Goal: Information Seeking & Learning: Learn about a topic

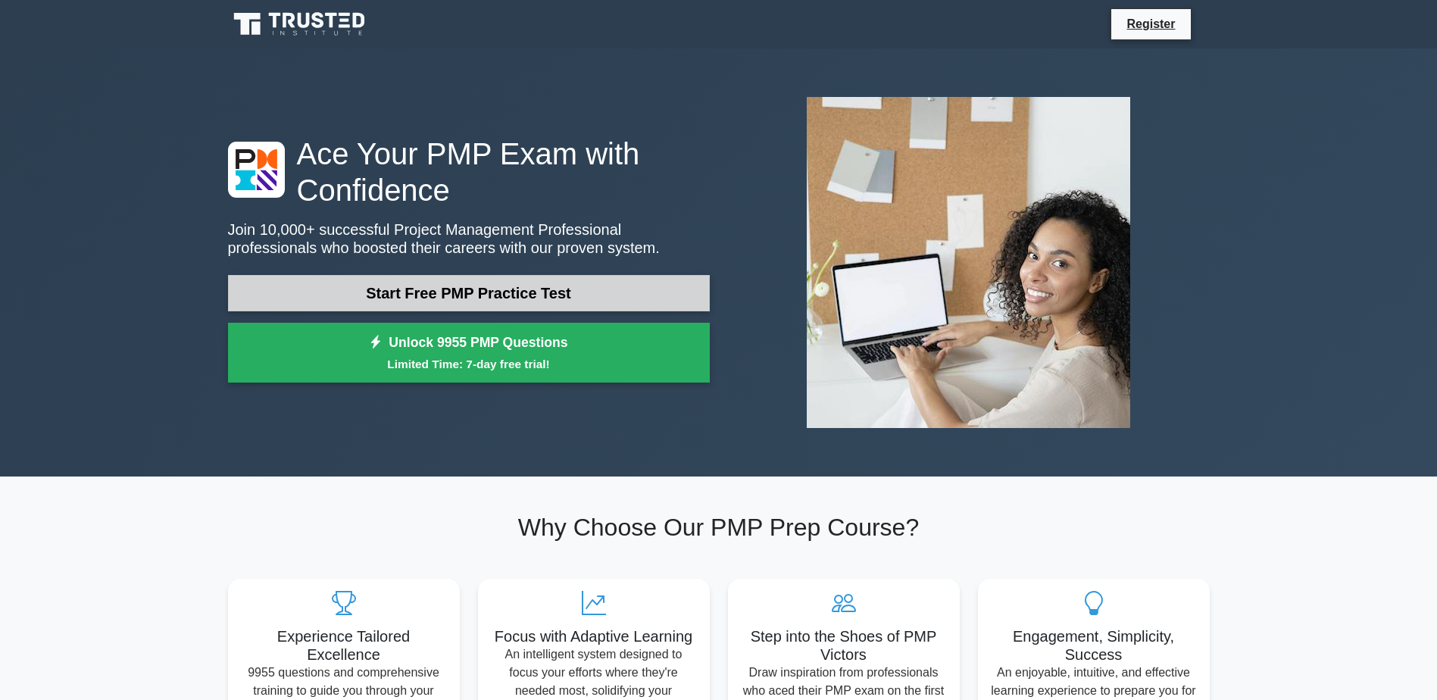
click at [452, 286] on link "Start Free PMP Practice Test" at bounding box center [469, 293] width 482 height 36
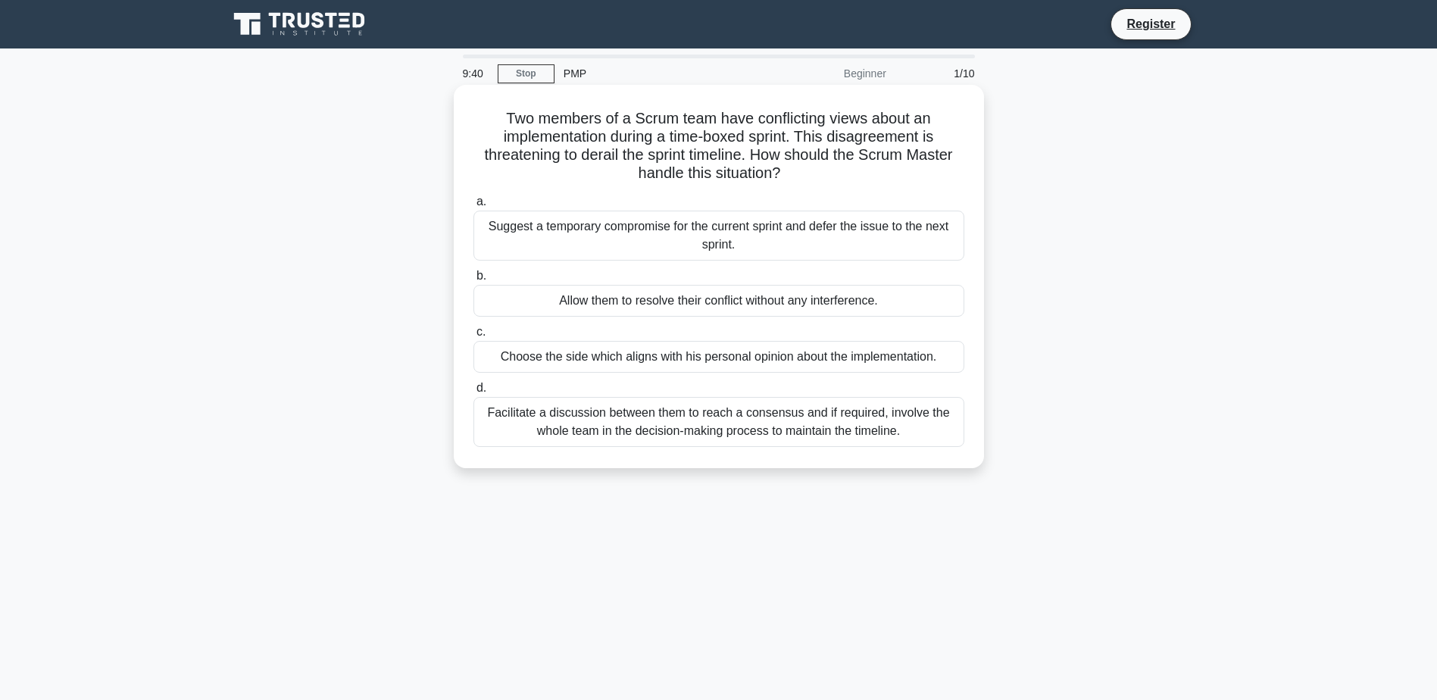
click at [561, 431] on div "Facilitate a discussion between them to reach a consensus and if required, invo…" at bounding box center [718, 422] width 491 height 50
click at [473, 393] on input "d. Facilitate a discussion between them to reach a consensus and if required, i…" at bounding box center [473, 388] width 0 height 10
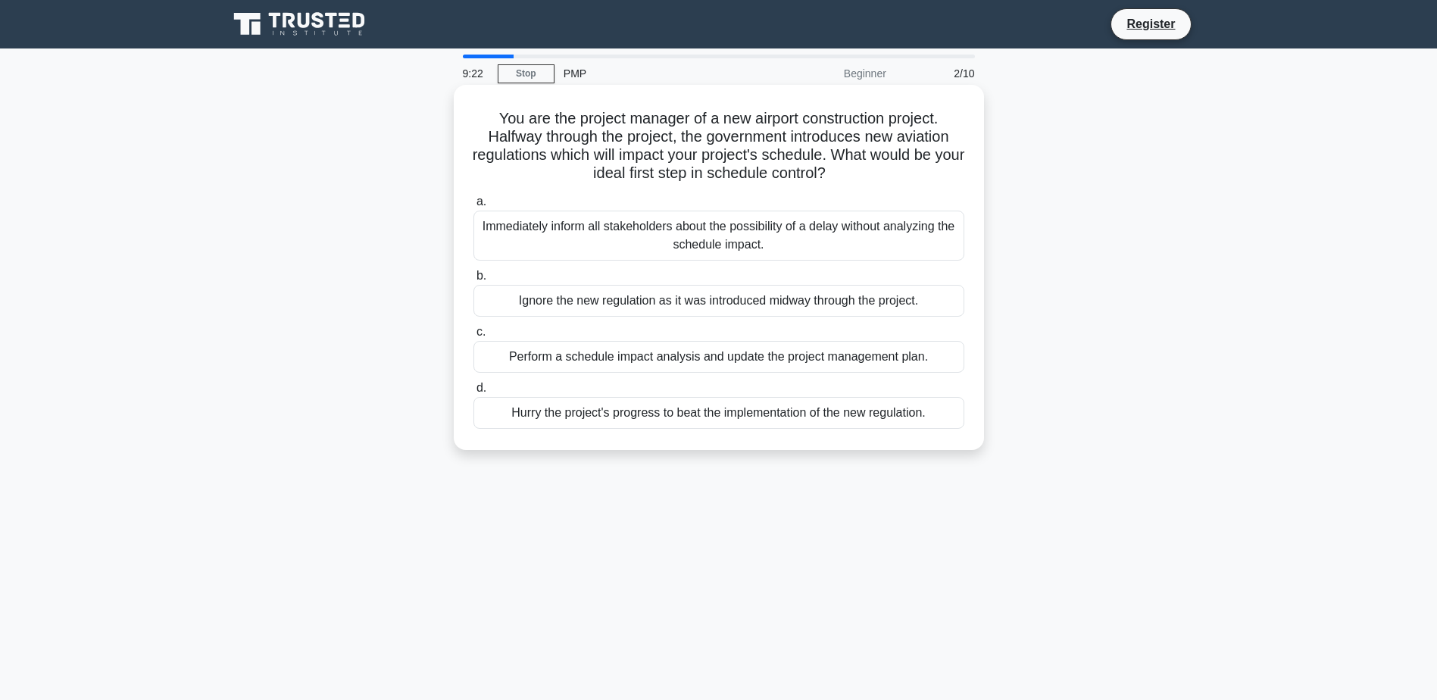
click at [820, 359] on div "Perform a schedule impact analysis and update the project management plan." at bounding box center [718, 357] width 491 height 32
click at [473, 337] on input "c. Perform a schedule impact analysis and update the project management plan." at bounding box center [473, 332] width 0 height 10
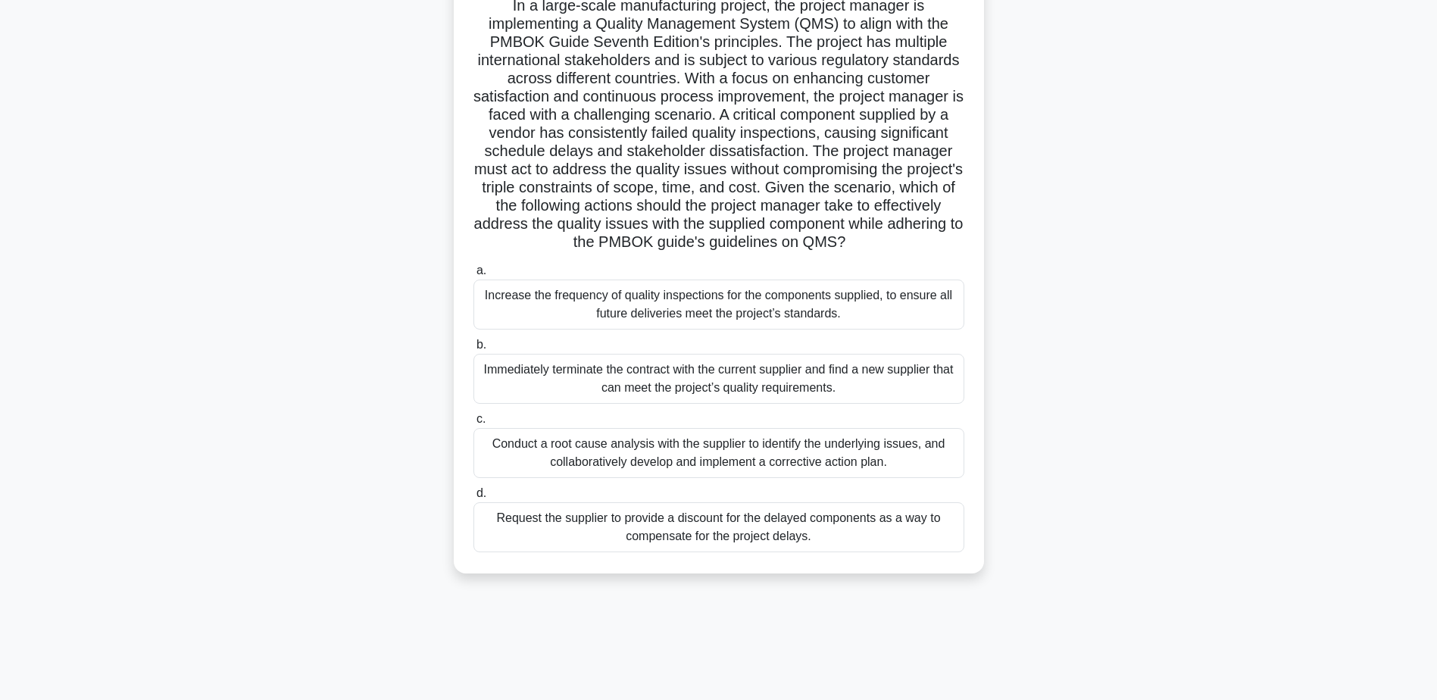
scroll to position [118, 0]
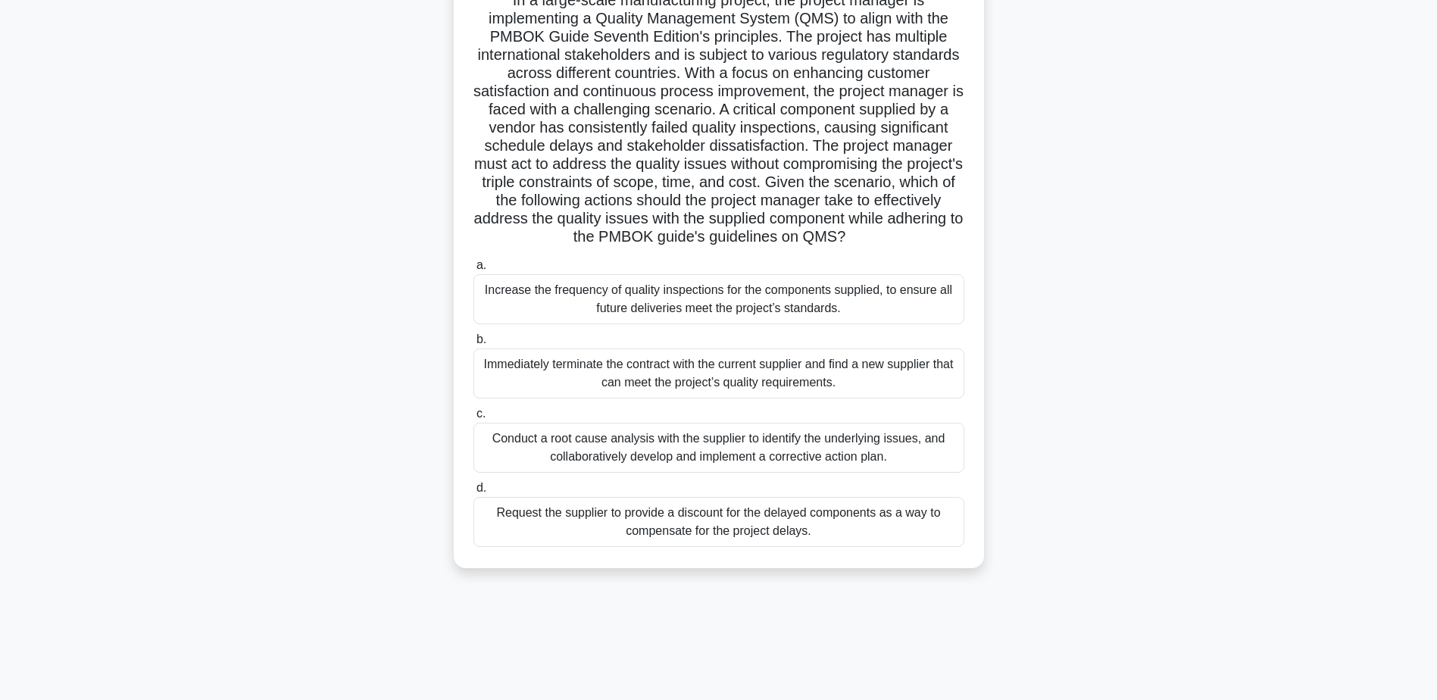
click at [725, 470] on div "Conduct a root cause analysis with the supplier to identify the underlying issu…" at bounding box center [718, 448] width 491 height 50
click at [473, 419] on input "c. Conduct a root cause analysis with the supplier to identify the underlying i…" at bounding box center [473, 414] width 0 height 10
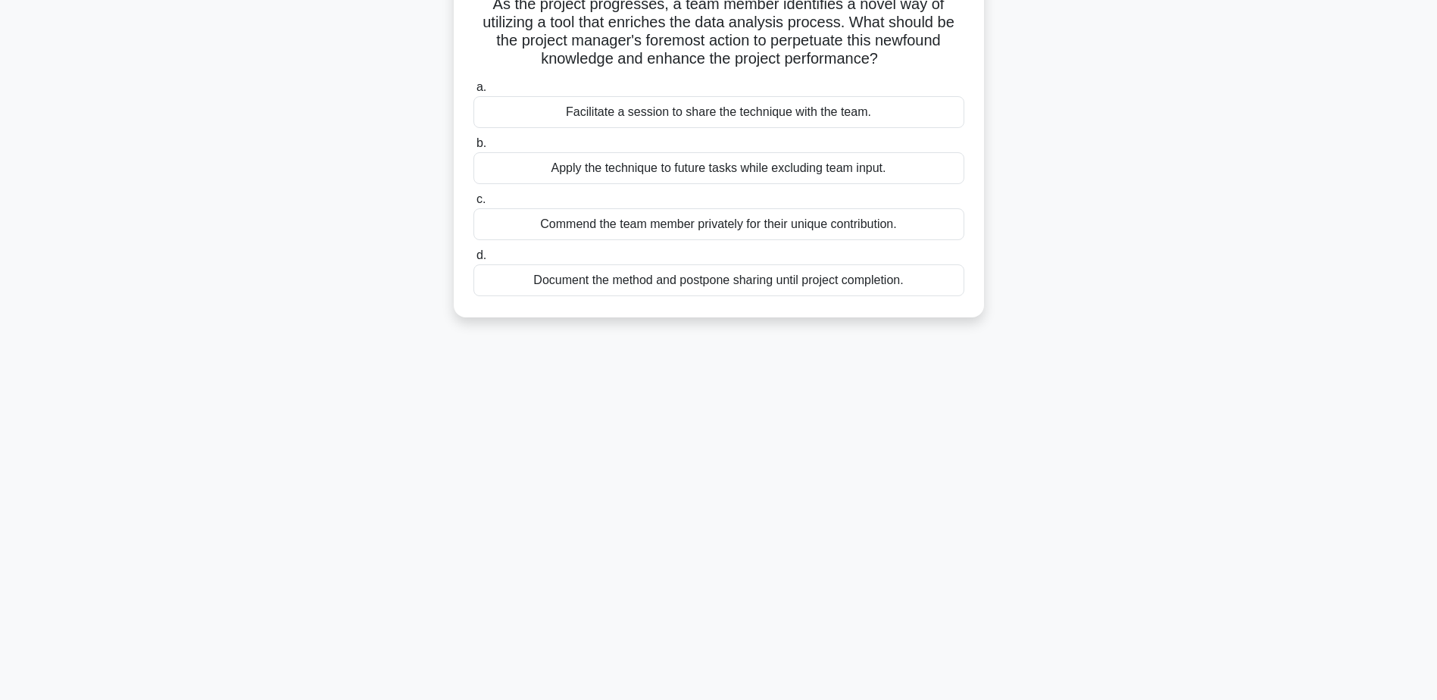
scroll to position [0, 0]
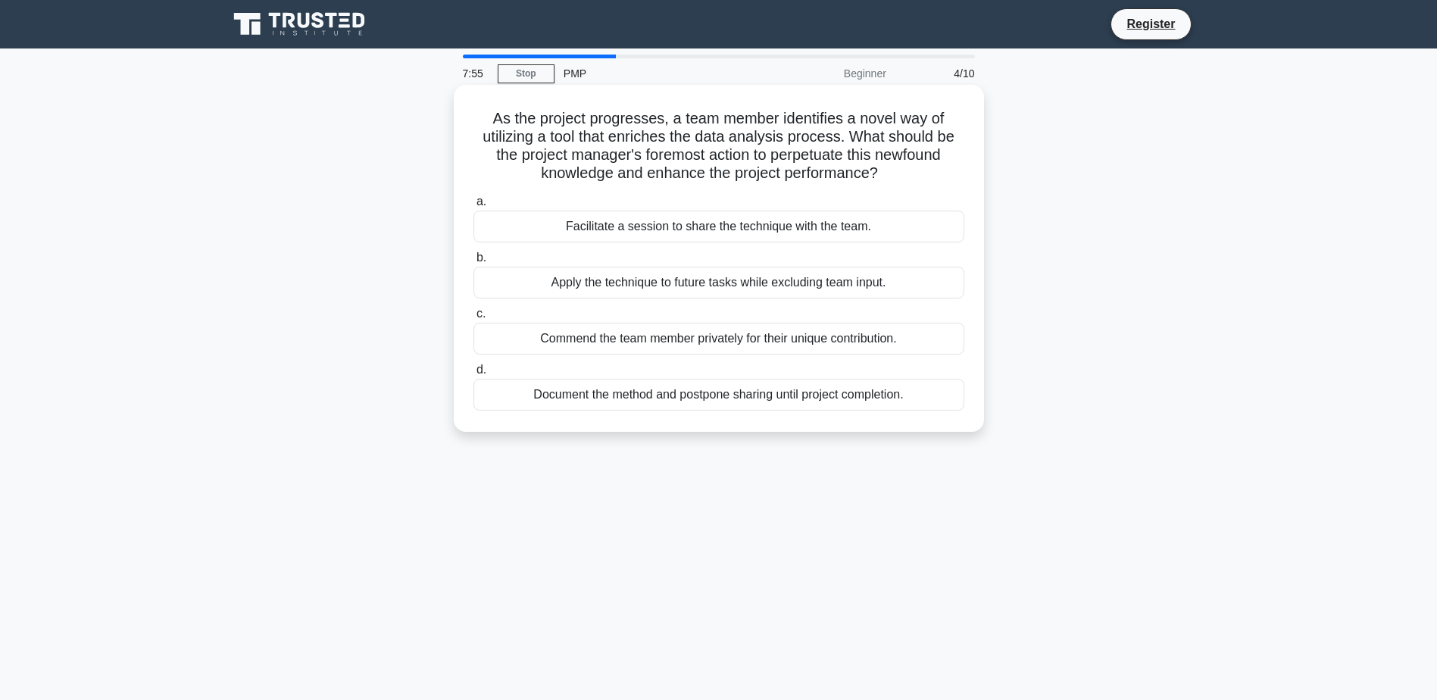
click at [795, 231] on div "Facilitate a session to share the technique with the team." at bounding box center [718, 227] width 491 height 32
click at [473, 207] on input "a. Facilitate a session to share the technique with the team." at bounding box center [473, 202] width 0 height 10
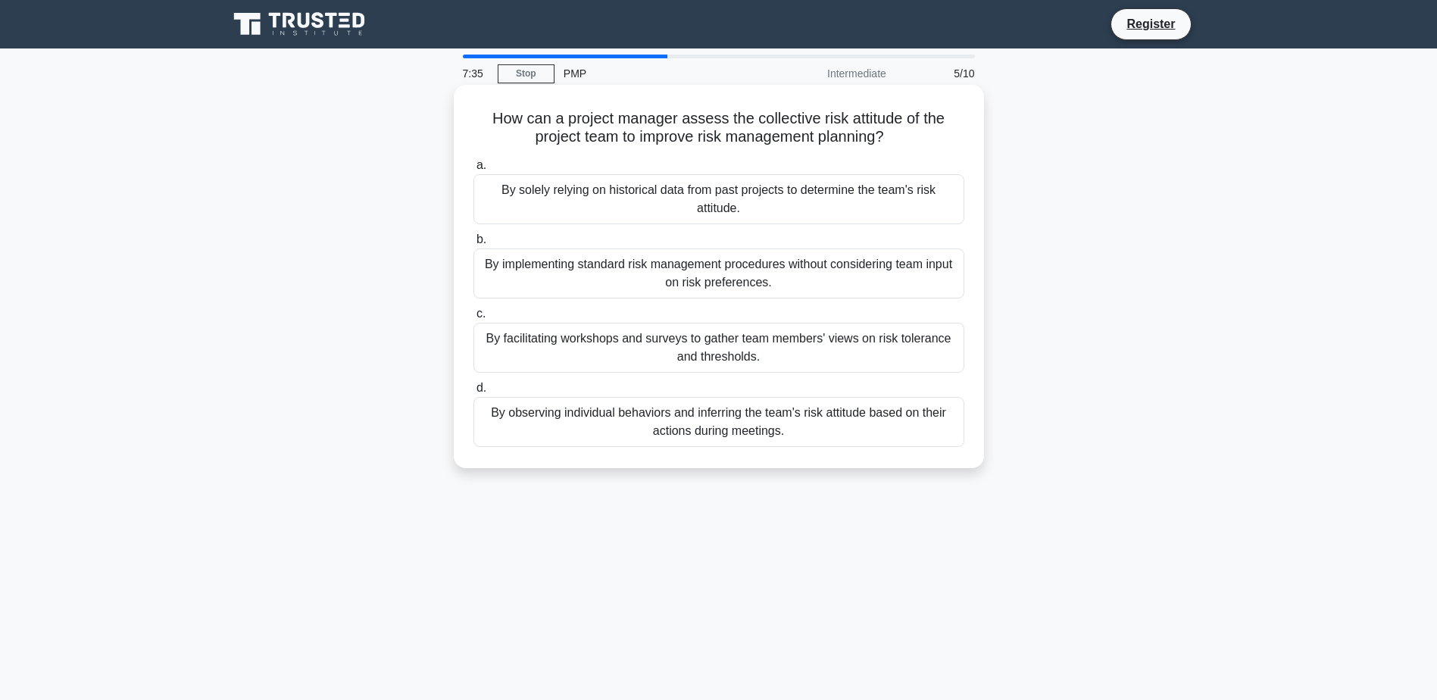
click at [843, 347] on div "By facilitating workshops and surveys to gather team members' views on risk tol…" at bounding box center [718, 348] width 491 height 50
click at [473, 319] on input "c. By facilitating workshops and surveys to gather team members' views on risk …" at bounding box center [473, 314] width 0 height 10
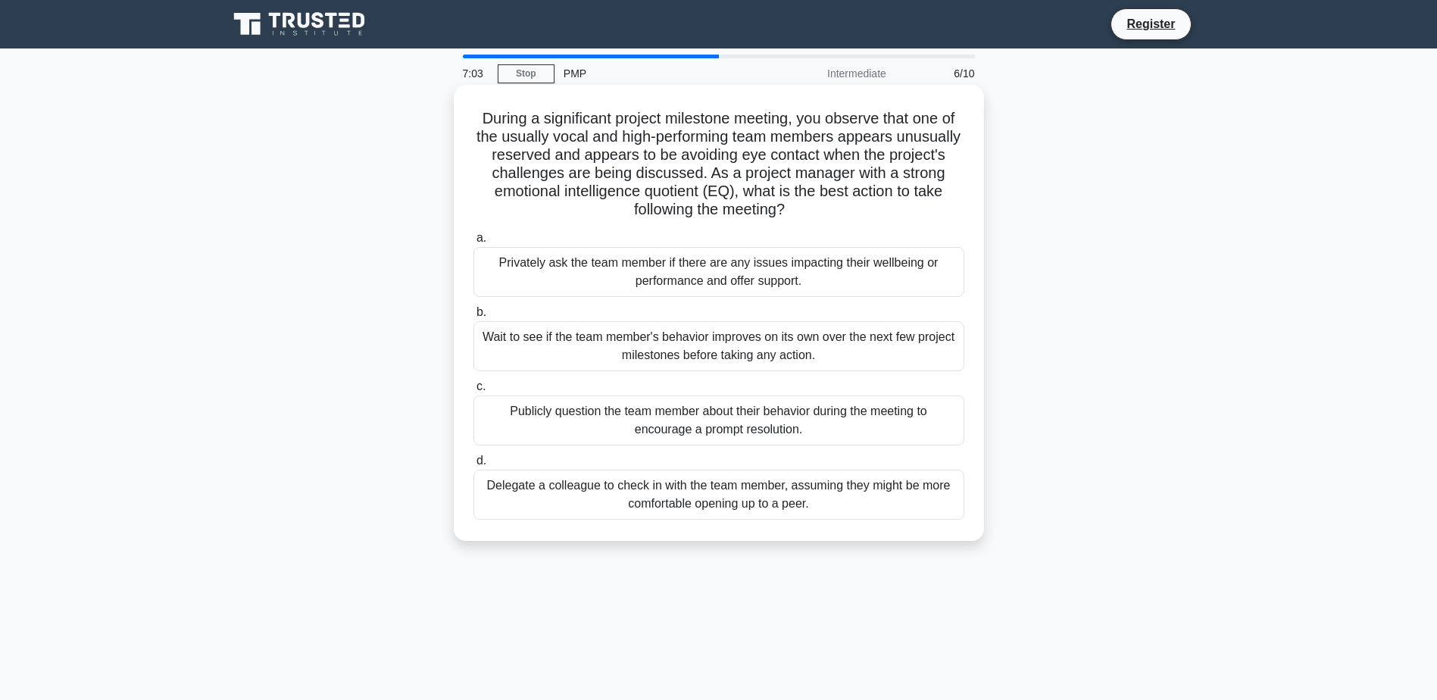
click at [570, 264] on div "Privately ask the team member if there are any issues impacting their wellbeing…" at bounding box center [718, 272] width 491 height 50
click at [473, 243] on input "a. Privately ask the team member if there are any issues impacting their wellbe…" at bounding box center [473, 238] width 0 height 10
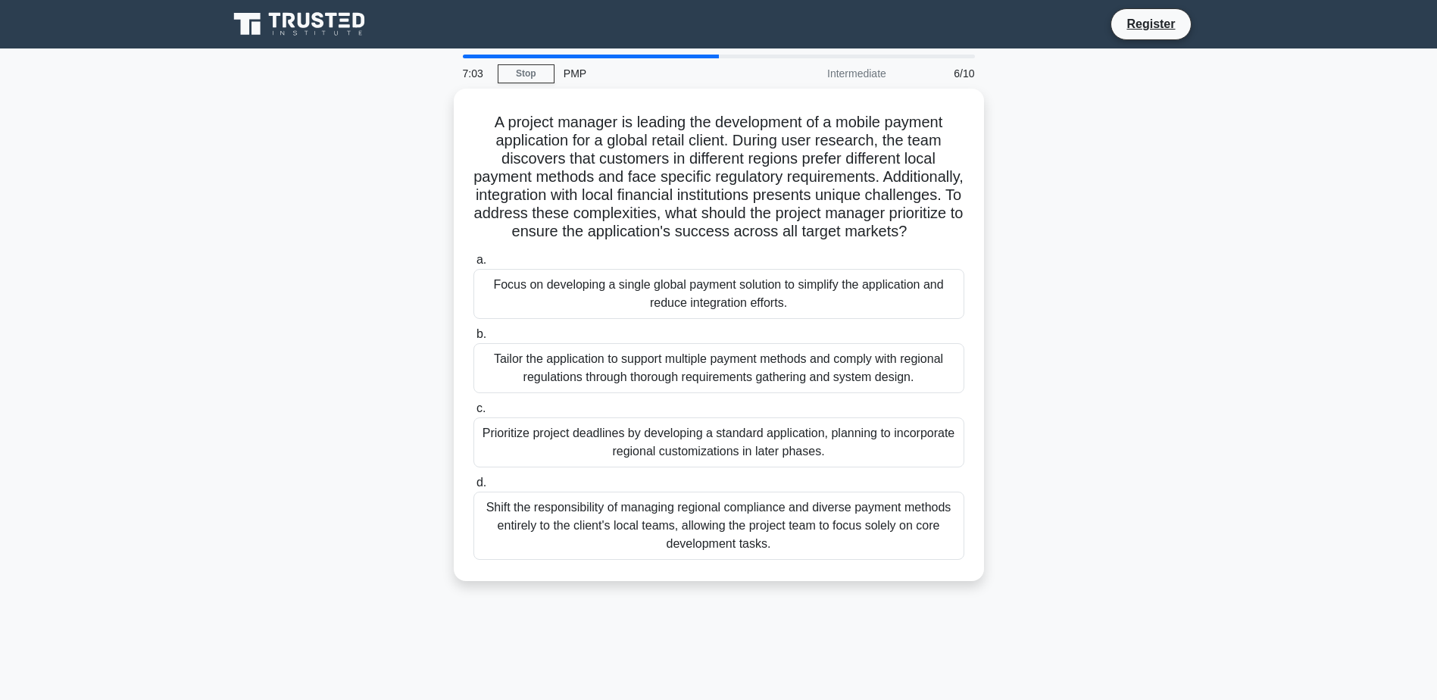
click at [570, 264] on div "a. Focus on developing a single global payment solution to simplify the applica…" at bounding box center [718, 405] width 509 height 315
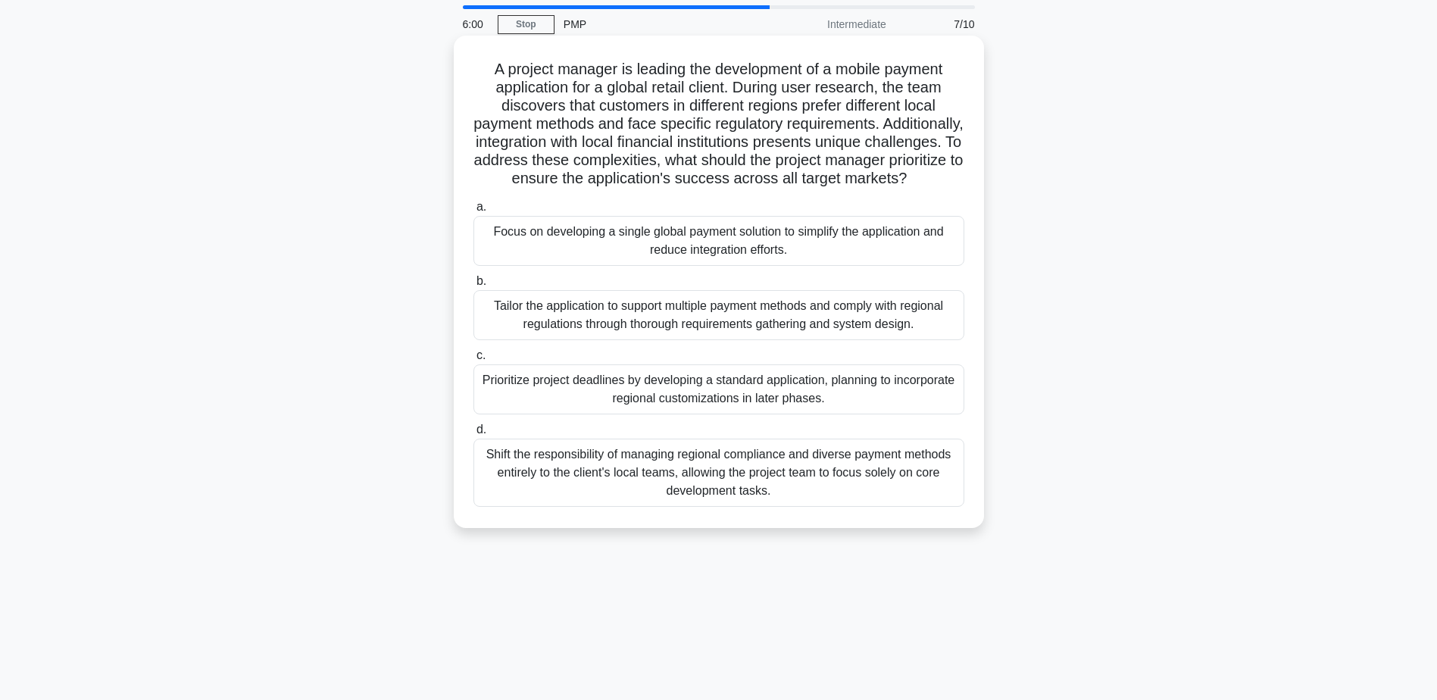
scroll to position [76, 0]
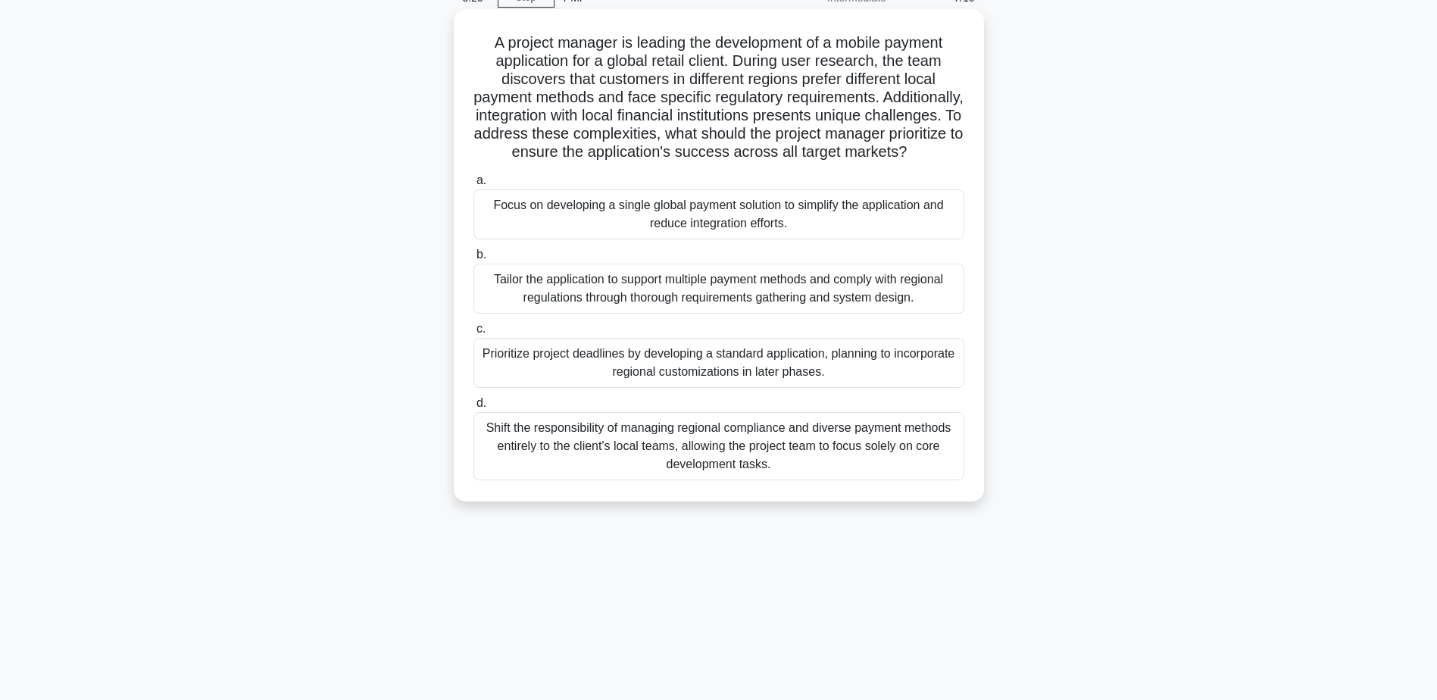
click at [723, 305] on div "Tailor the application to support multiple payment methods and comply with regi…" at bounding box center [718, 289] width 491 height 50
click at [473, 260] on input "b. Tailor the application to support multiple payment methods and comply with r…" at bounding box center [473, 255] width 0 height 10
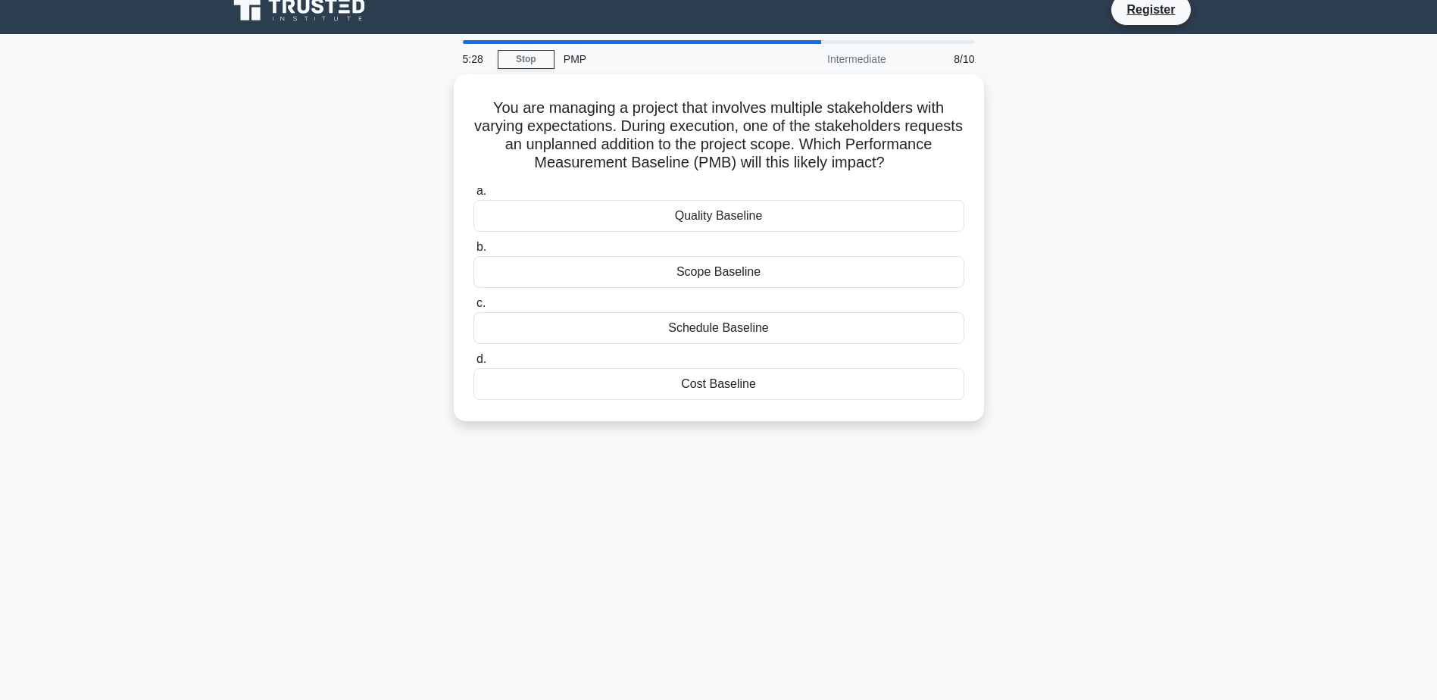
scroll to position [0, 0]
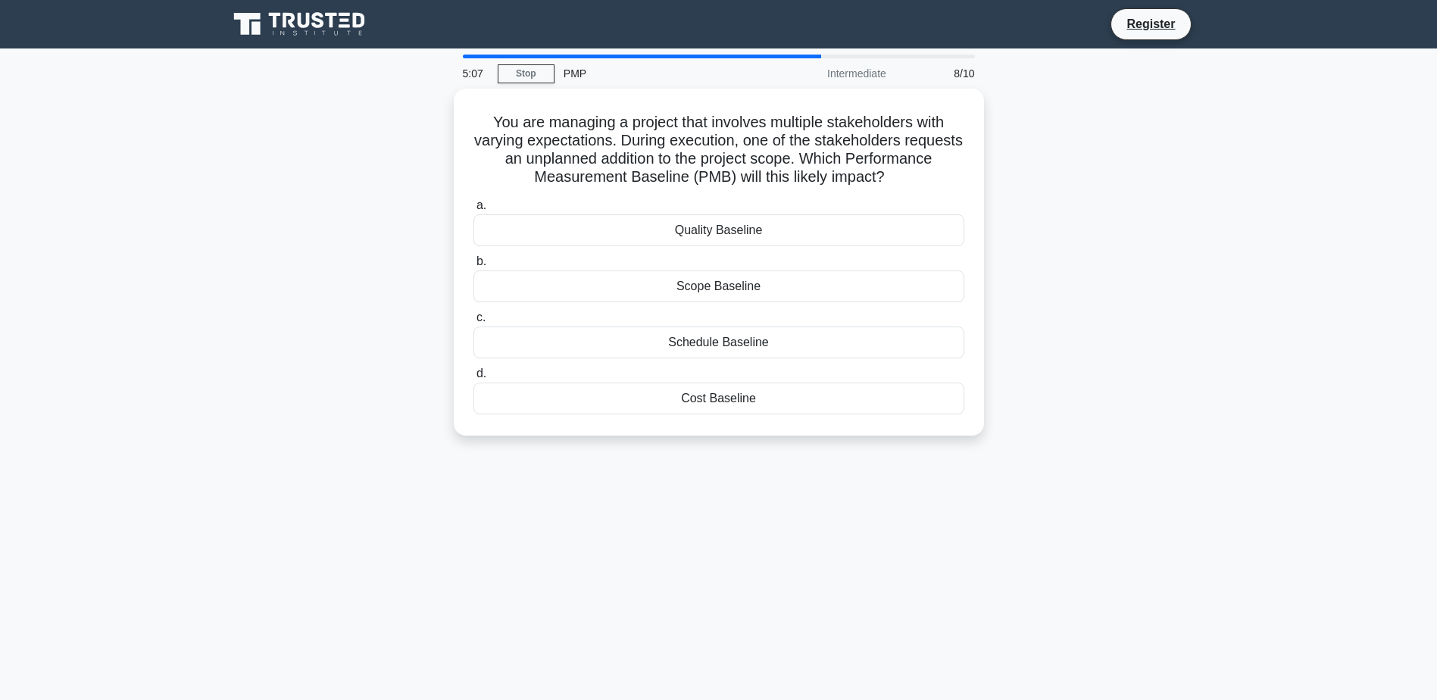
drag, startPoint x: 739, startPoint y: 282, endPoint x: 1073, endPoint y: 281, distance: 334.1
click at [1073, 281] on div "You are managing a project that involves multiple stakeholders with varying exp…" at bounding box center [719, 271] width 1000 height 365
click at [503, 283] on div "Scope Baseline" at bounding box center [718, 283] width 491 height 32
click at [473, 263] on input "b. Scope Baseline" at bounding box center [473, 258] width 0 height 10
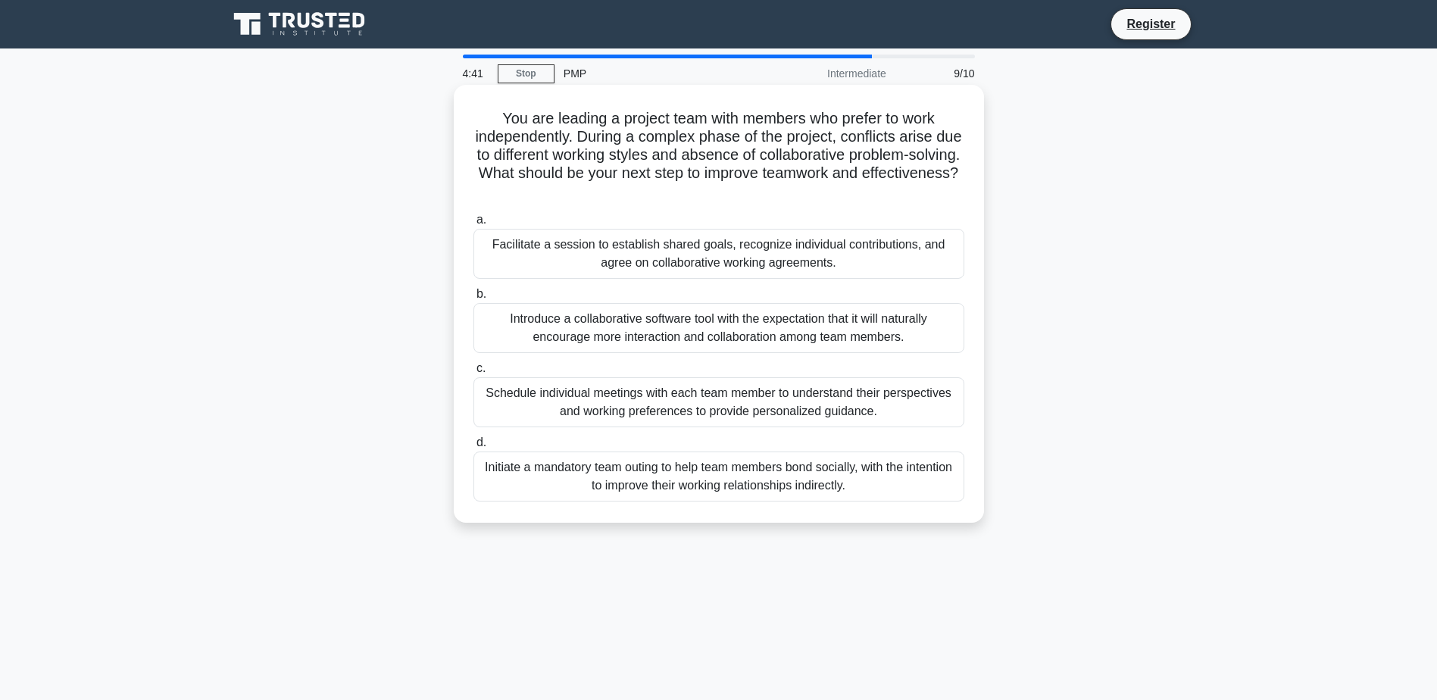
click at [583, 249] on div "Facilitate a session to establish shared goals, recognize individual contributi…" at bounding box center [718, 254] width 491 height 50
click at [473, 225] on input "a. Facilitate a session to establish shared goals, recognize individual contrib…" at bounding box center [473, 220] width 0 height 10
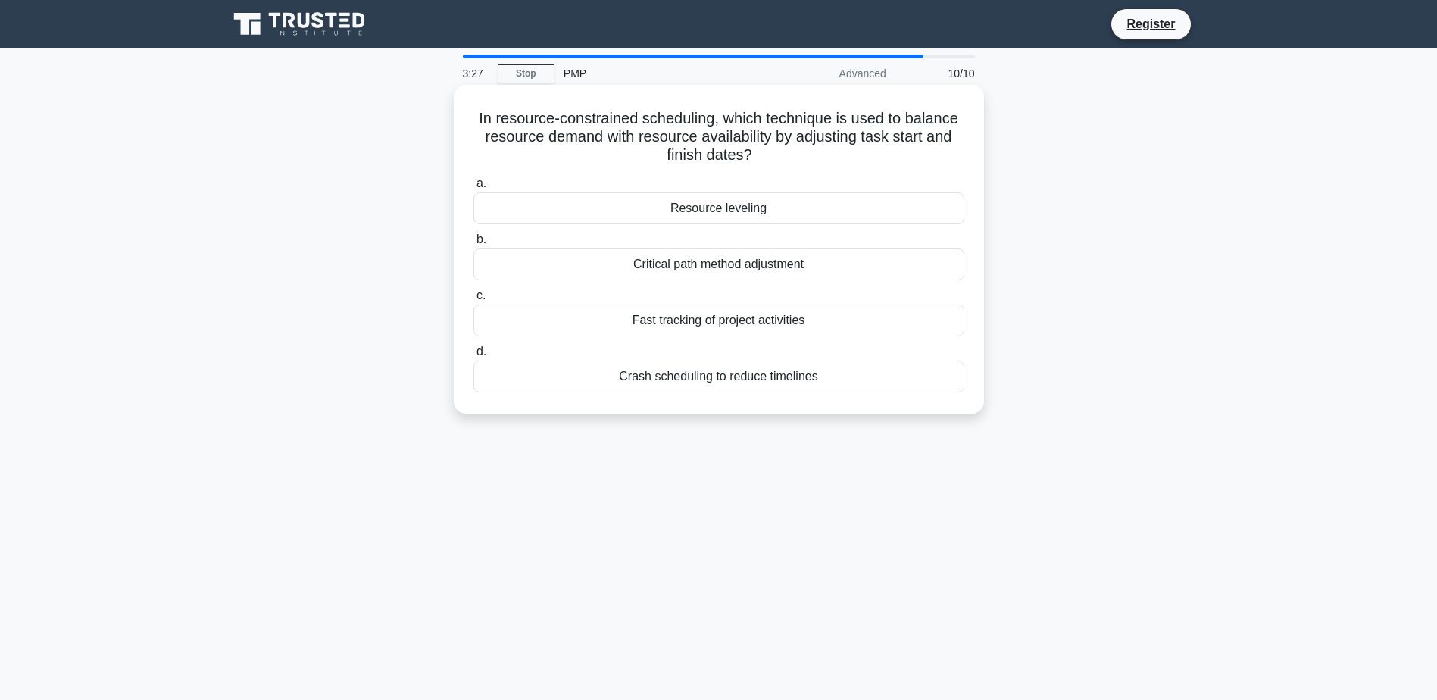
click at [593, 219] on div "Resource leveling" at bounding box center [718, 208] width 491 height 32
click at [473, 189] on input "a. Resource leveling" at bounding box center [473, 184] width 0 height 10
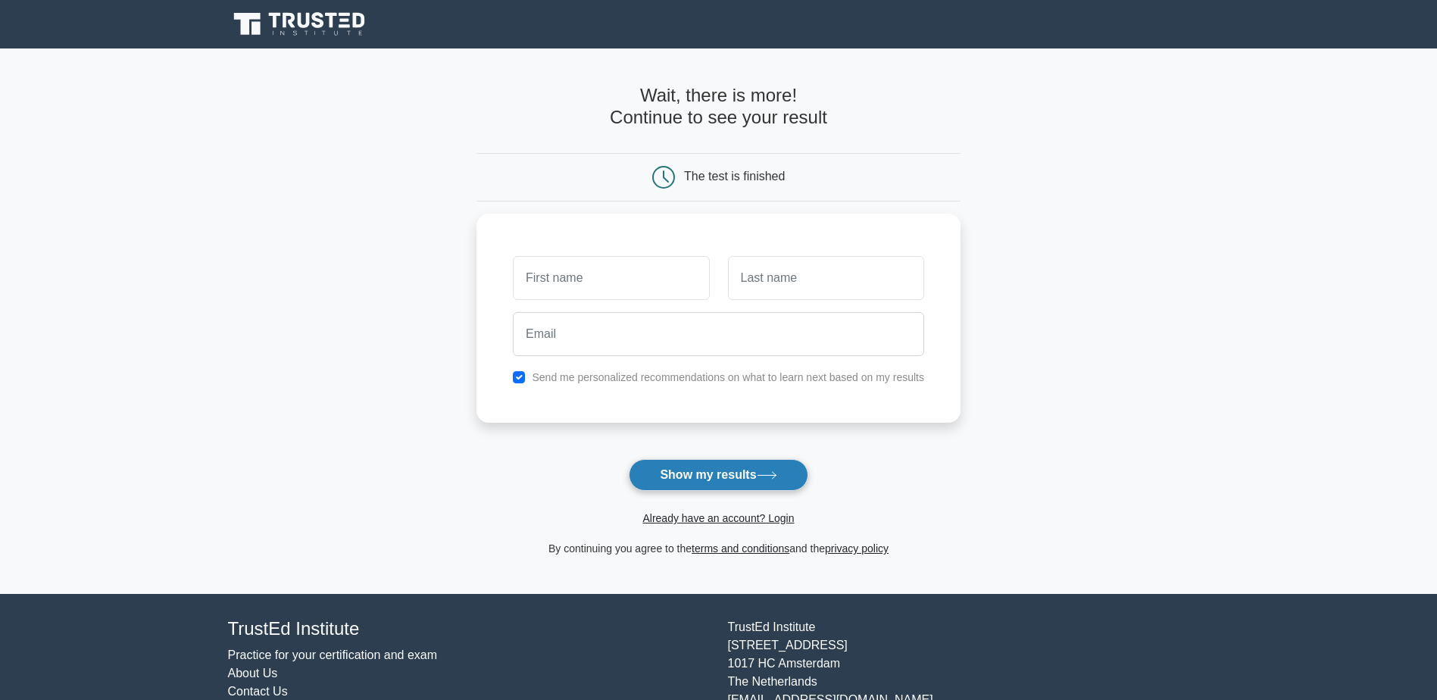
click at [712, 483] on button "Show my results" at bounding box center [718, 475] width 179 height 32
click at [595, 273] on input "text" at bounding box center [611, 274] width 196 height 44
type input "Mihaela"
click at [809, 280] on input "text" at bounding box center [826, 274] width 196 height 44
type input "Tamas"
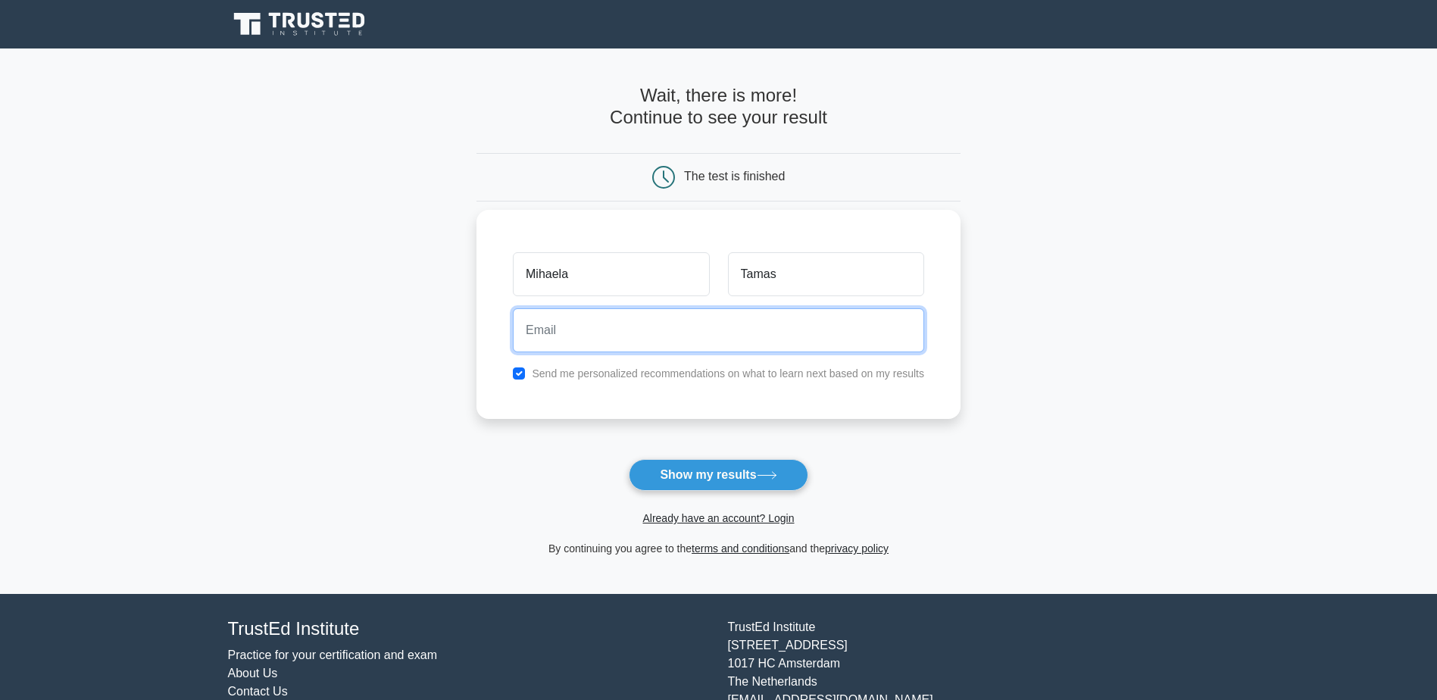
click at [726, 348] on input "email" at bounding box center [718, 330] width 411 height 44
type input "mihaela.tamas@theaccessgroup.com"
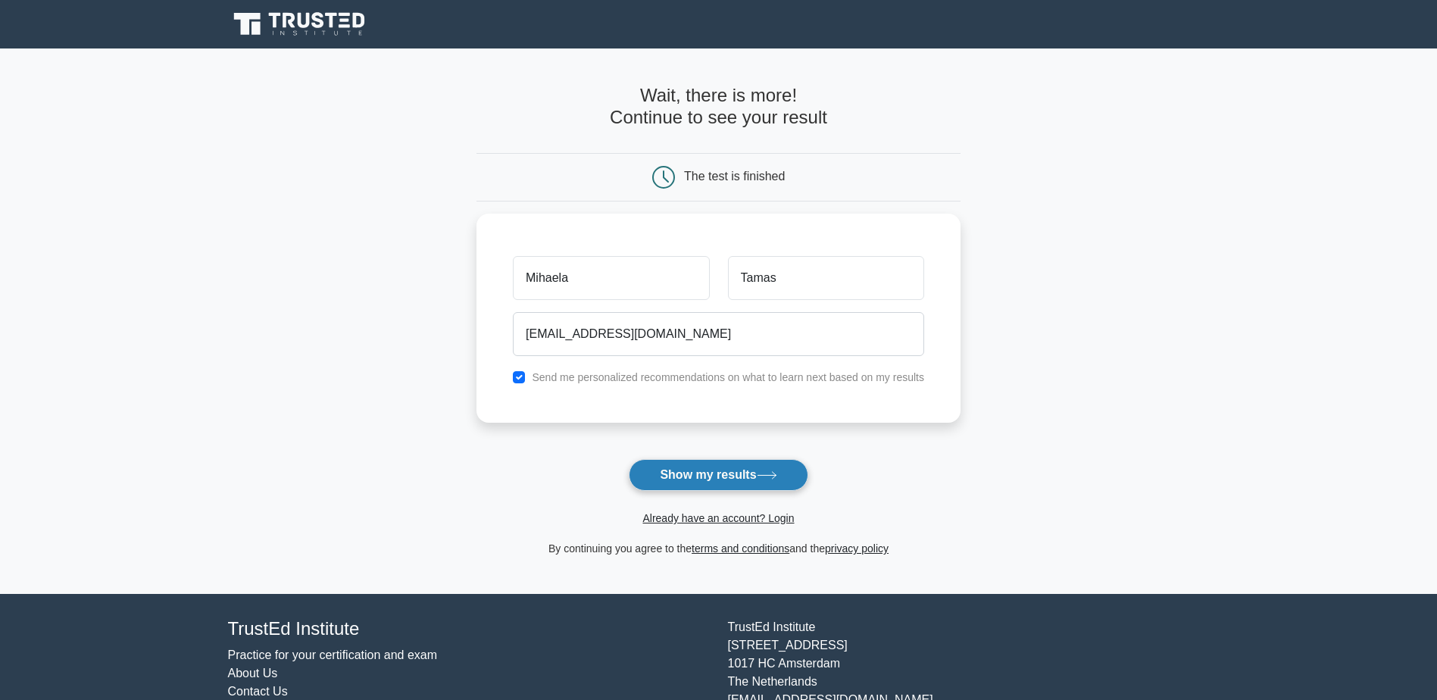
click at [726, 473] on button "Show my results" at bounding box center [718, 475] width 179 height 32
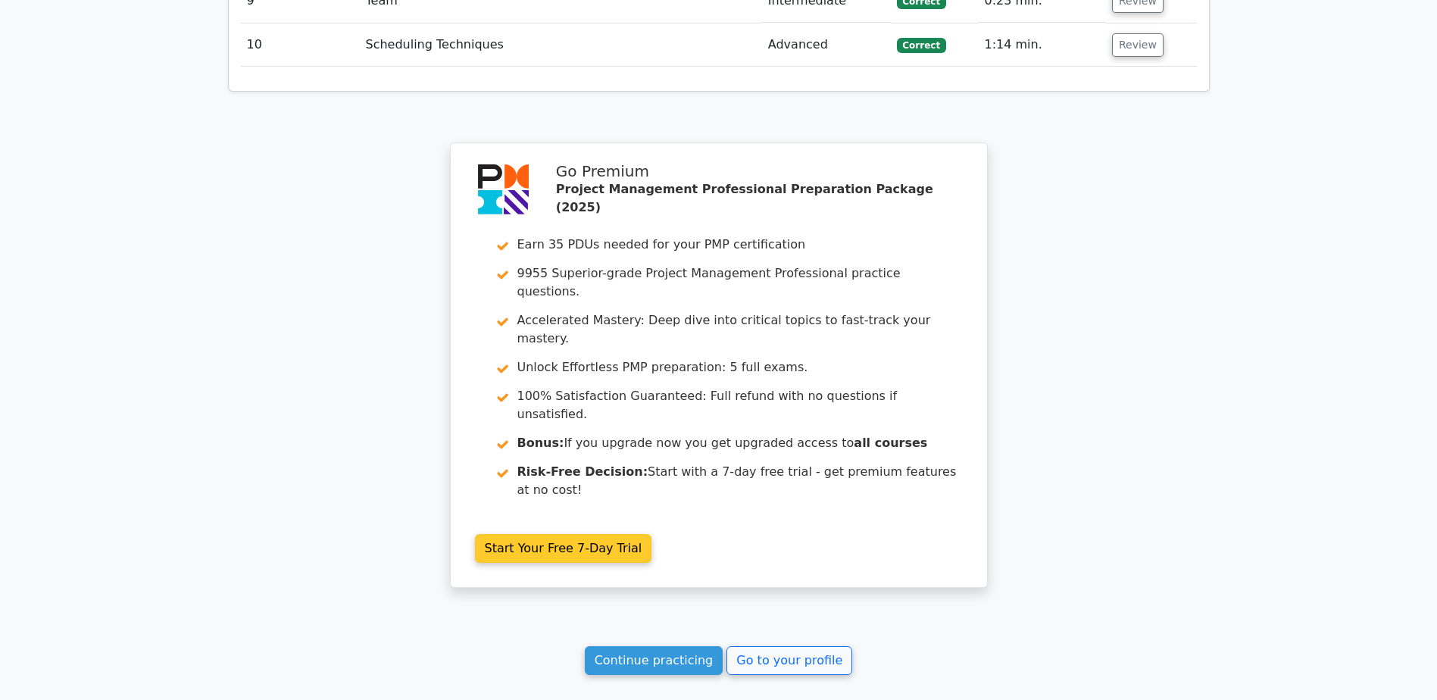
scroll to position [2669, 0]
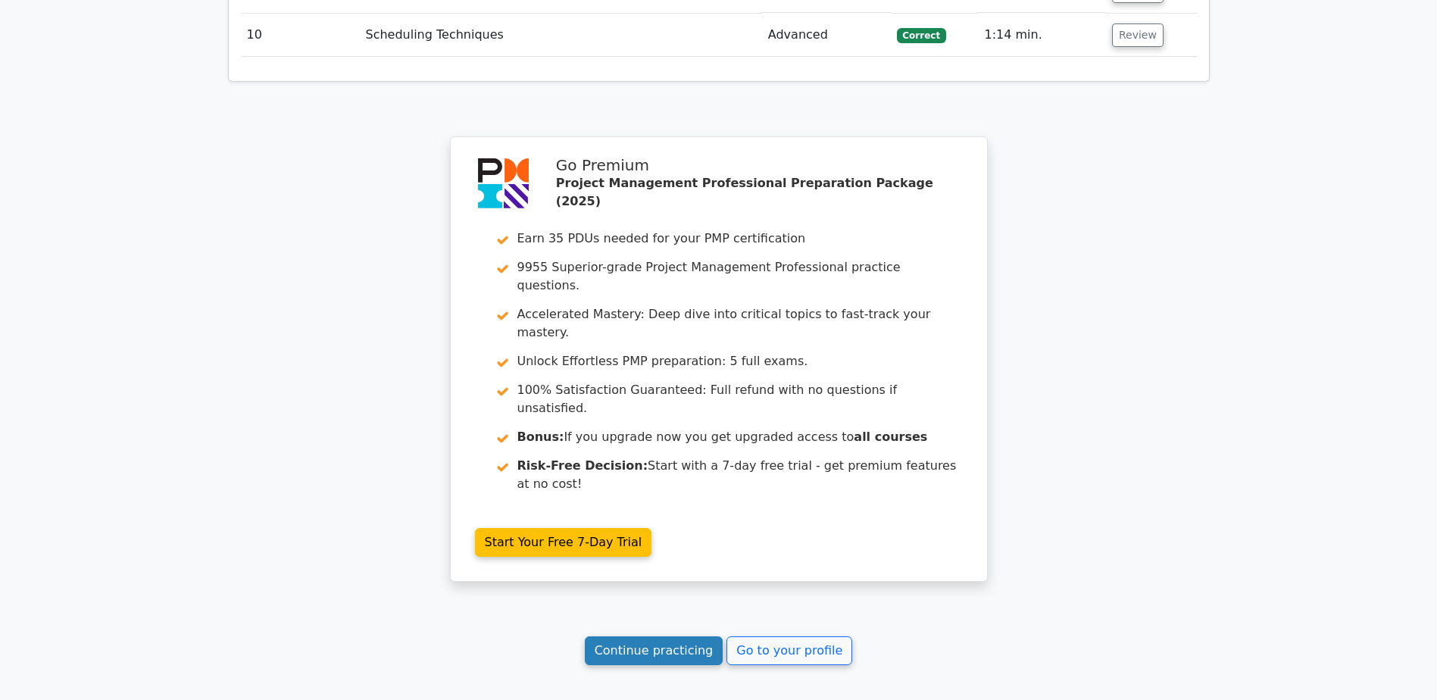
click at [654, 636] on link "Continue practicing" at bounding box center [654, 650] width 139 height 29
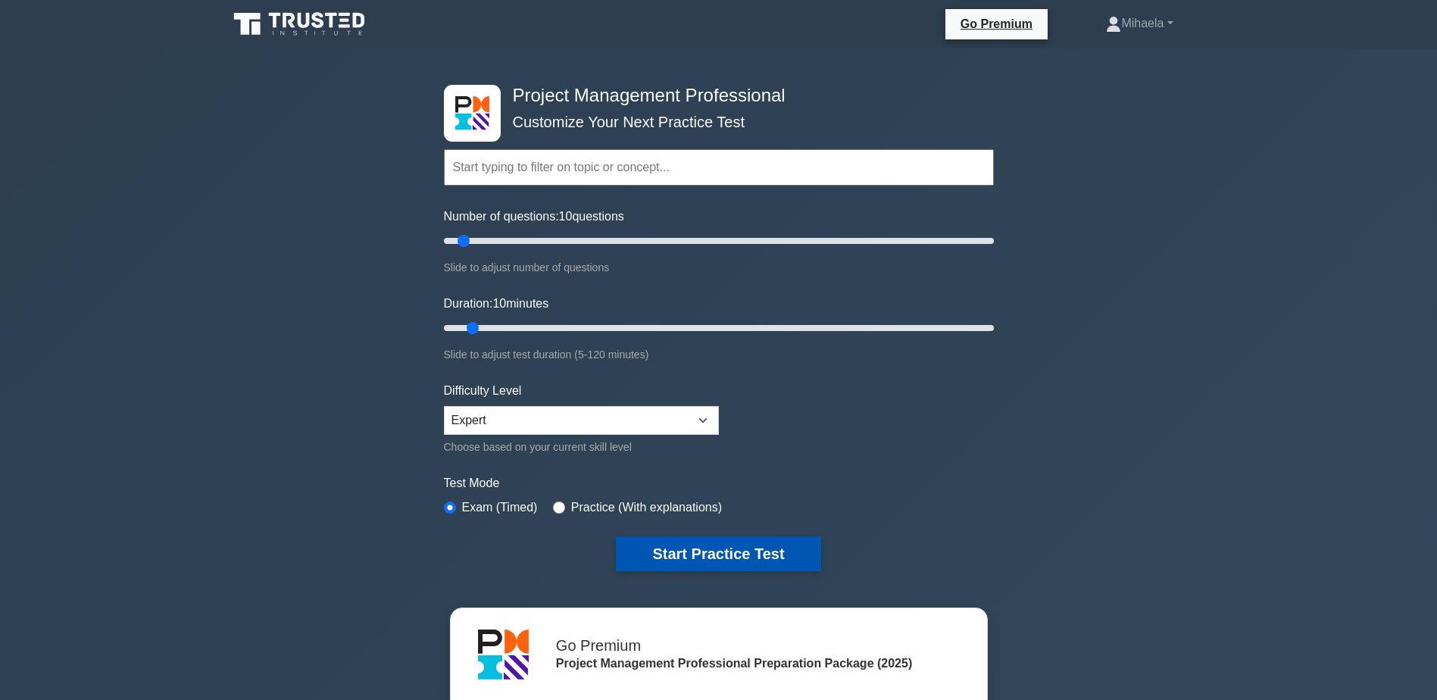
click at [703, 545] on button "Start Practice Test" at bounding box center [718, 553] width 205 height 35
click at [646, 546] on button "Start Practice Test" at bounding box center [718, 553] width 205 height 35
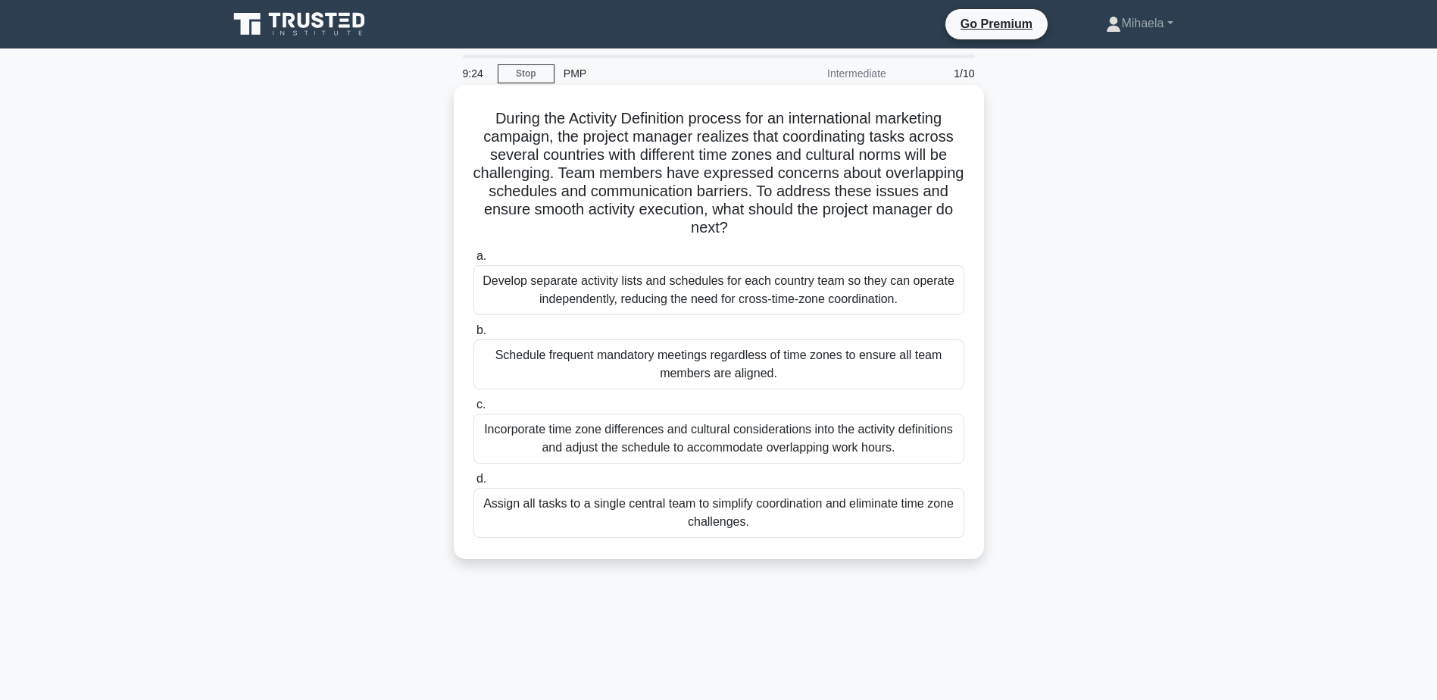
click at [660, 451] on div "Incorporate time zone differences and cultural considerations into the activity…" at bounding box center [718, 439] width 491 height 50
click at [473, 410] on input "c. Incorporate time zone differences and cultural considerations into the activ…" at bounding box center [473, 405] width 0 height 10
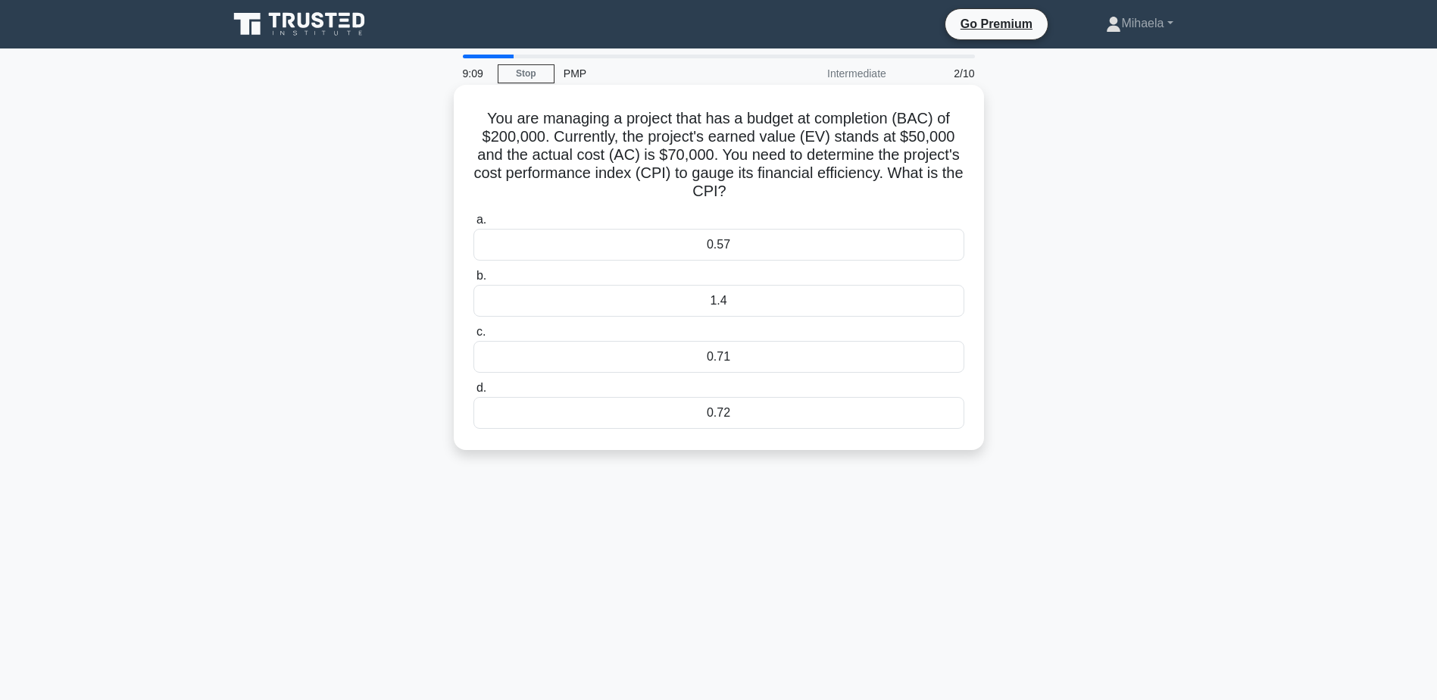
drag, startPoint x: 762, startPoint y: 196, endPoint x: 474, endPoint y: 123, distance: 296.9
click at [474, 123] on h5 "You are managing a project that has a budget at completion (BAC) of $200,000. C…" at bounding box center [719, 155] width 494 height 92
drag, startPoint x: 474, startPoint y: 123, endPoint x: 520, endPoint y: 146, distance: 50.8
copy h5 "You are managing a project that has a budget at completion (BAC) of $200,000. C…"
click at [669, 365] on div "0.71" at bounding box center [718, 357] width 491 height 32
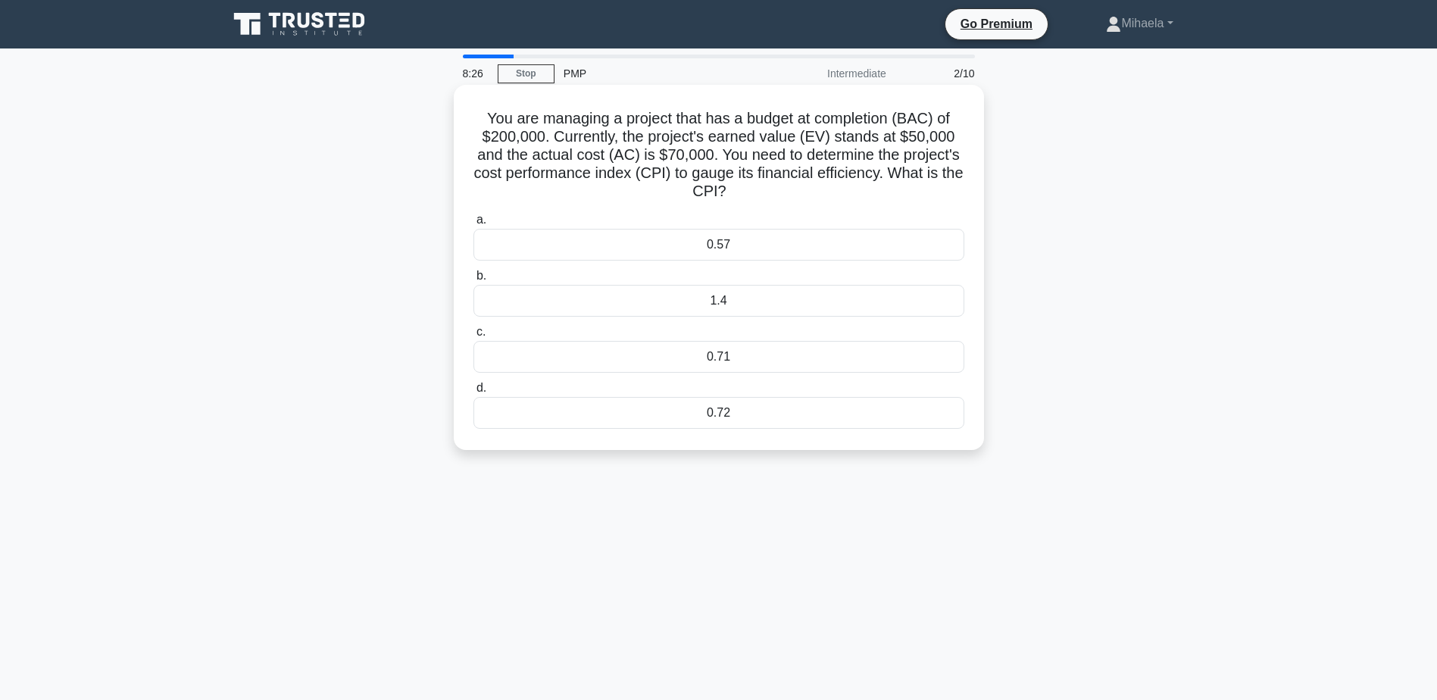
click at [473, 337] on input "c. 0.71" at bounding box center [473, 332] width 0 height 10
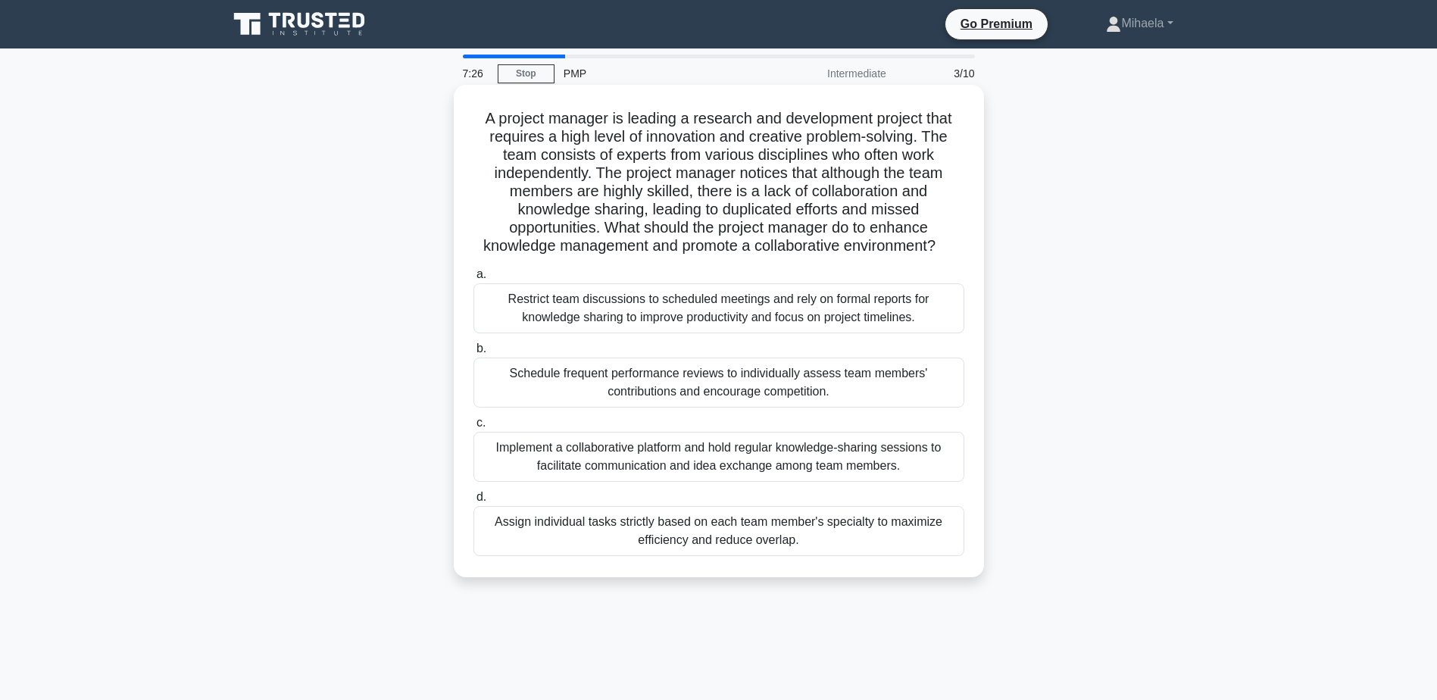
click at [674, 467] on div "Implement a collaborative platform and hold regular knowledge-sharing sessions …" at bounding box center [718, 457] width 491 height 50
click at [473, 428] on input "c. Implement a collaborative platform and hold regular knowledge-sharing sessio…" at bounding box center [473, 423] width 0 height 10
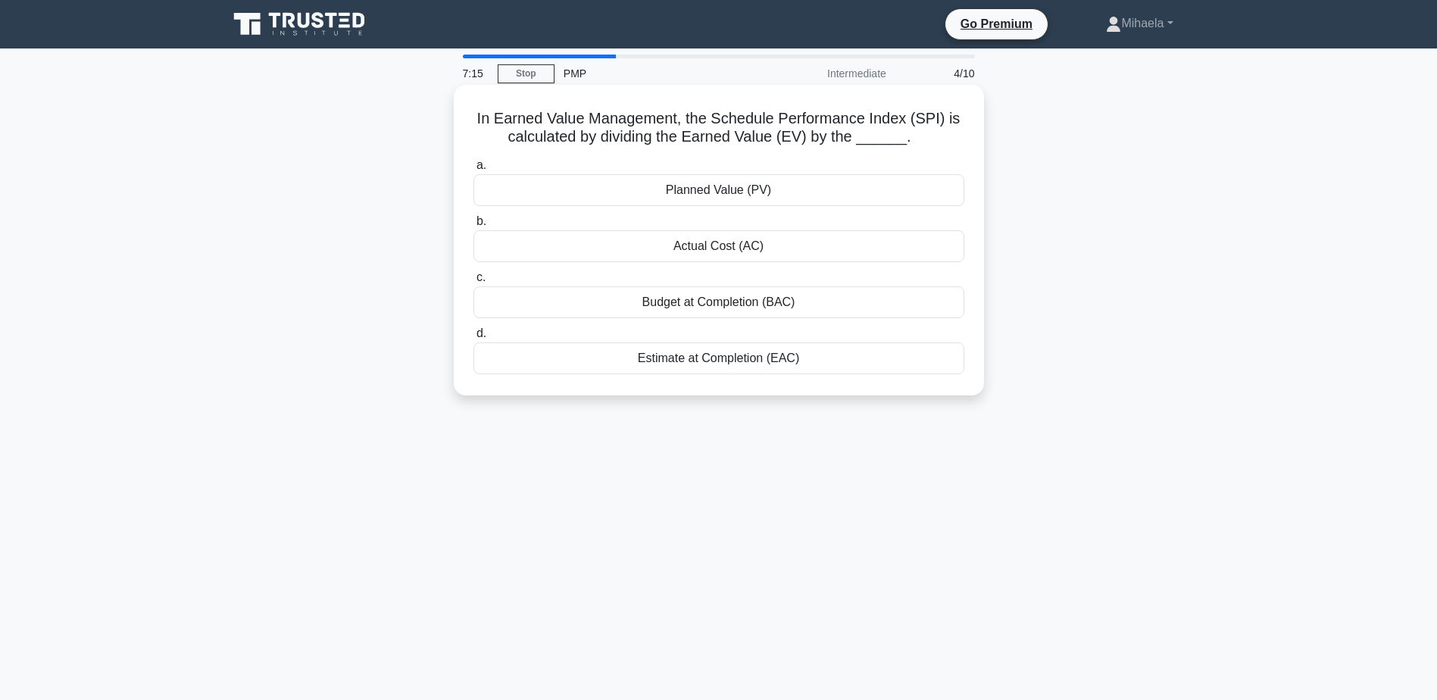
drag, startPoint x: 460, startPoint y: 114, endPoint x: 958, endPoint y: 141, distance: 499.1
click at [958, 141] on div "In Earned Value Management, the Schedule Performance Index (SPI) is calculated …" at bounding box center [719, 240] width 518 height 298
copy h5 "In Earned Value Management, the Schedule Performance Index (SPI) is calculated …"
click at [757, 191] on div "Planned Value (PV)" at bounding box center [718, 190] width 491 height 32
click at [473, 170] on input "a. Planned Value (PV)" at bounding box center [473, 166] width 0 height 10
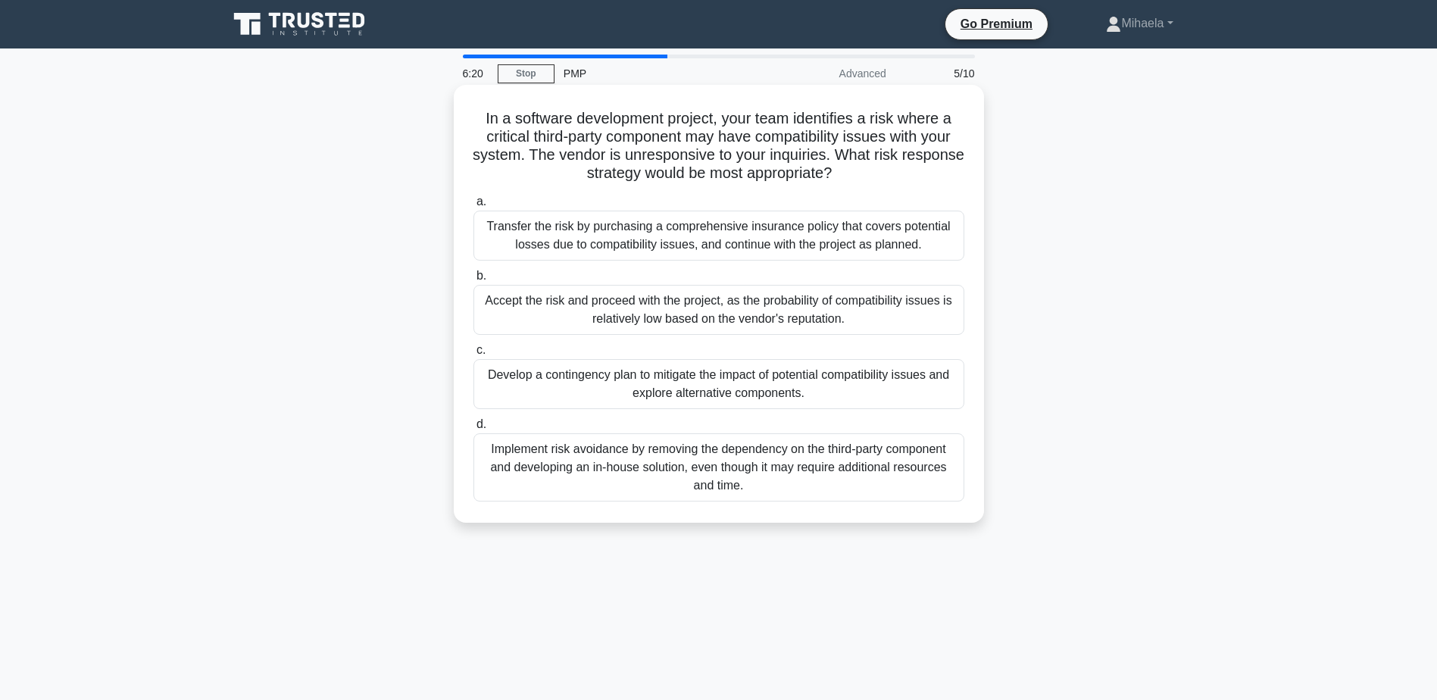
click at [594, 389] on div "Develop a contingency plan to mitigate the impact of potential compatibility is…" at bounding box center [718, 384] width 491 height 50
click at [473, 355] on input "c. Develop a contingency plan to mitigate the impact of potential compatibility…" at bounding box center [473, 350] width 0 height 10
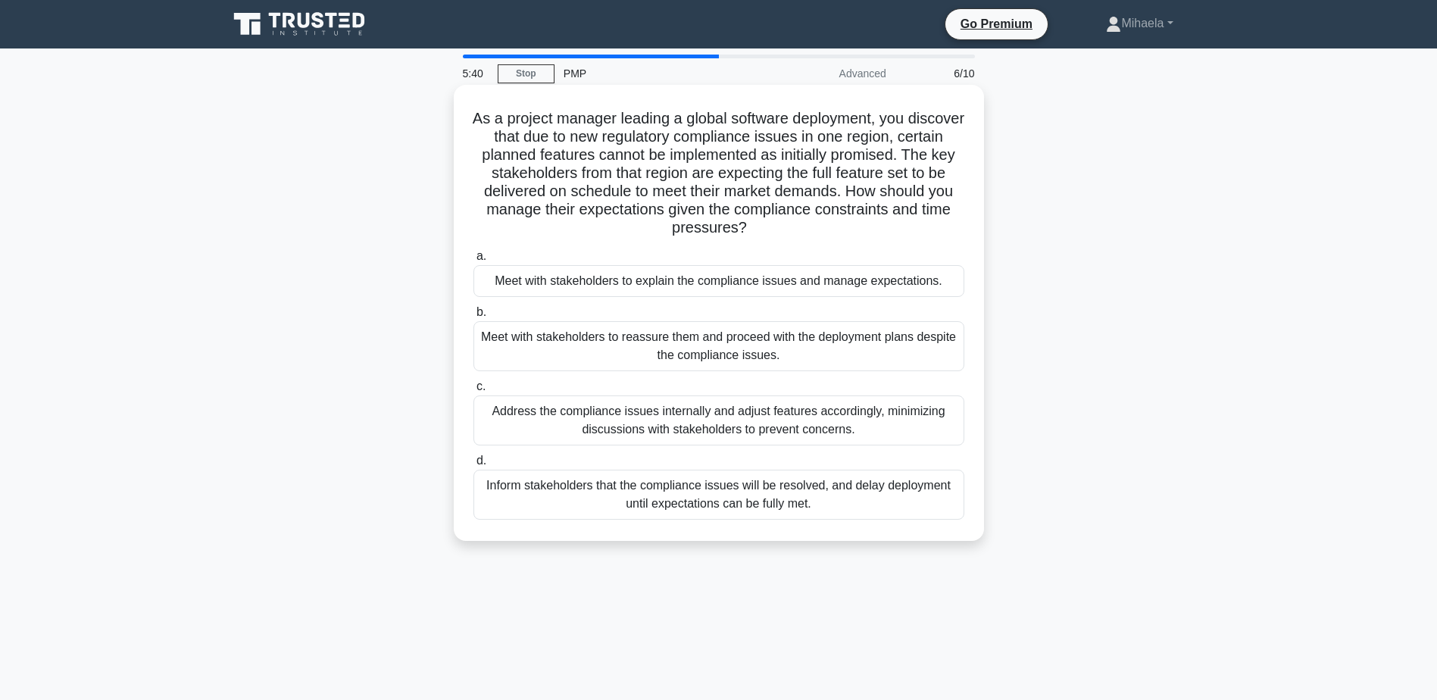
click at [740, 283] on div "Meet with stakeholders to explain the compliance issues and manage expectations." at bounding box center [718, 281] width 491 height 32
click at [548, 286] on div "Meet with stakeholders to explain the compliance issues and manage expectations." at bounding box center [718, 281] width 491 height 32
click at [473, 261] on input "a. Meet with stakeholders to explain the compliance issues and manage expectati…" at bounding box center [473, 256] width 0 height 10
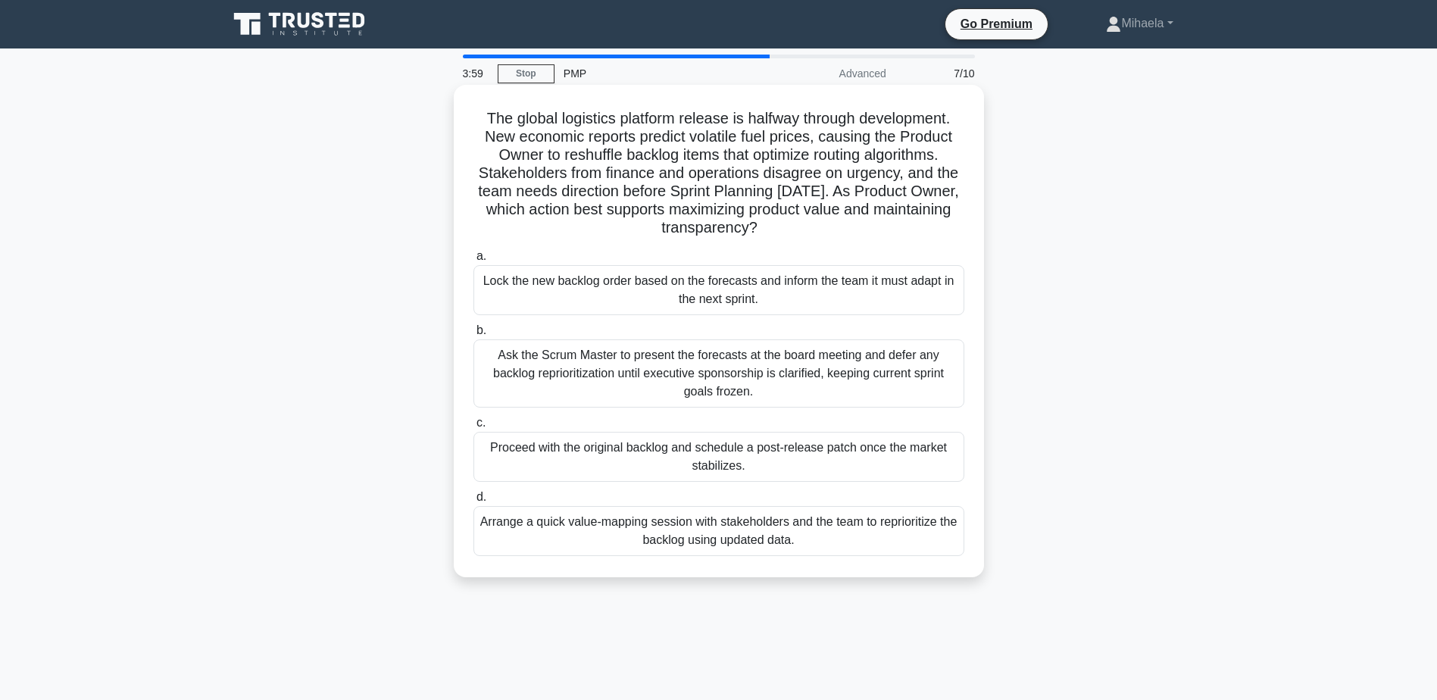
click at [765, 539] on div "Arrange a quick value-mapping session with stakeholders and the team to reprior…" at bounding box center [718, 531] width 491 height 50
click at [473, 502] on input "d. Arrange a quick value-mapping session with stakeholders and the team to repr…" at bounding box center [473, 497] width 0 height 10
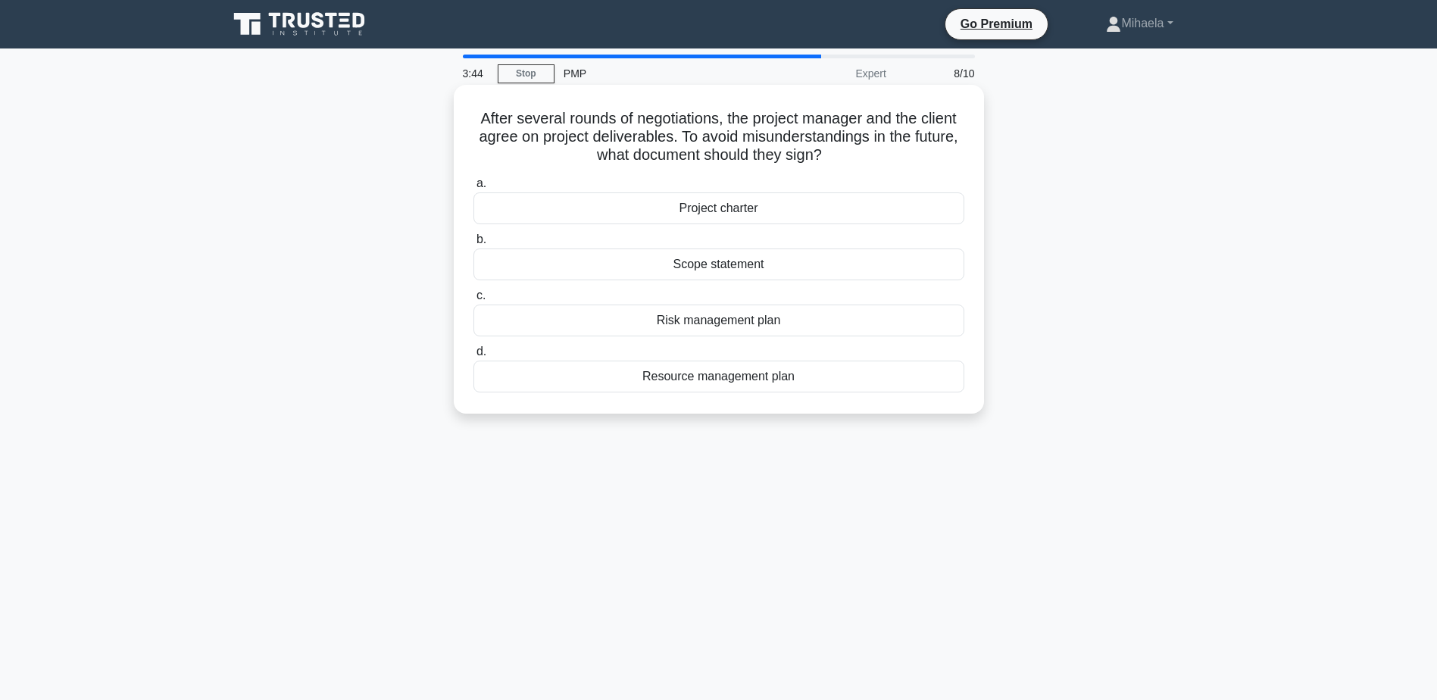
click at [748, 203] on div "Project charter" at bounding box center [718, 208] width 491 height 32
click at [473, 189] on input "a. Project charter" at bounding box center [473, 184] width 0 height 10
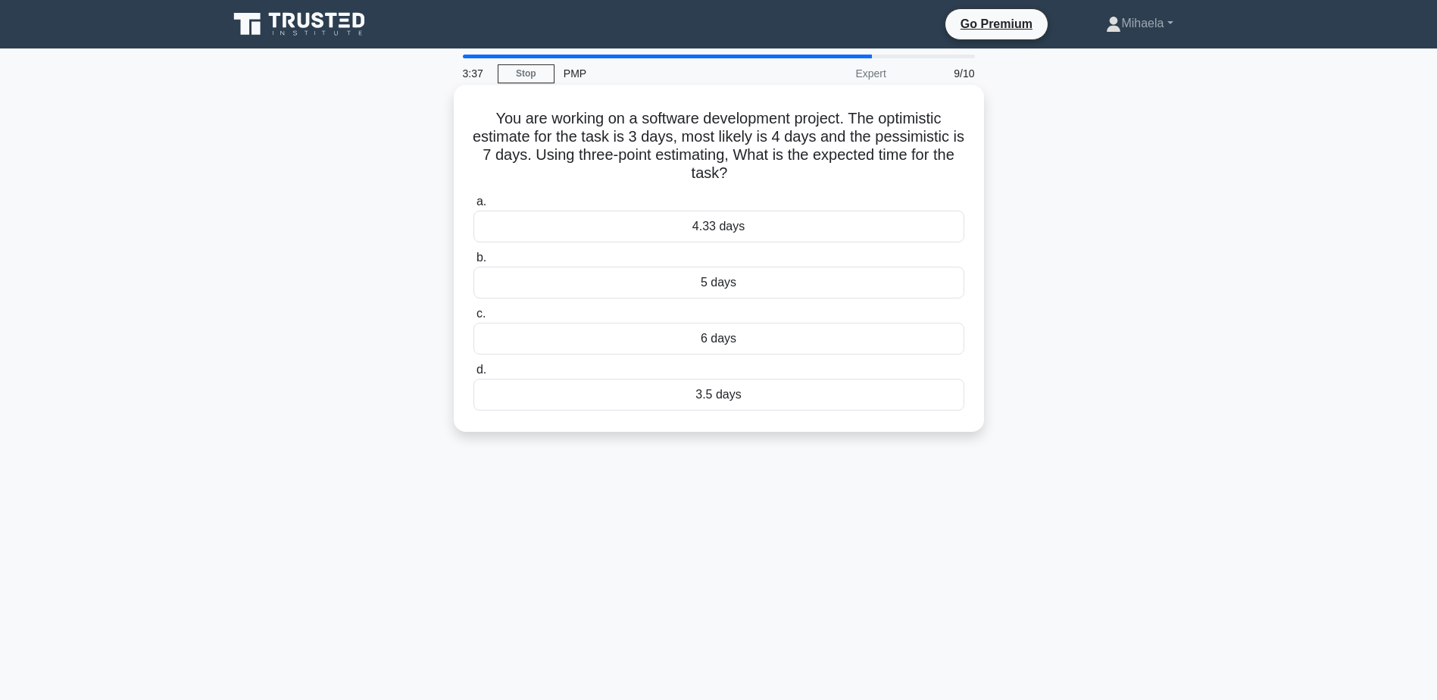
click at [539, 149] on h5 "You are working on a software development project. The optimistic estimate for …" at bounding box center [719, 146] width 494 height 74
drag, startPoint x: 485, startPoint y: 115, endPoint x: 944, endPoint y: 186, distance: 464.4
click at [944, 186] on div "You are working on a software development project. The optimistic estimate for …" at bounding box center [719, 258] width 518 height 335
drag, startPoint x: 944, startPoint y: 186, endPoint x: 854, endPoint y: 153, distance: 95.8
copy h5 "You are working on a software development project. The optimistic estimate for …"
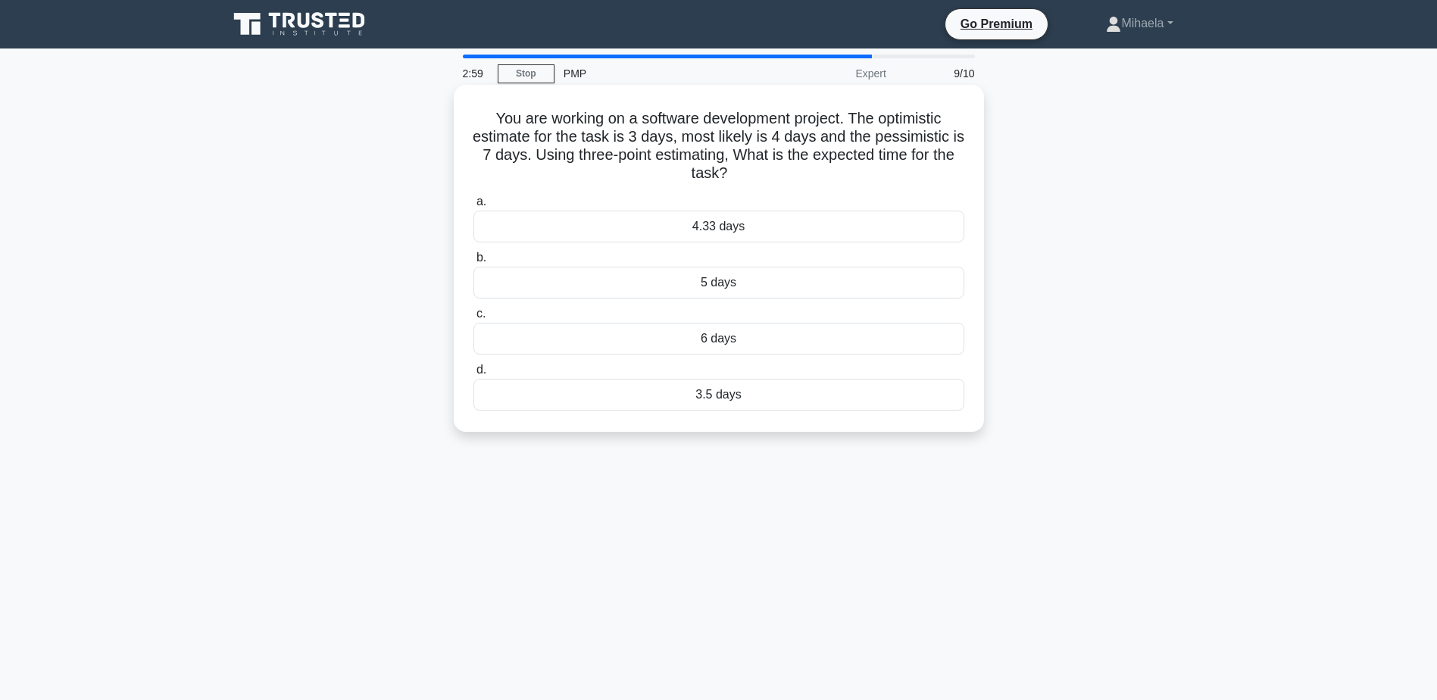
click at [736, 231] on div "4.33 days" at bounding box center [718, 227] width 491 height 32
click at [473, 207] on input "a. 4.33 days" at bounding box center [473, 202] width 0 height 10
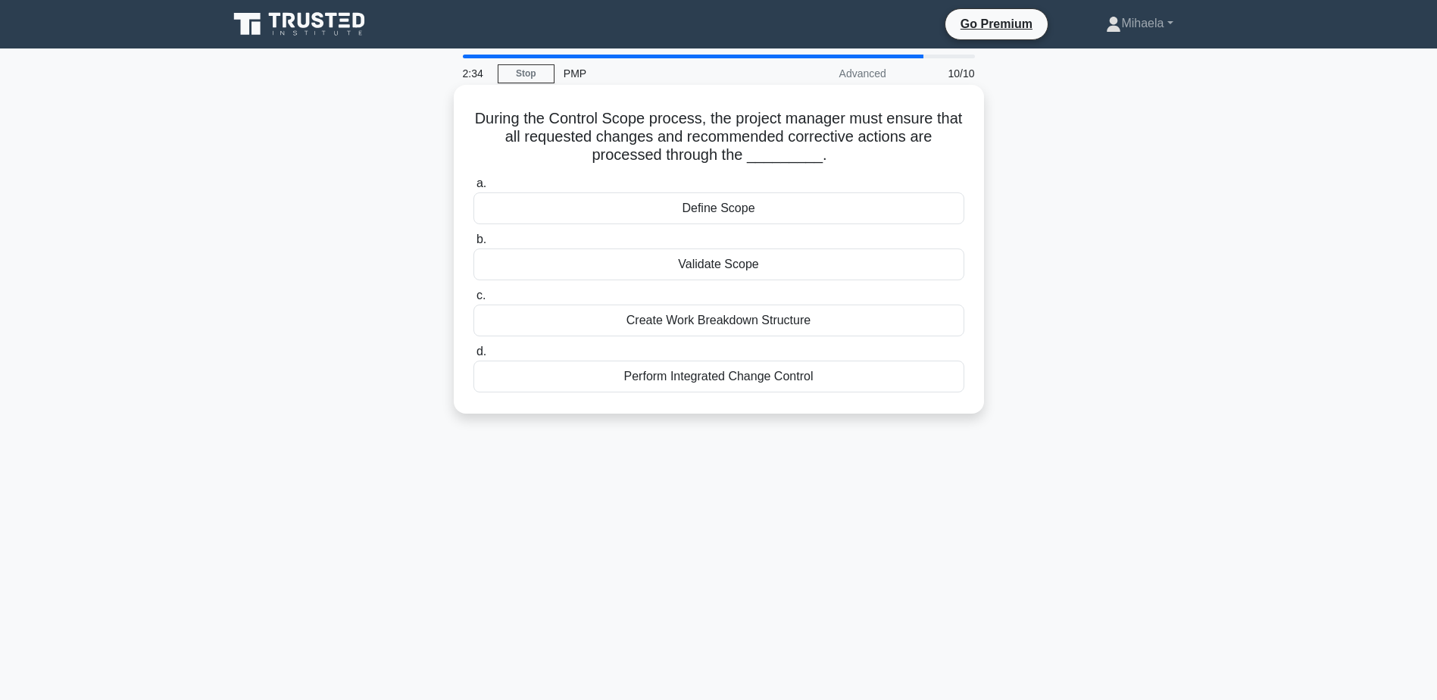
drag, startPoint x: 687, startPoint y: 379, endPoint x: 677, endPoint y: 380, distance: 9.9
click at [677, 379] on div "Perform Integrated Change Control" at bounding box center [718, 377] width 491 height 32
click at [672, 380] on div "Perform Integrated Change Control" at bounding box center [718, 377] width 491 height 32
click at [473, 357] on input "d. Perform Integrated Change Control" at bounding box center [473, 352] width 0 height 10
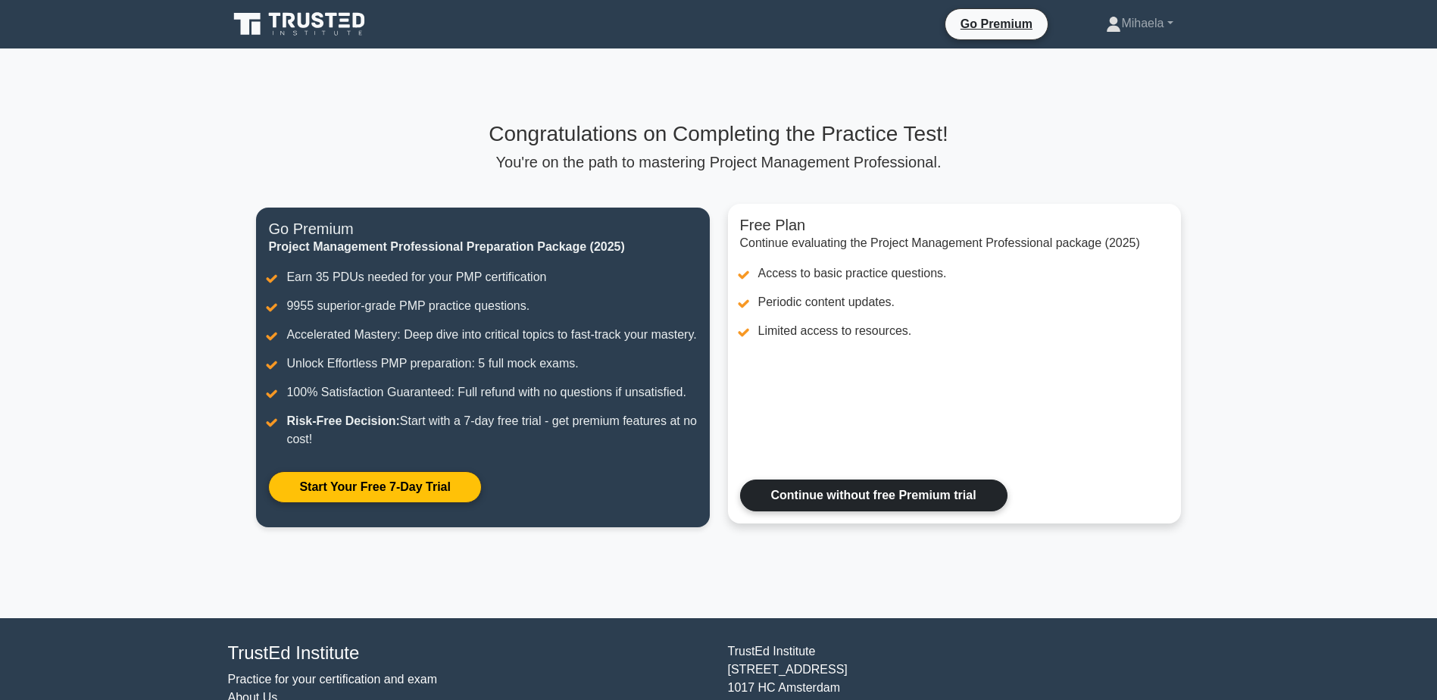
click at [808, 511] on link "Continue without free Premium trial" at bounding box center [873, 495] width 267 height 32
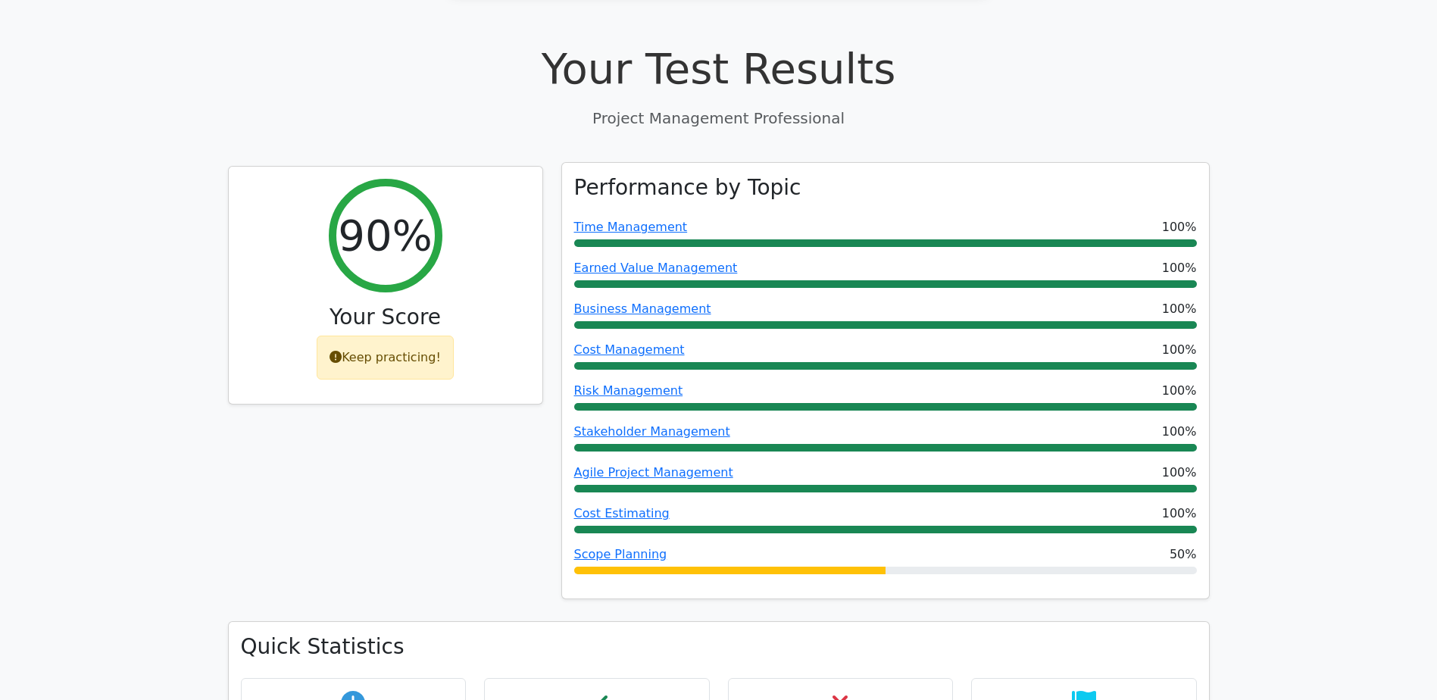
scroll to position [530, 0]
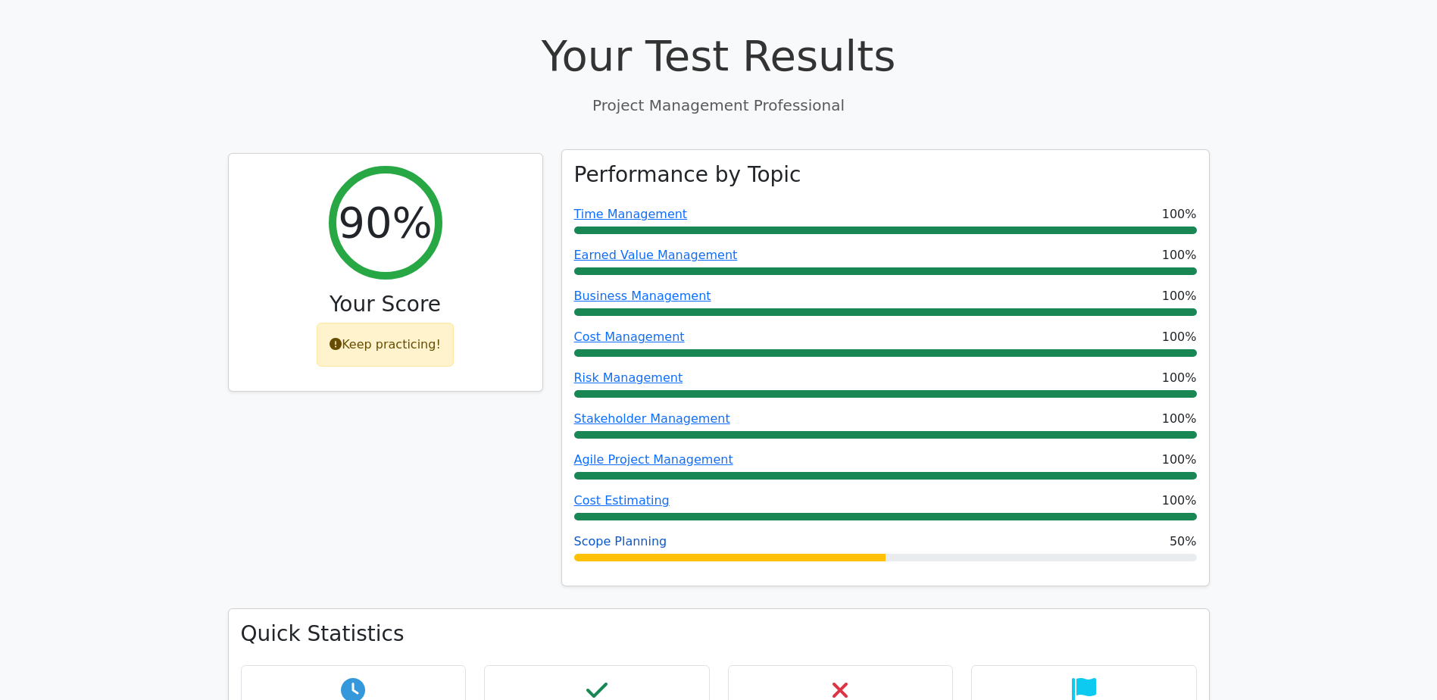
click at [601, 534] on link "Scope Planning" at bounding box center [620, 541] width 93 height 14
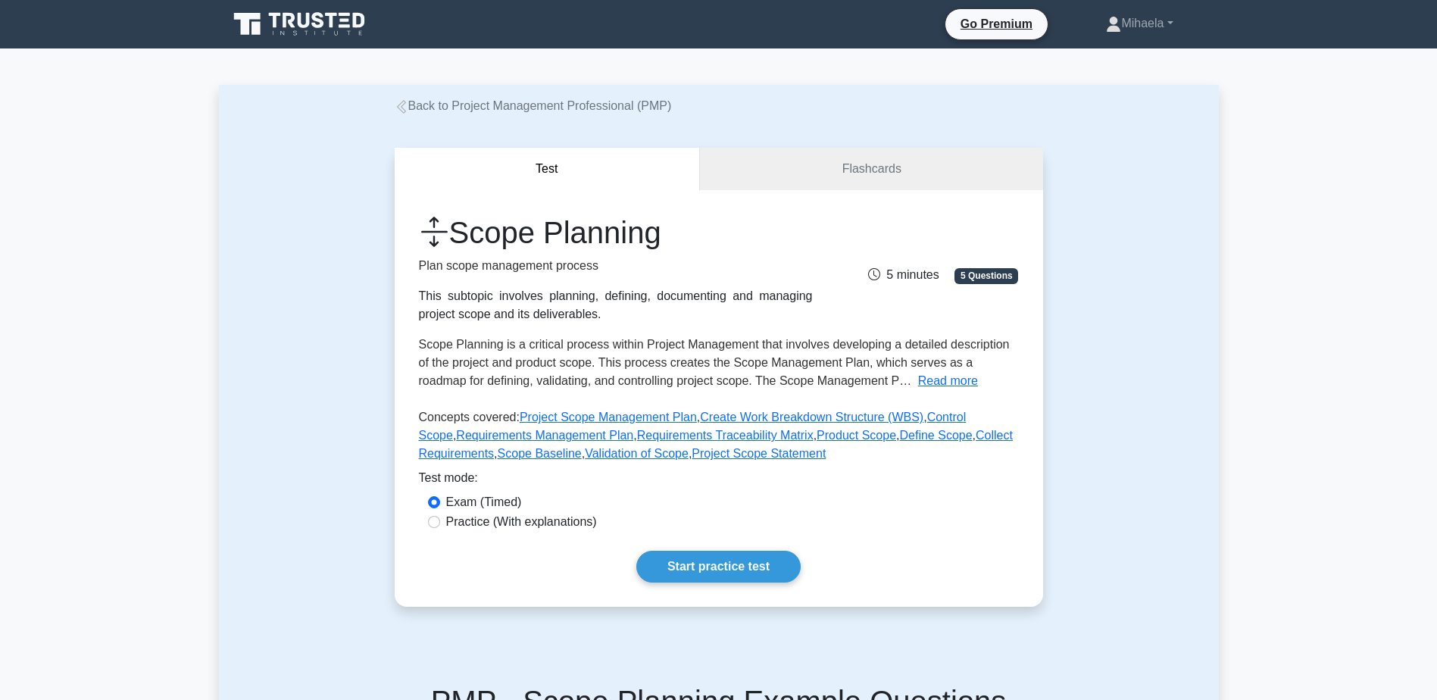
click at [964, 277] on span "5 Questions" at bounding box center [986, 275] width 64 height 15
click at [875, 177] on link "Flashcards" at bounding box center [871, 169] width 342 height 43
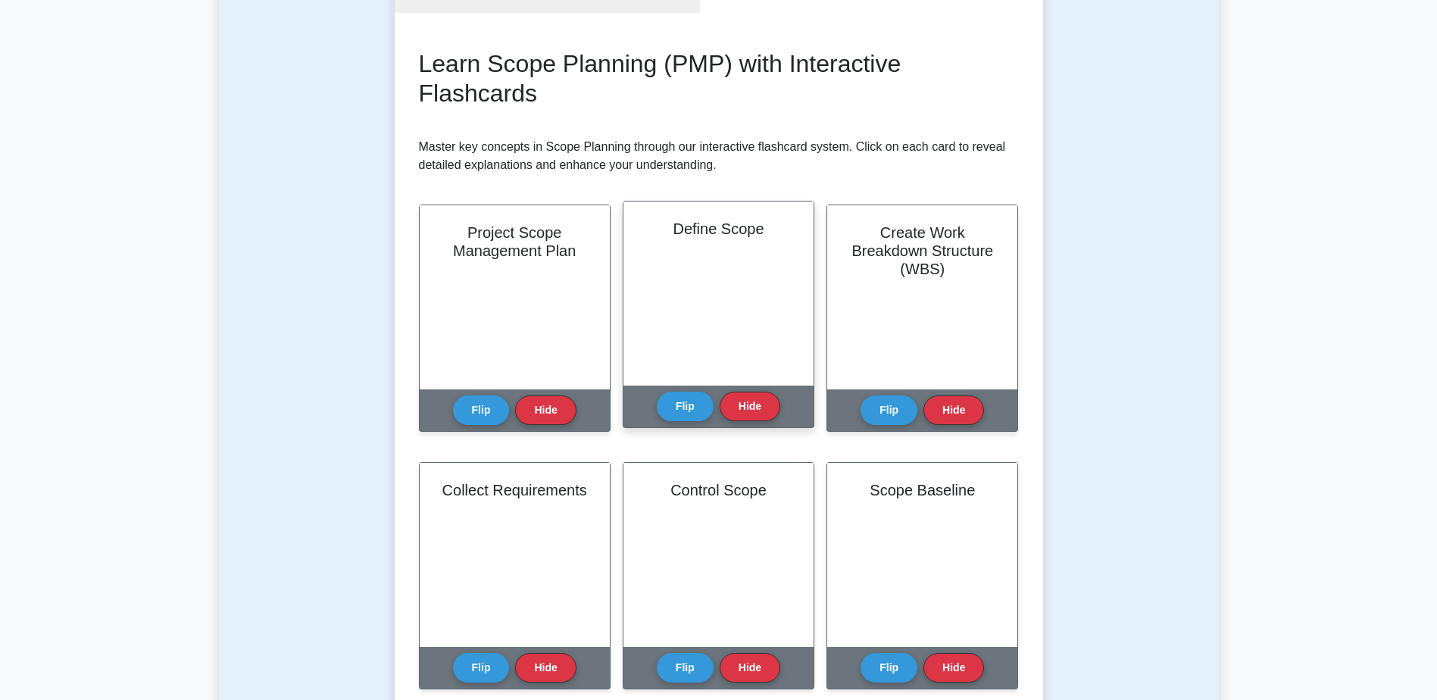
scroll to position [227, 0]
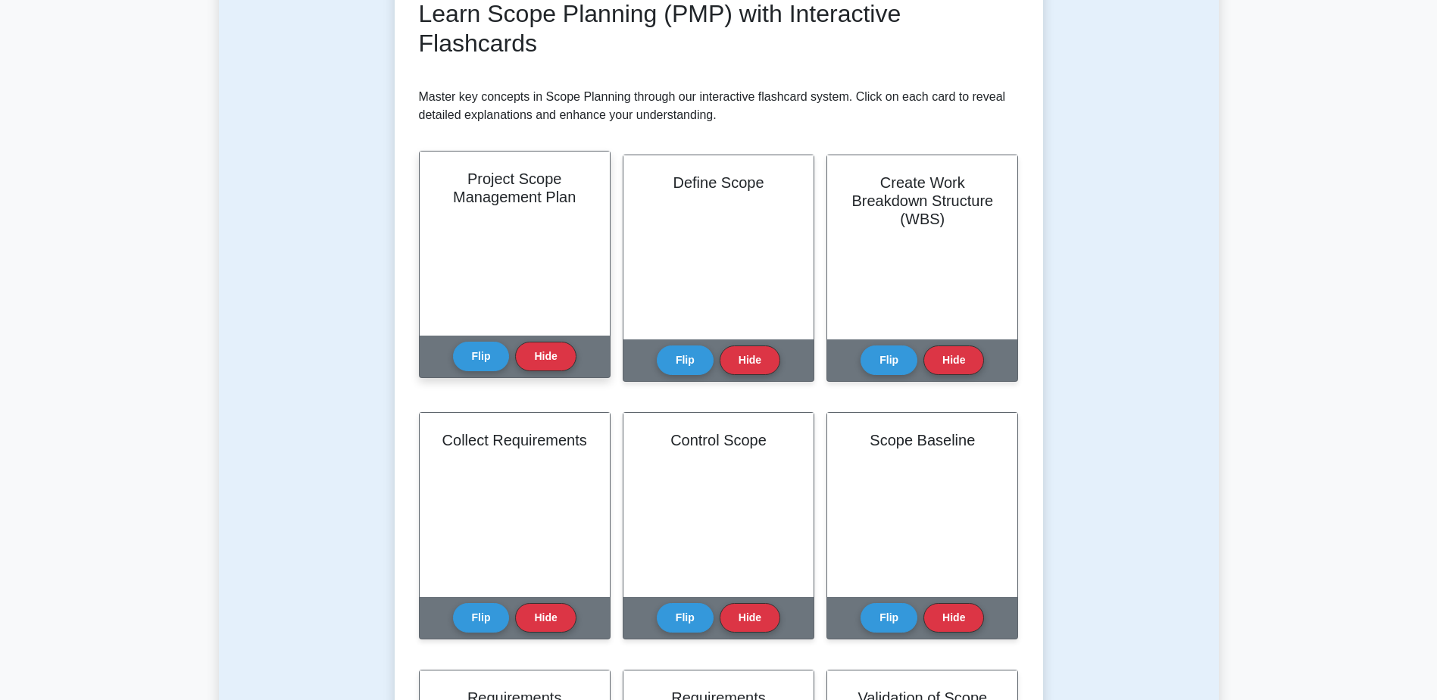
click at [497, 267] on div "Project Scope Management Plan" at bounding box center [515, 243] width 190 height 184
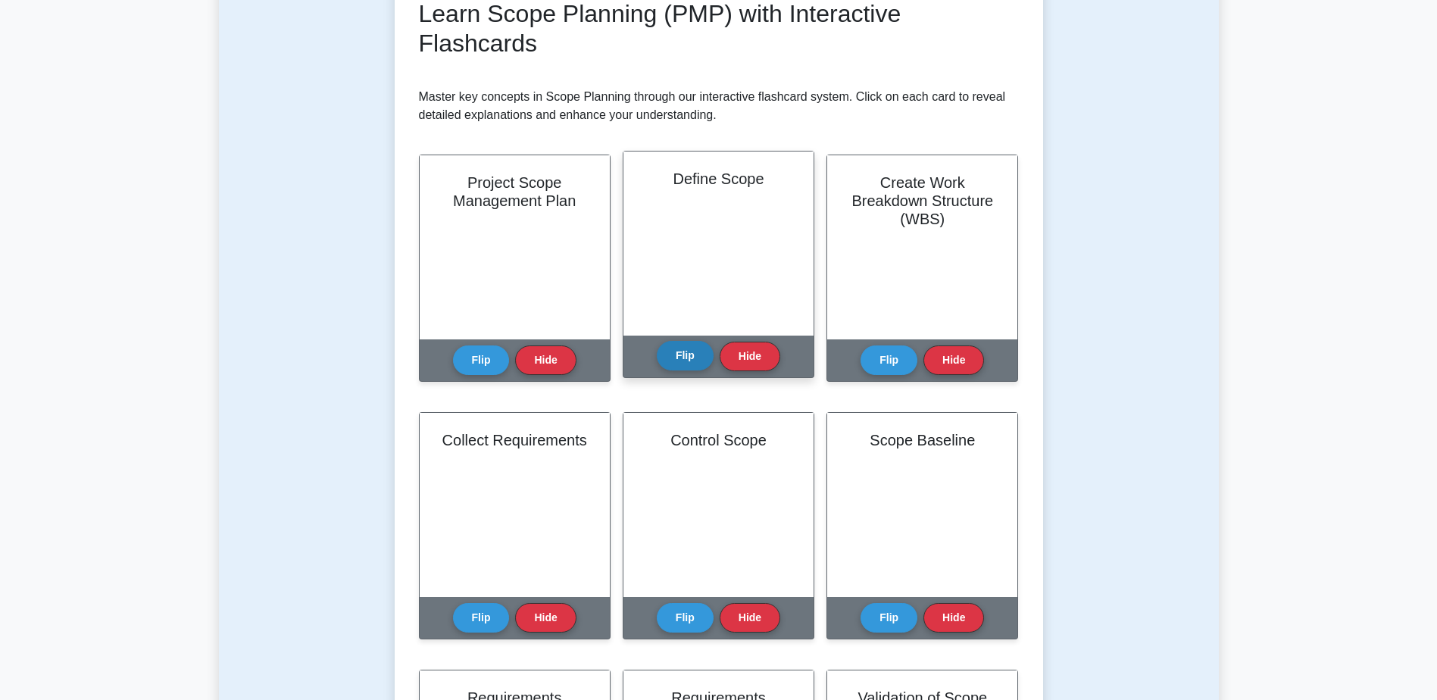
click at [685, 346] on button "Flip" at bounding box center [685, 356] width 57 height 30
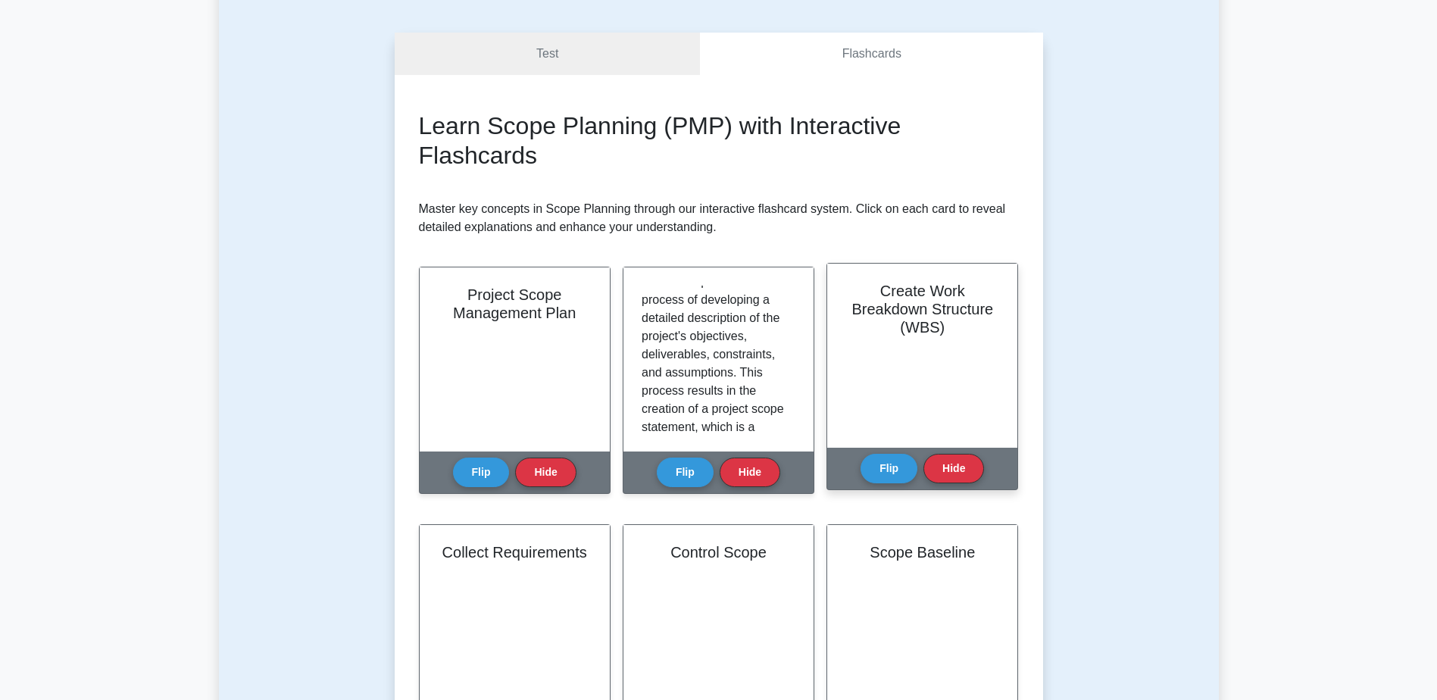
scroll to position [0, 0]
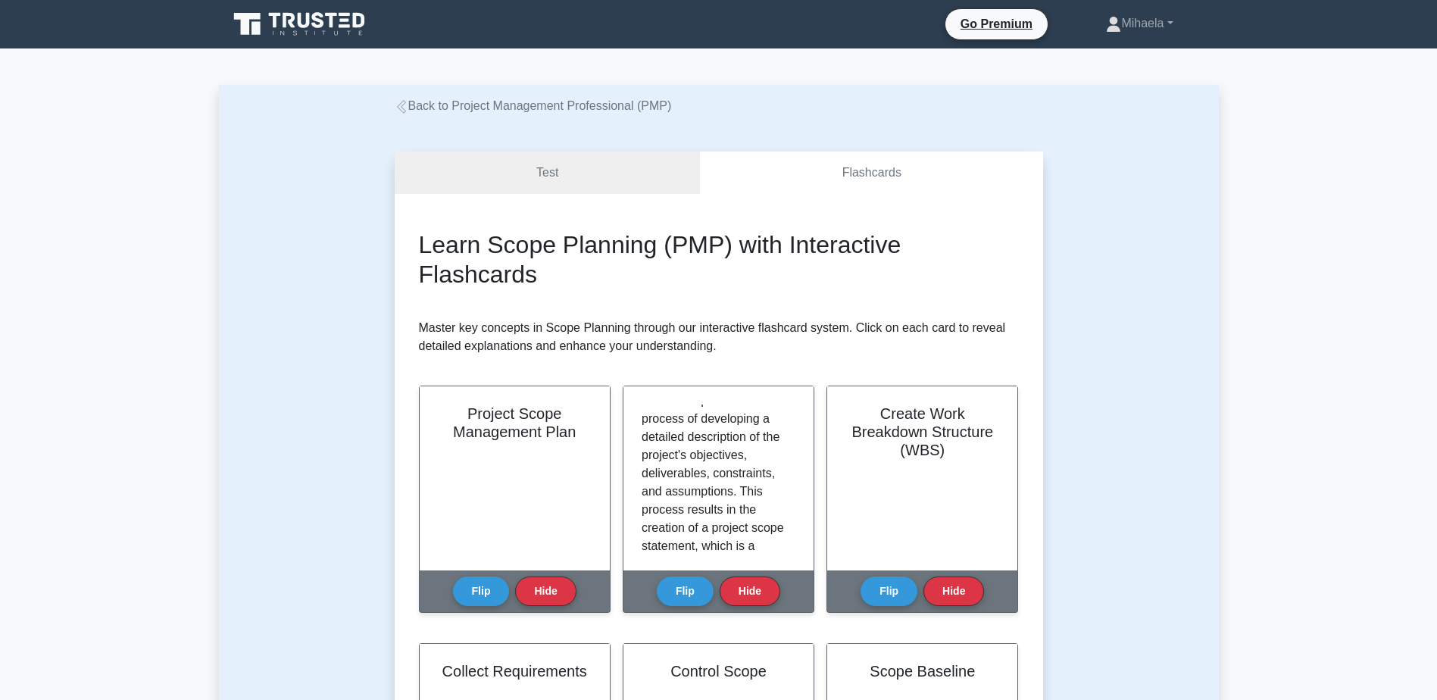
click at [318, 29] on icon at bounding box center [300, 24] width 145 height 29
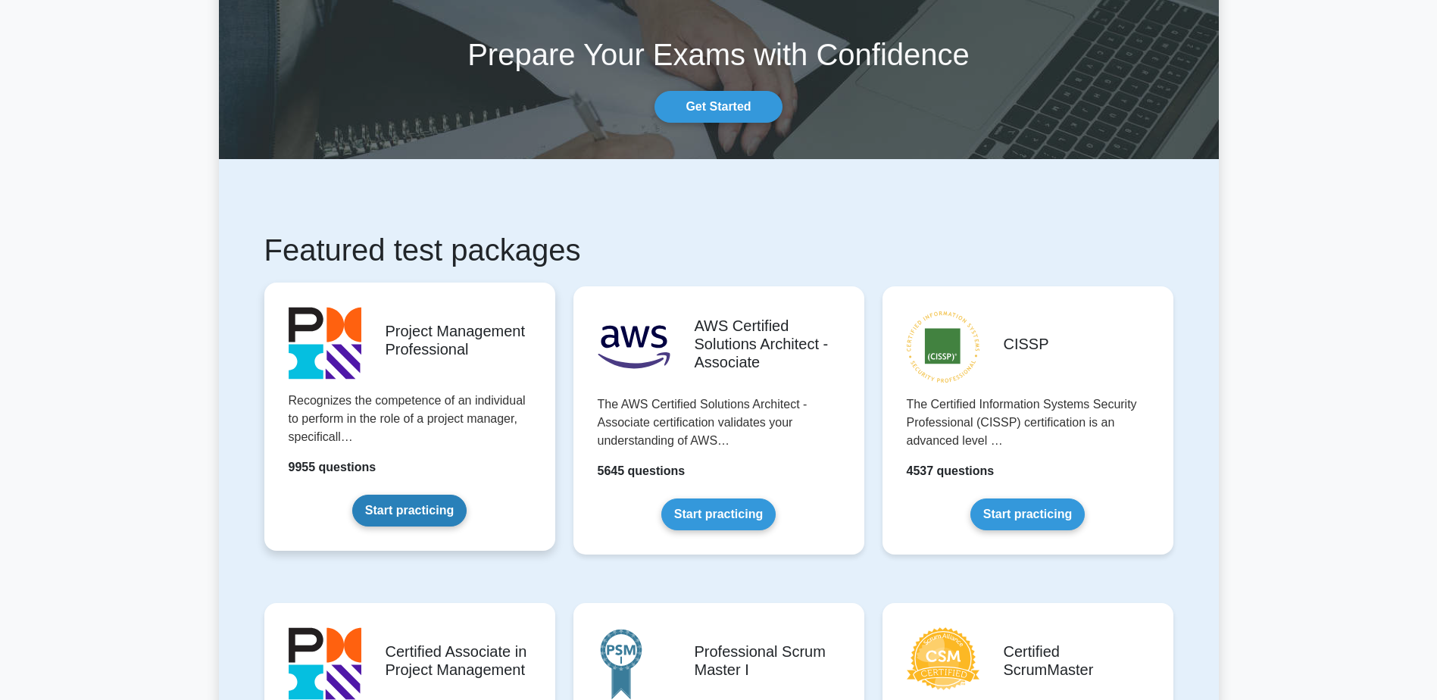
scroll to position [151, 0]
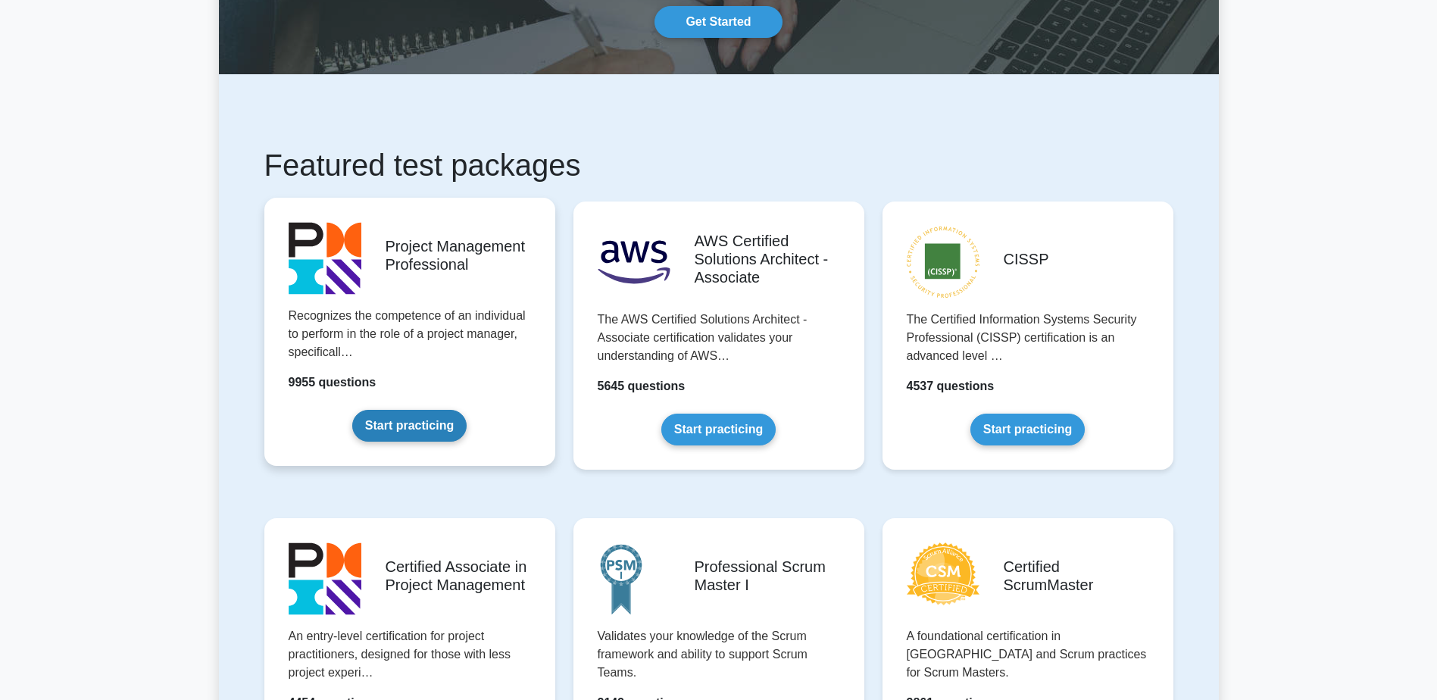
click at [394, 410] on link "Start practicing" at bounding box center [409, 426] width 114 height 32
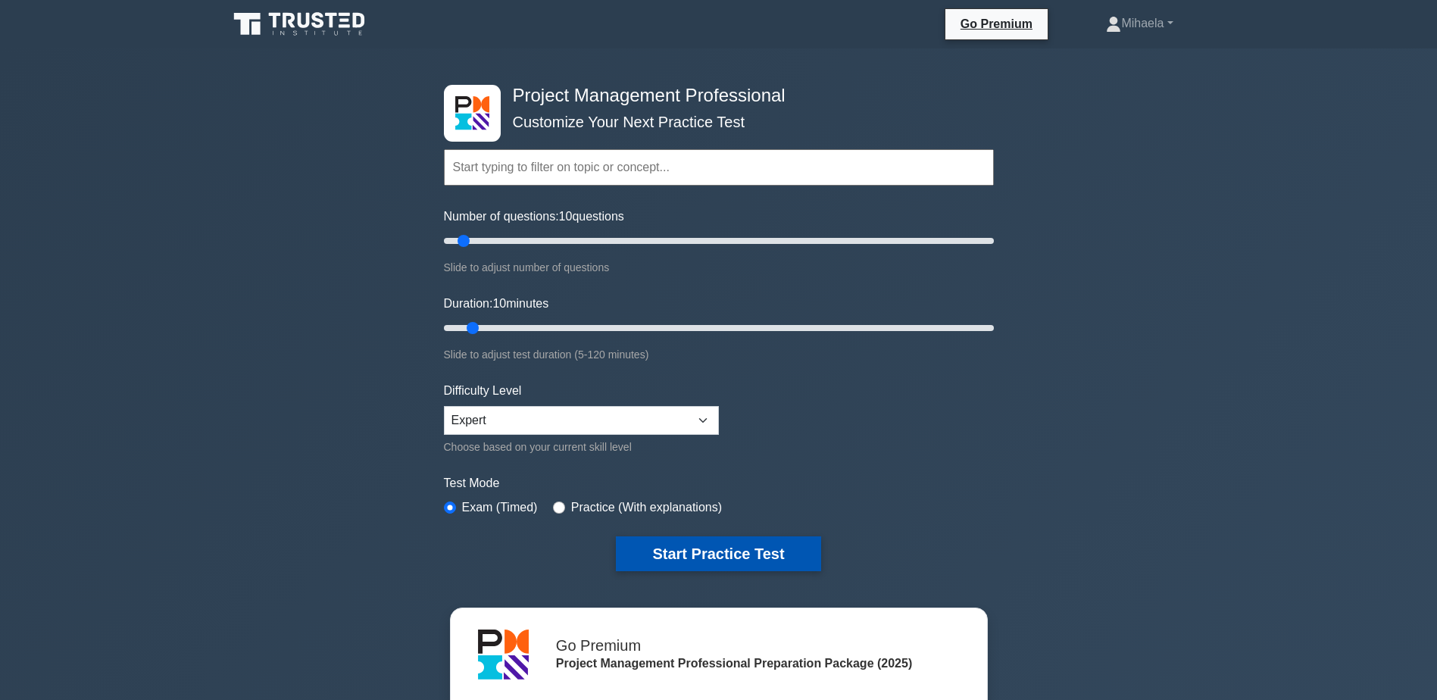
click at [696, 544] on button "Start Practice Test" at bounding box center [718, 553] width 205 height 35
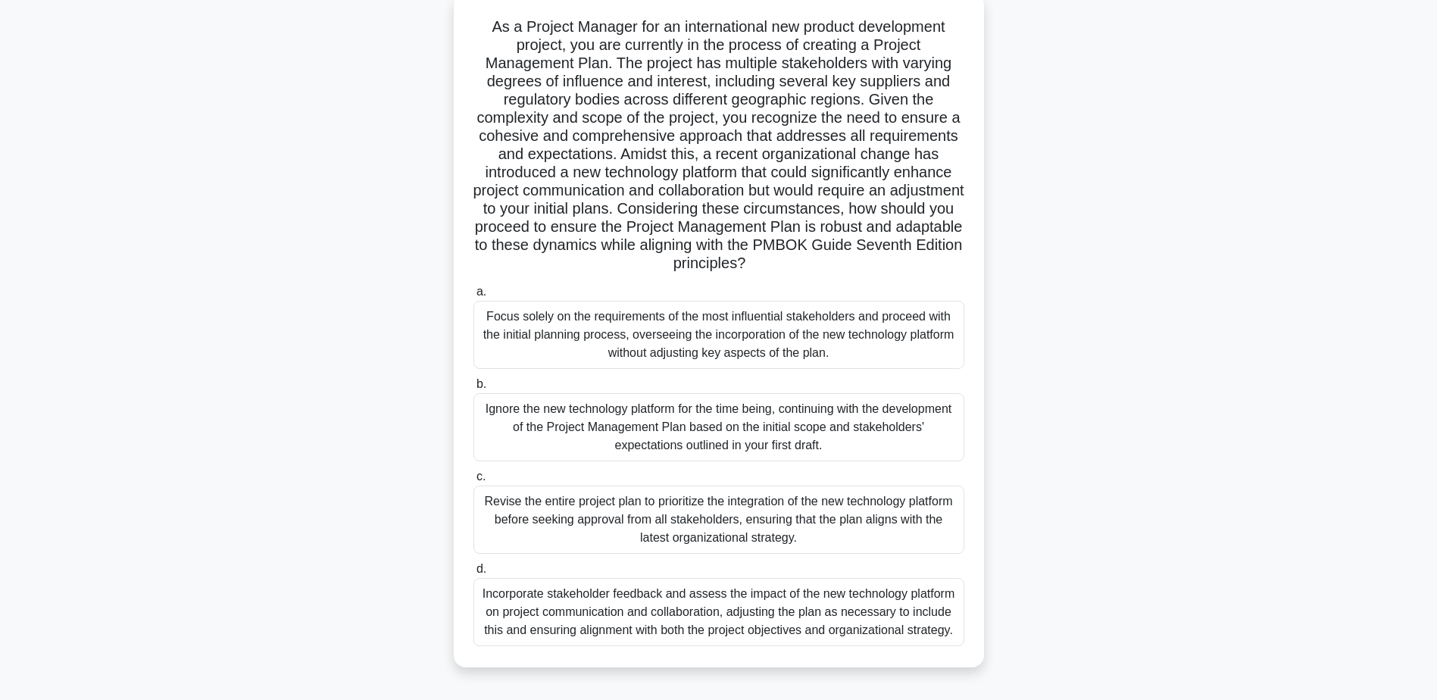
scroll to position [118, 0]
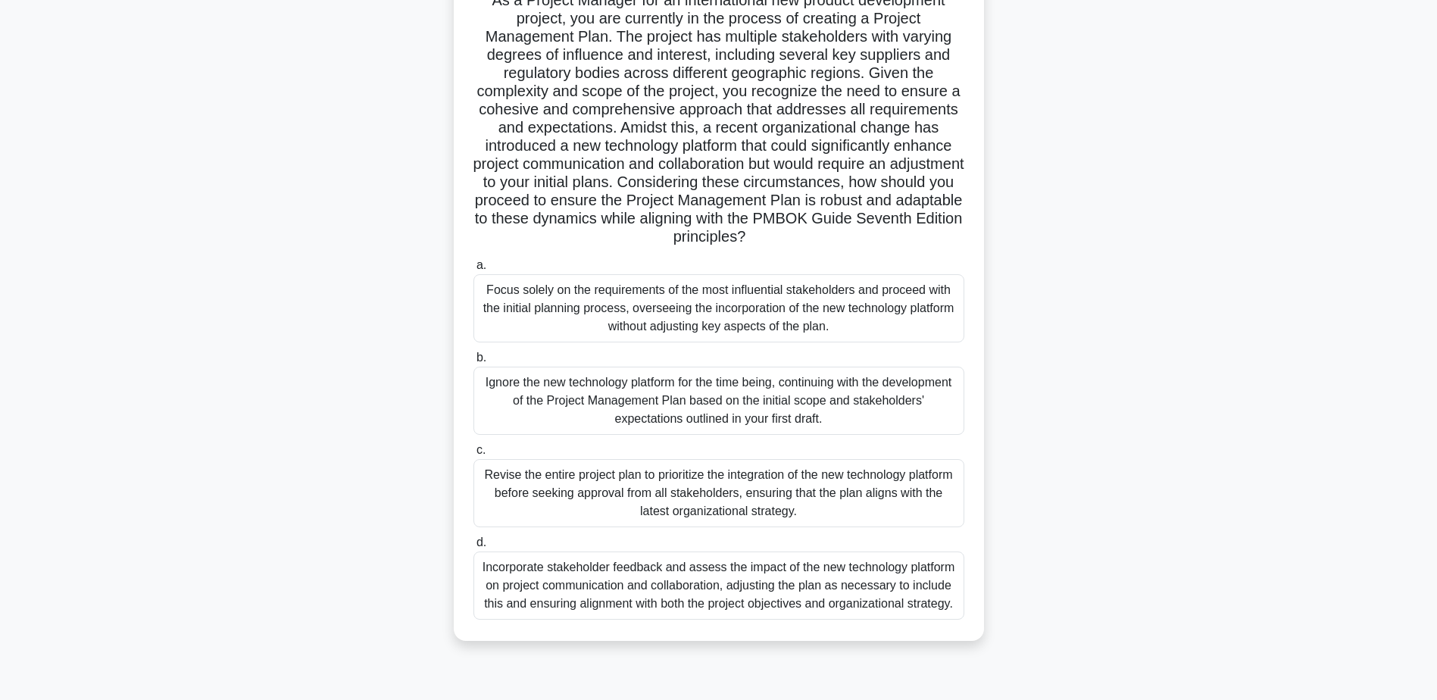
click at [829, 581] on div "Incorporate stakeholder feedback and assess the impact of the new technology pl…" at bounding box center [718, 585] width 491 height 68
click at [473, 548] on input "d. Incorporate stakeholder feedback and assess the impact of the new technology…" at bounding box center [473, 543] width 0 height 10
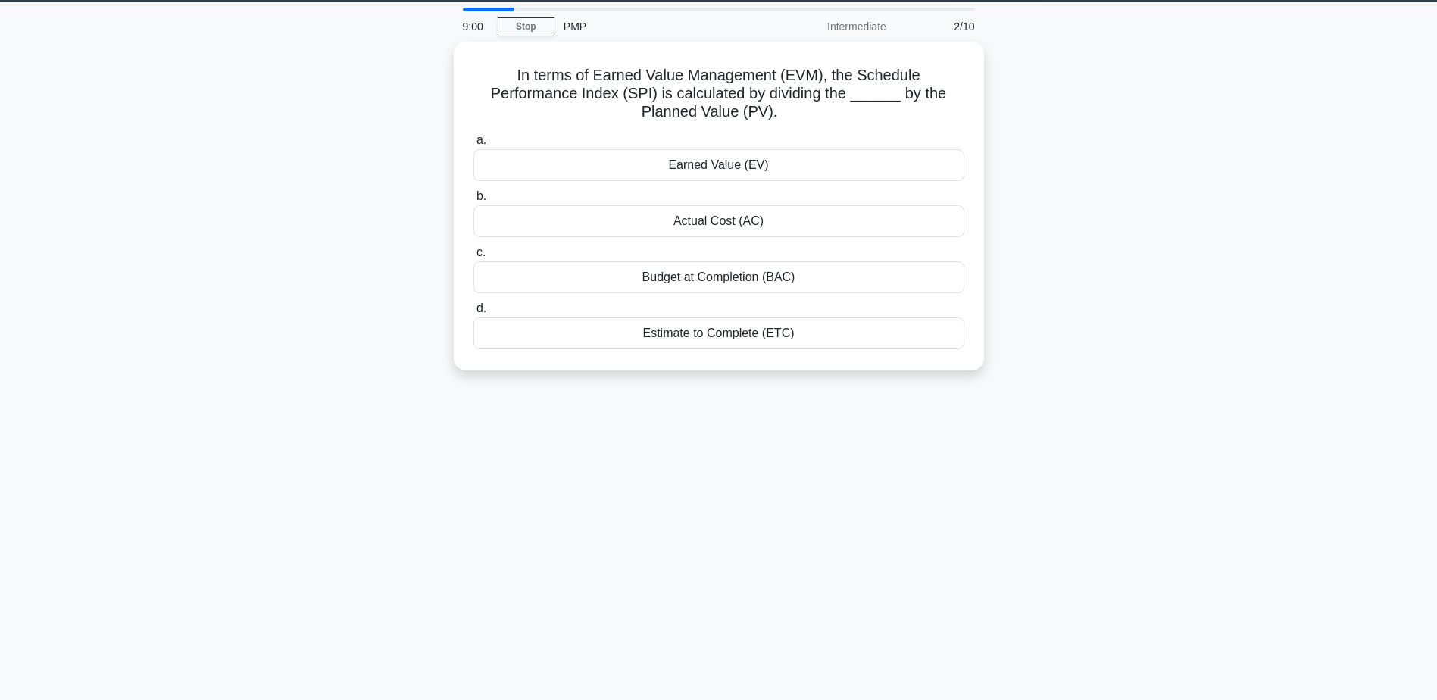
scroll to position [0, 0]
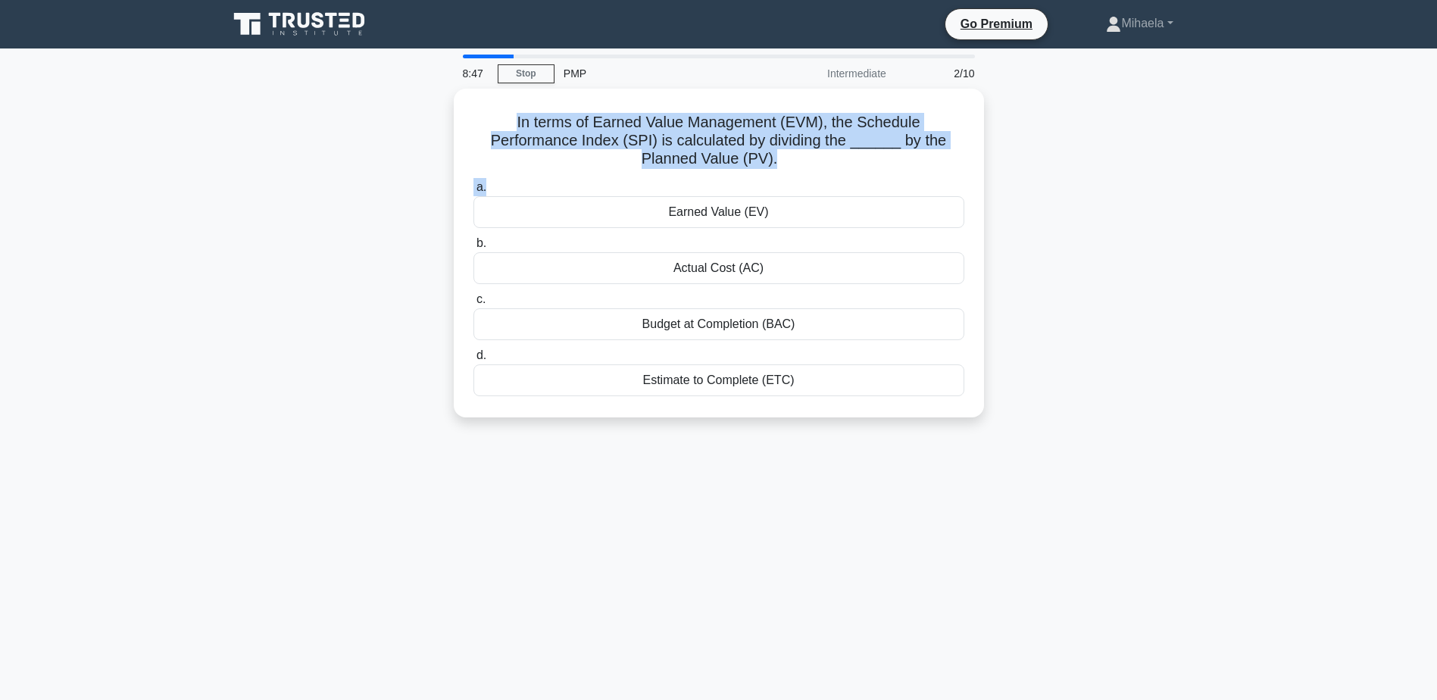
drag, startPoint x: 799, startPoint y: 167, endPoint x: 381, endPoint y: 125, distance: 420.3
click at [381, 125] on div "In terms of Earned Value Management (EVM), the Schedule Performance Index (SPI)…" at bounding box center [719, 262] width 1000 height 347
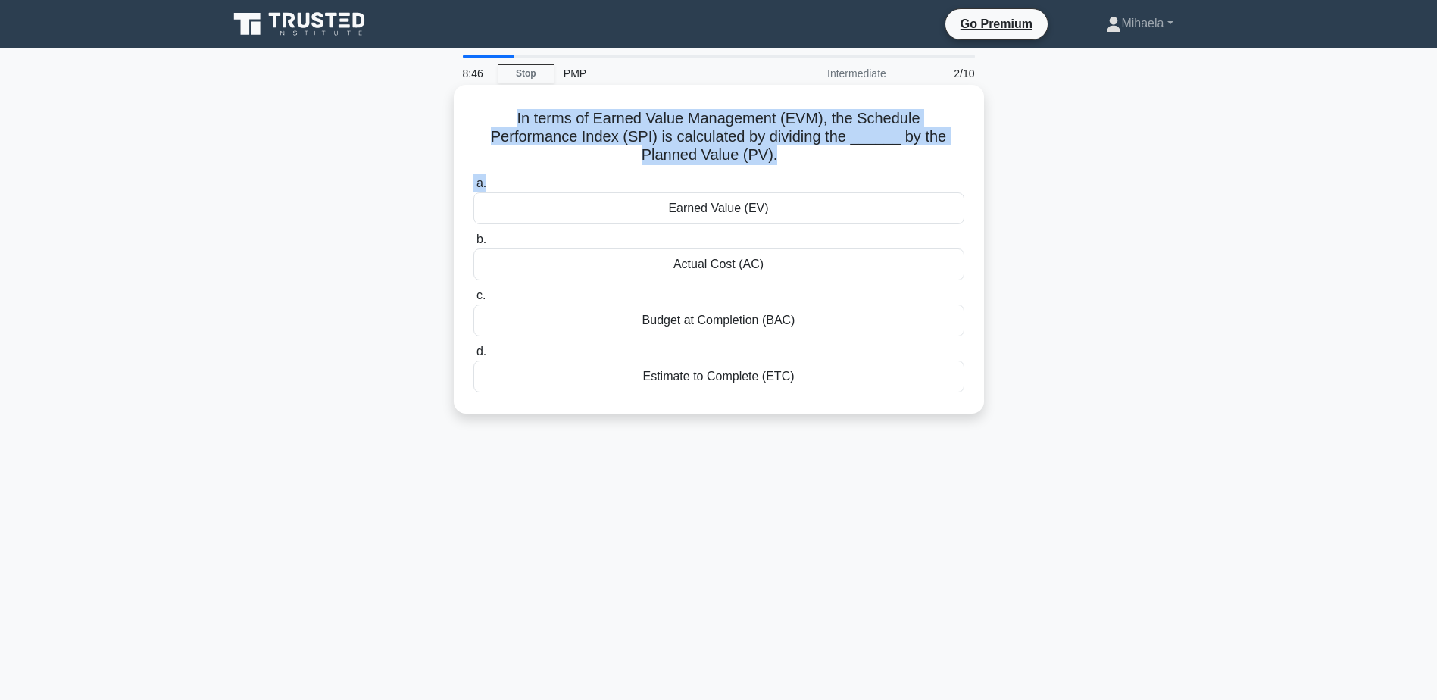
drag, startPoint x: 381, startPoint y: 125, endPoint x: 478, endPoint y: 147, distance: 99.4
click at [470, 147] on div "In terms of Earned Value Management (EVM), the Schedule Performance Index (SPI)…" at bounding box center [719, 249] width 518 height 317
click at [573, 158] on h5 "In terms of Earned Value Management (EVM), the Schedule Performance Index (SPI)…" at bounding box center [719, 137] width 494 height 56
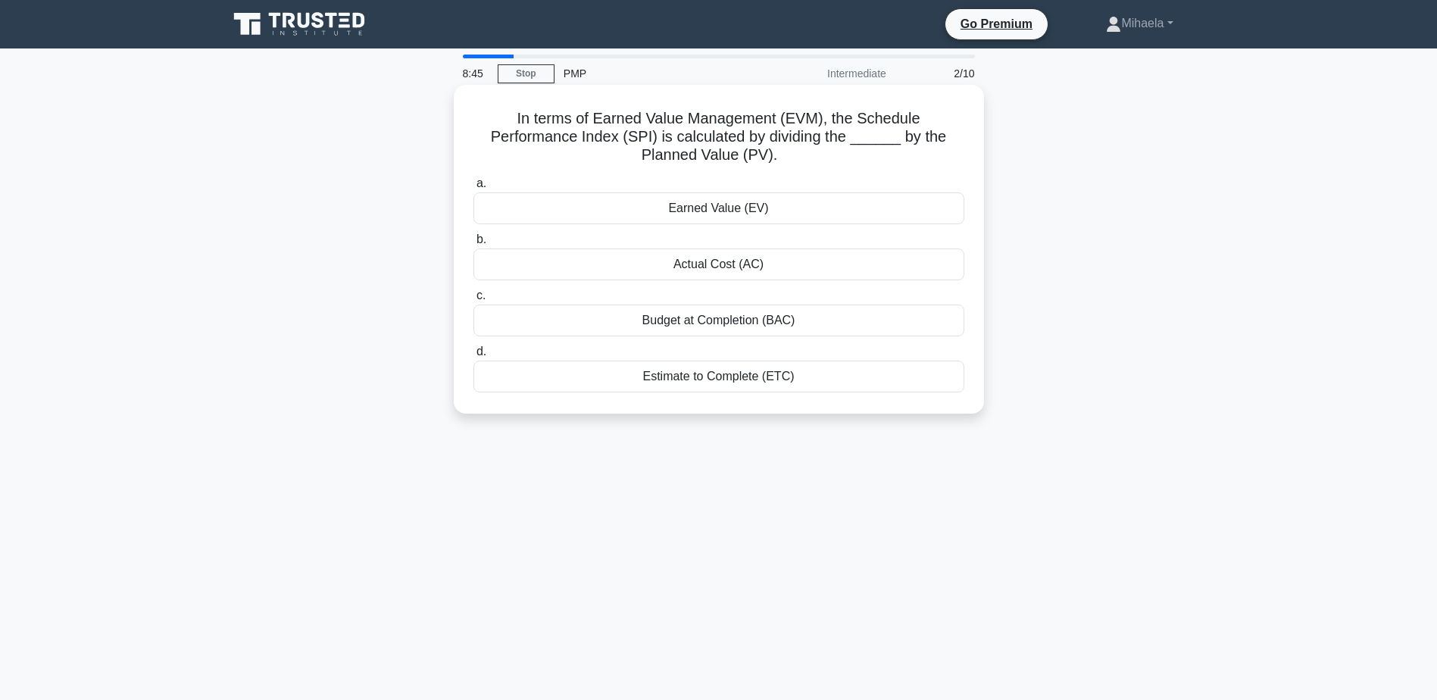
drag, startPoint x: 794, startPoint y: 158, endPoint x: 460, endPoint y: 123, distance: 335.9
click at [460, 123] on div "In terms of Earned Value Management (EVM), the Schedule Performance Index (SPI)…" at bounding box center [719, 249] width 518 height 317
drag, startPoint x: 460, startPoint y: 123, endPoint x: 613, endPoint y: 138, distance: 153.8
copy h5 "In terms of Earned Value Management (EVM), the Schedule Performance Index (SPI)…"
click at [666, 208] on div "Earned Value (EV)" at bounding box center [718, 208] width 491 height 32
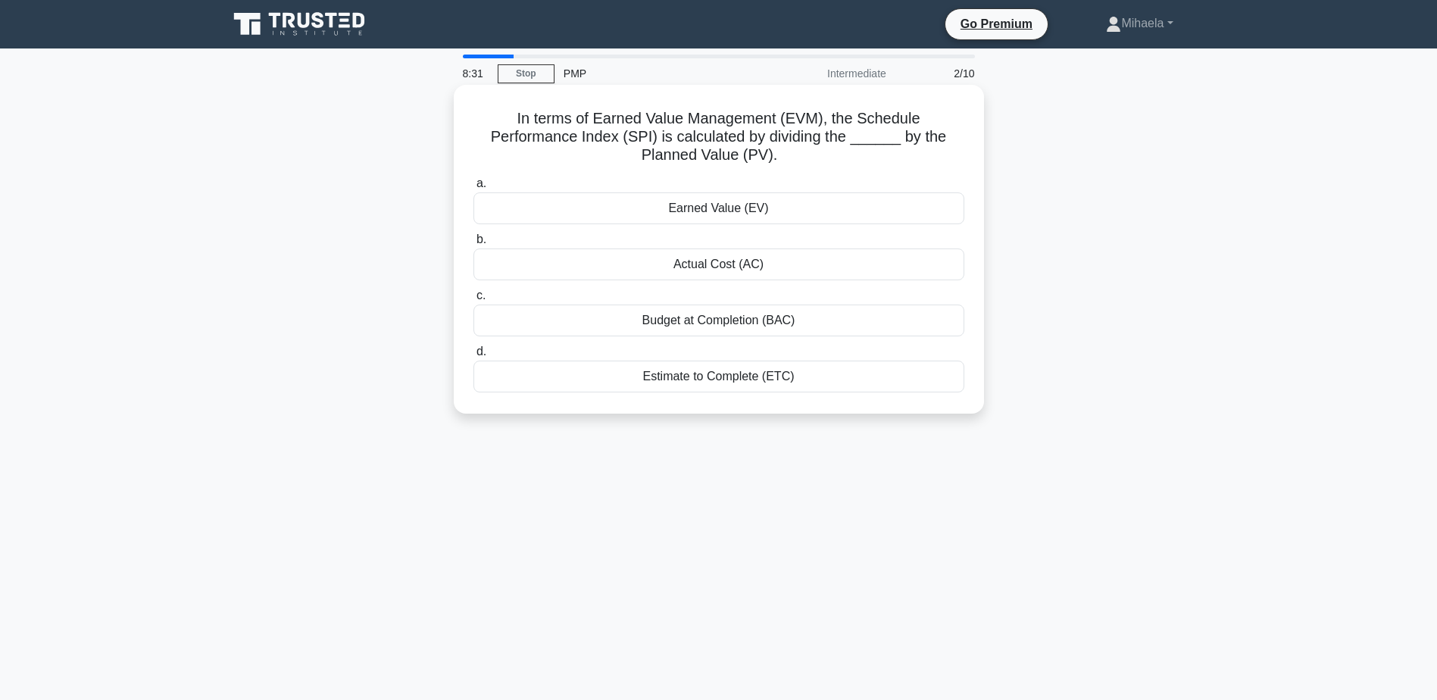
click at [473, 189] on input "a. Earned Value (EV)" at bounding box center [473, 184] width 0 height 10
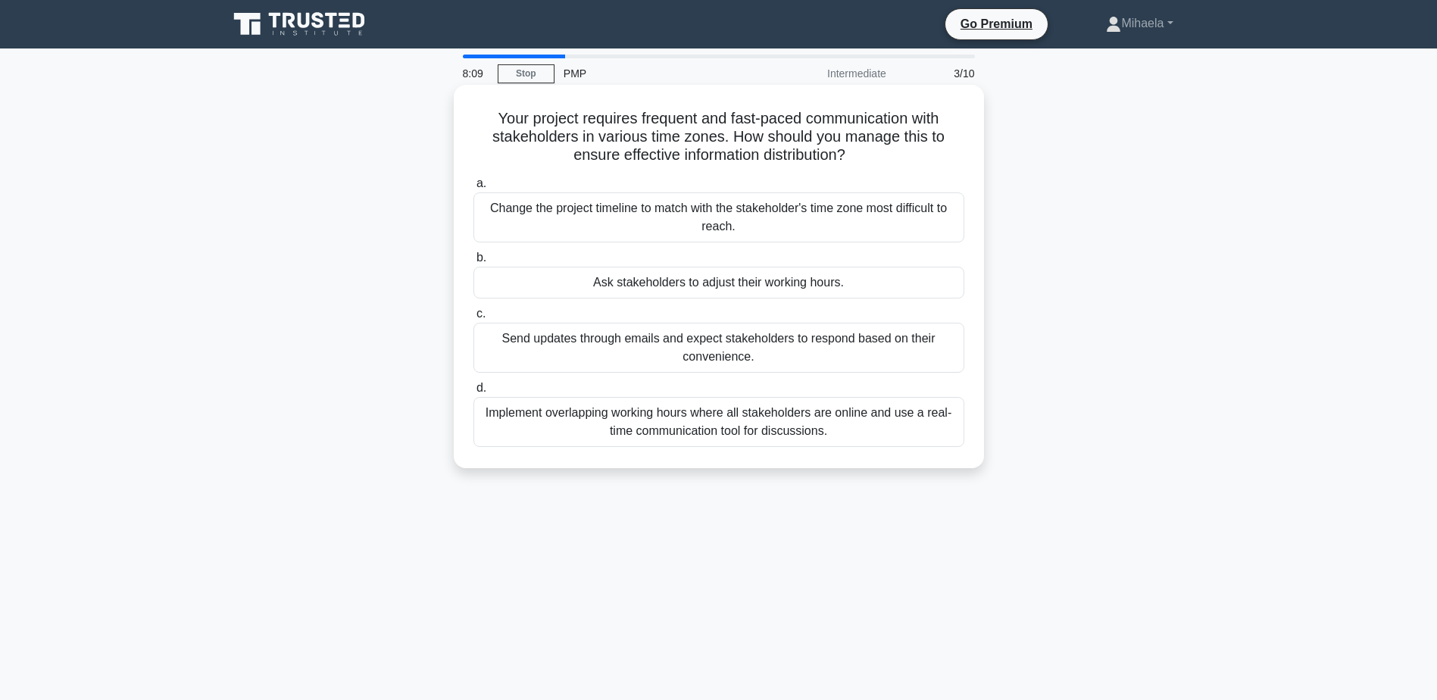
click at [667, 426] on div "Implement overlapping working hours where all stakeholders are online and use a…" at bounding box center [718, 422] width 491 height 50
click at [473, 393] on input "d. Implement overlapping working hours where all stakeholders are online and us…" at bounding box center [473, 388] width 0 height 10
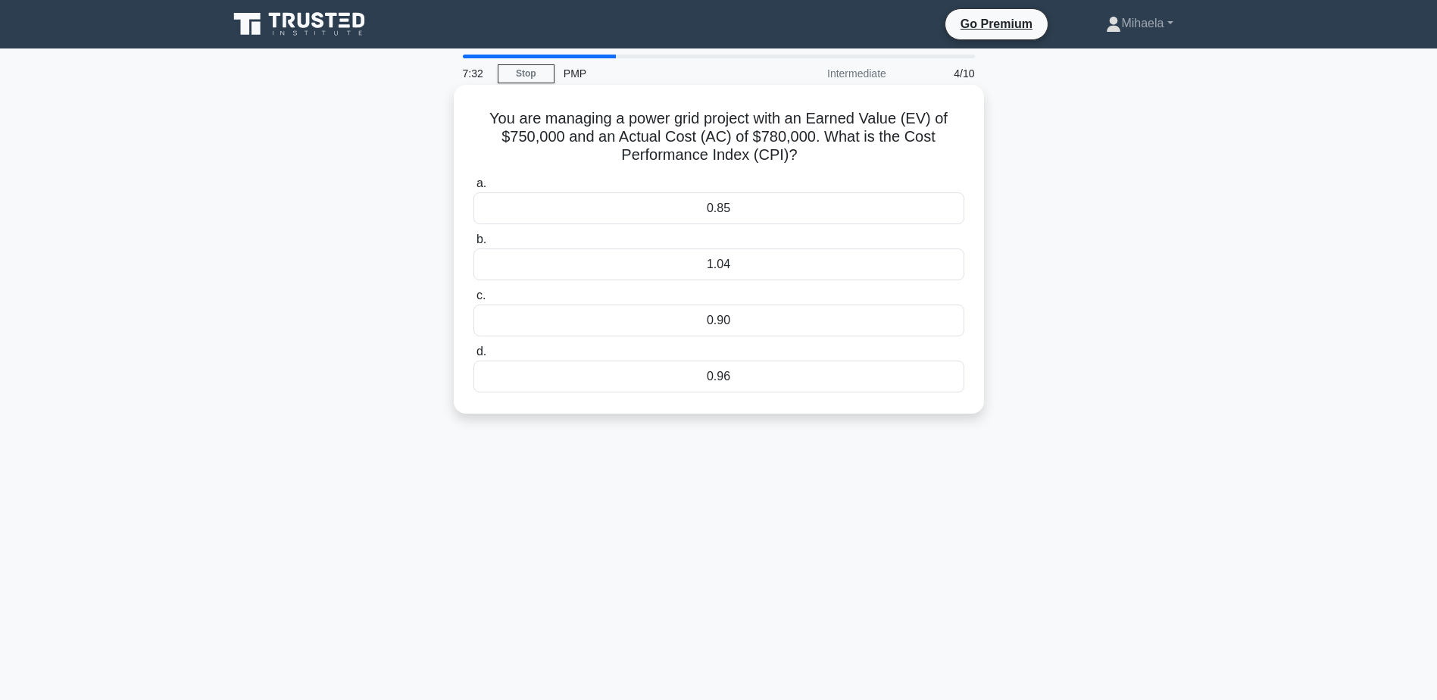
click at [706, 383] on div "0.96" at bounding box center [718, 377] width 491 height 32
click at [473, 357] on input "d. 0.96" at bounding box center [473, 352] width 0 height 10
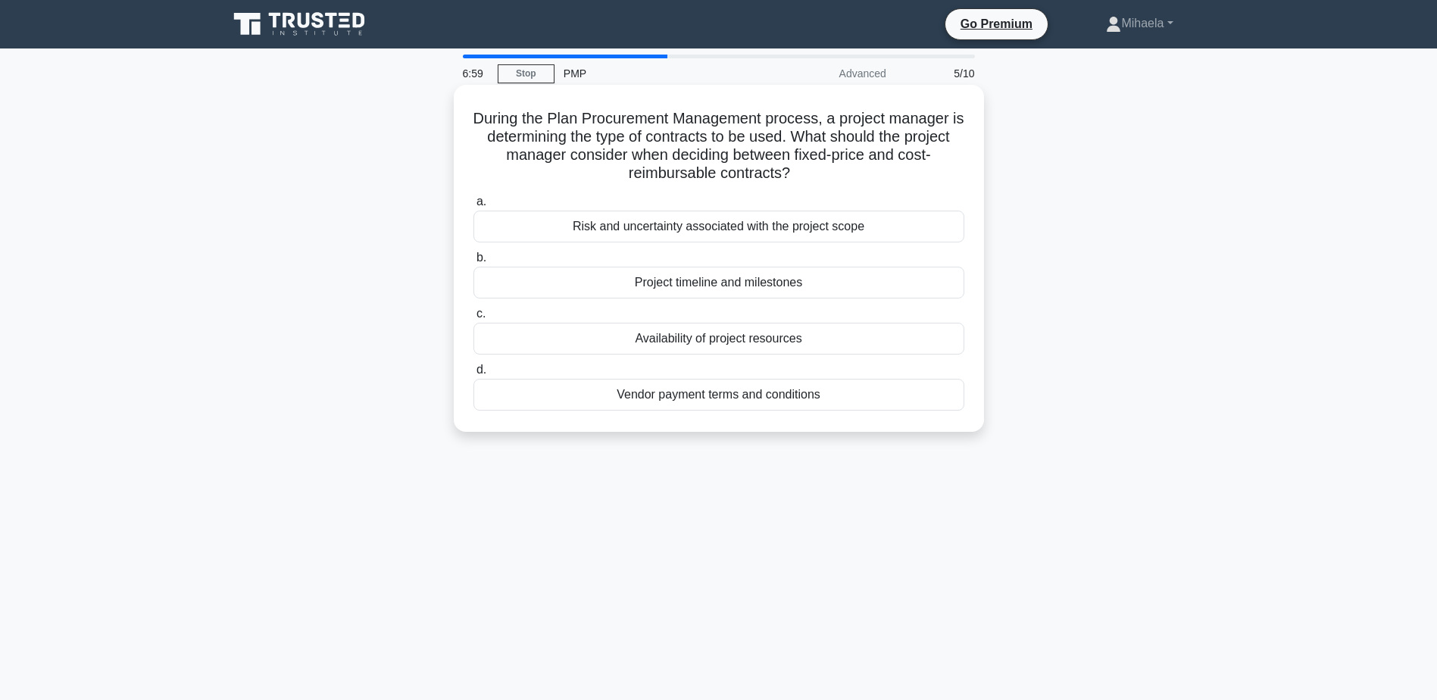
click at [792, 233] on div "Risk and uncertainty associated with the project scope" at bounding box center [718, 227] width 491 height 32
click at [473, 207] on input "a. Risk and uncertainty associated with the project scope" at bounding box center [473, 202] width 0 height 10
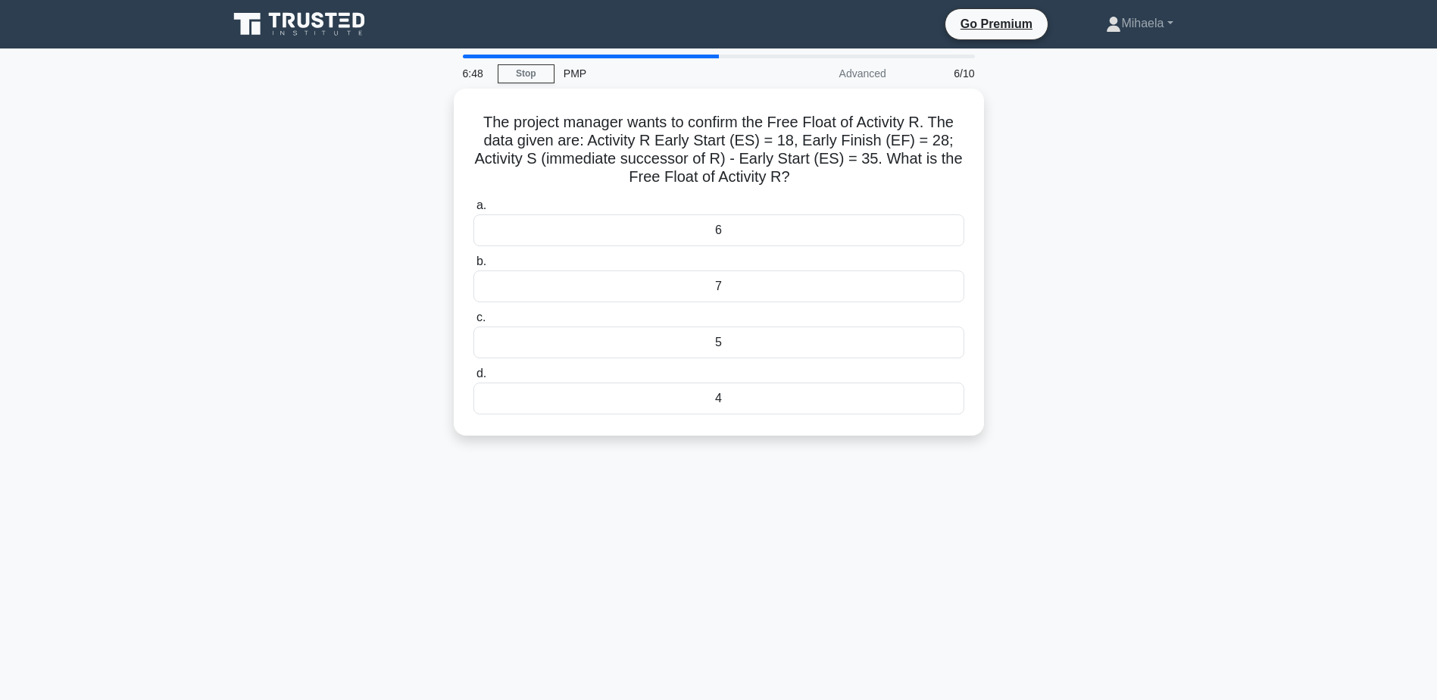
drag, startPoint x: 795, startPoint y: 174, endPoint x: 431, endPoint y: 128, distance: 367.3
click at [431, 128] on div "The project manager wants to confirm the Free Float of Activity R. The data giv…" at bounding box center [719, 271] width 1000 height 365
drag, startPoint x: 431, startPoint y: 128, endPoint x: 536, endPoint y: 166, distance: 111.9
copy h5 "The project manager wants to confirm the Free Float of Activity R. The data giv…"
click at [723, 279] on div "7" at bounding box center [718, 283] width 491 height 32
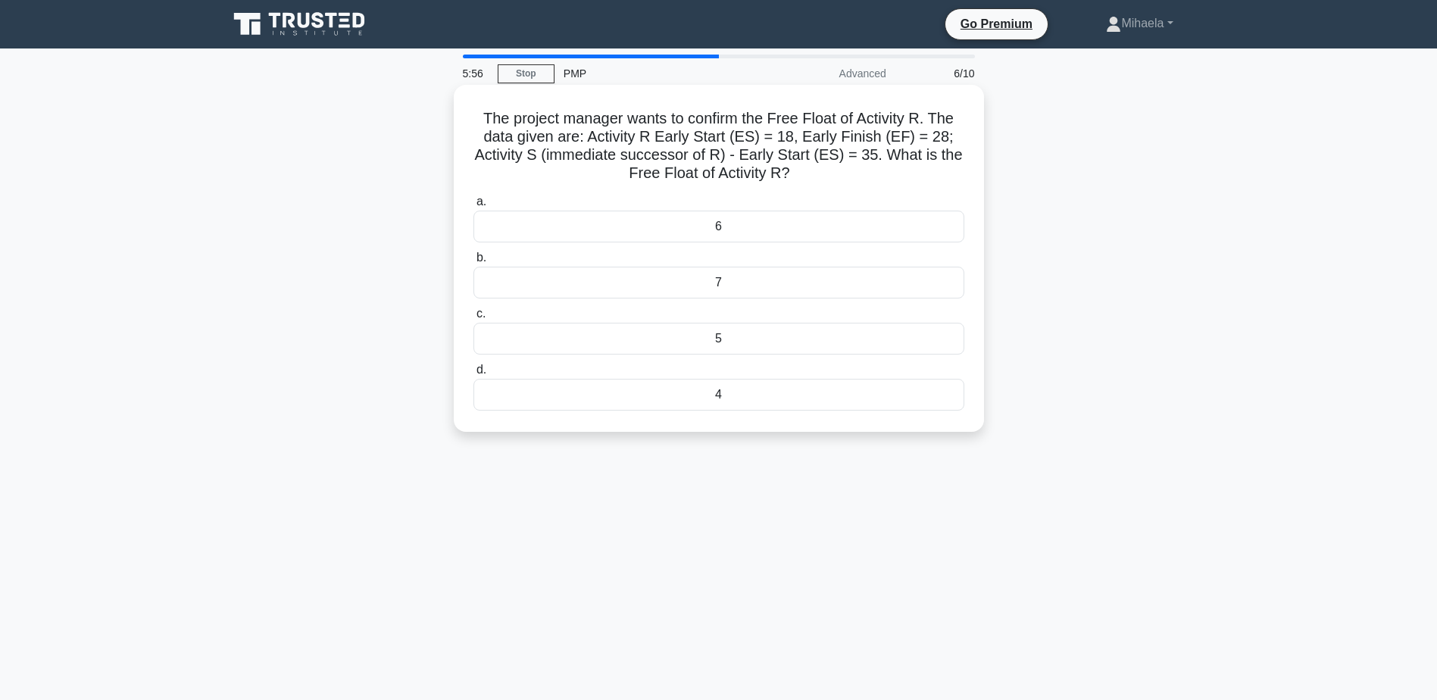
click at [473, 263] on input "b. 7" at bounding box center [473, 258] width 0 height 10
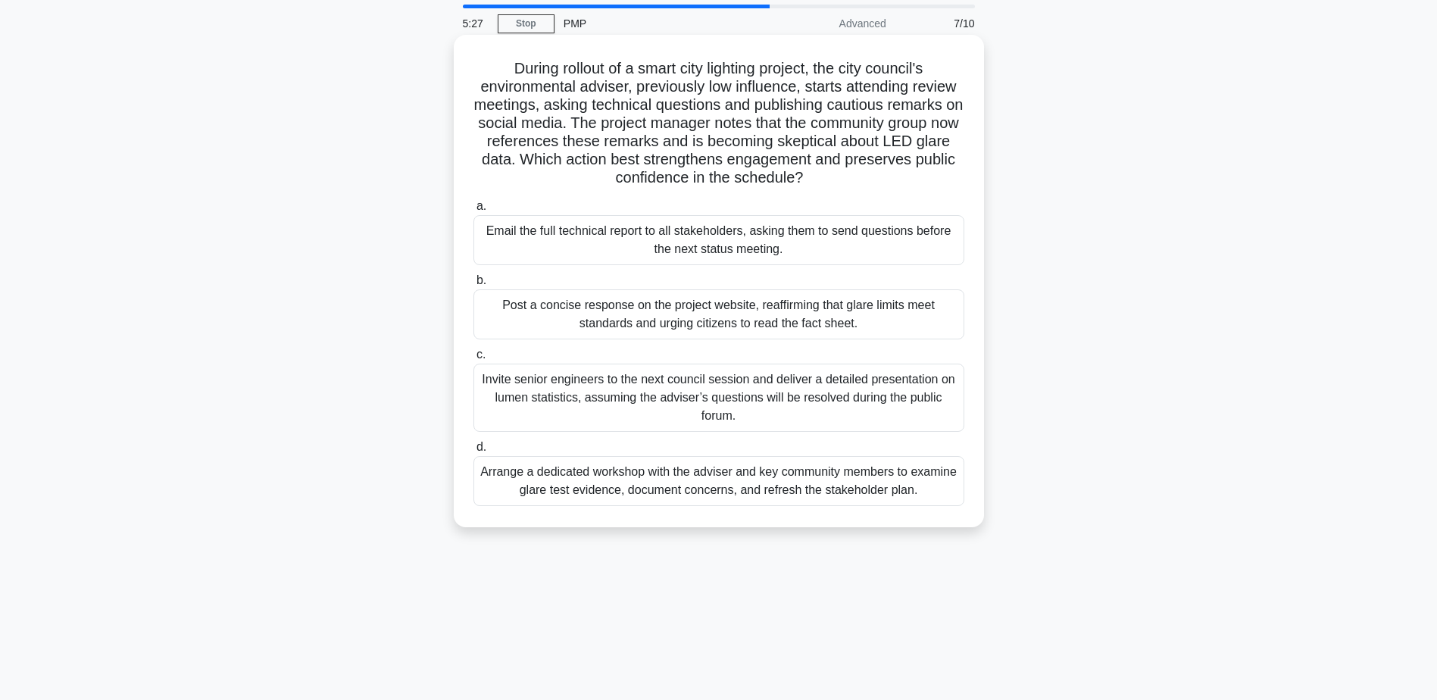
scroll to position [76, 0]
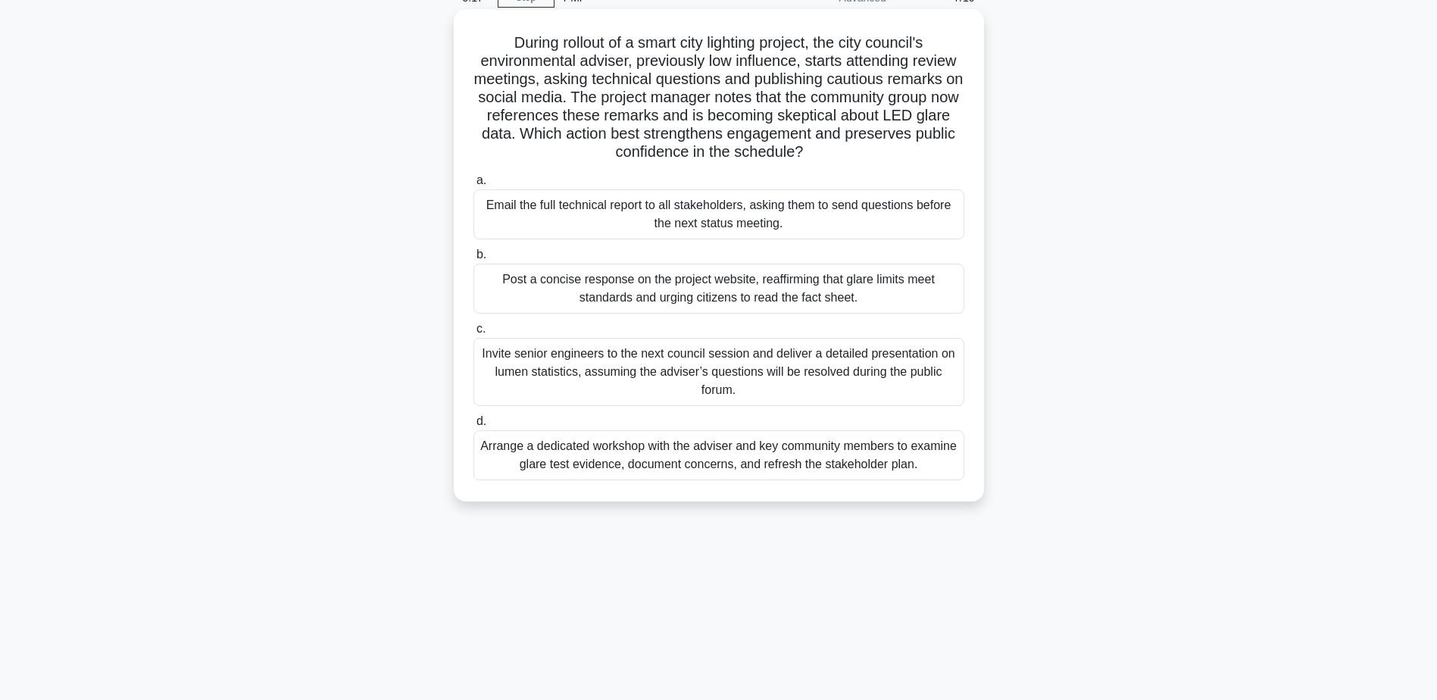
click at [832, 459] on div "Arrange a dedicated workshop with the adviser and key community members to exam…" at bounding box center [718, 455] width 491 height 50
click at [473, 426] on input "d. Arrange a dedicated workshop with the adviser and key community members to e…" at bounding box center [473, 422] width 0 height 10
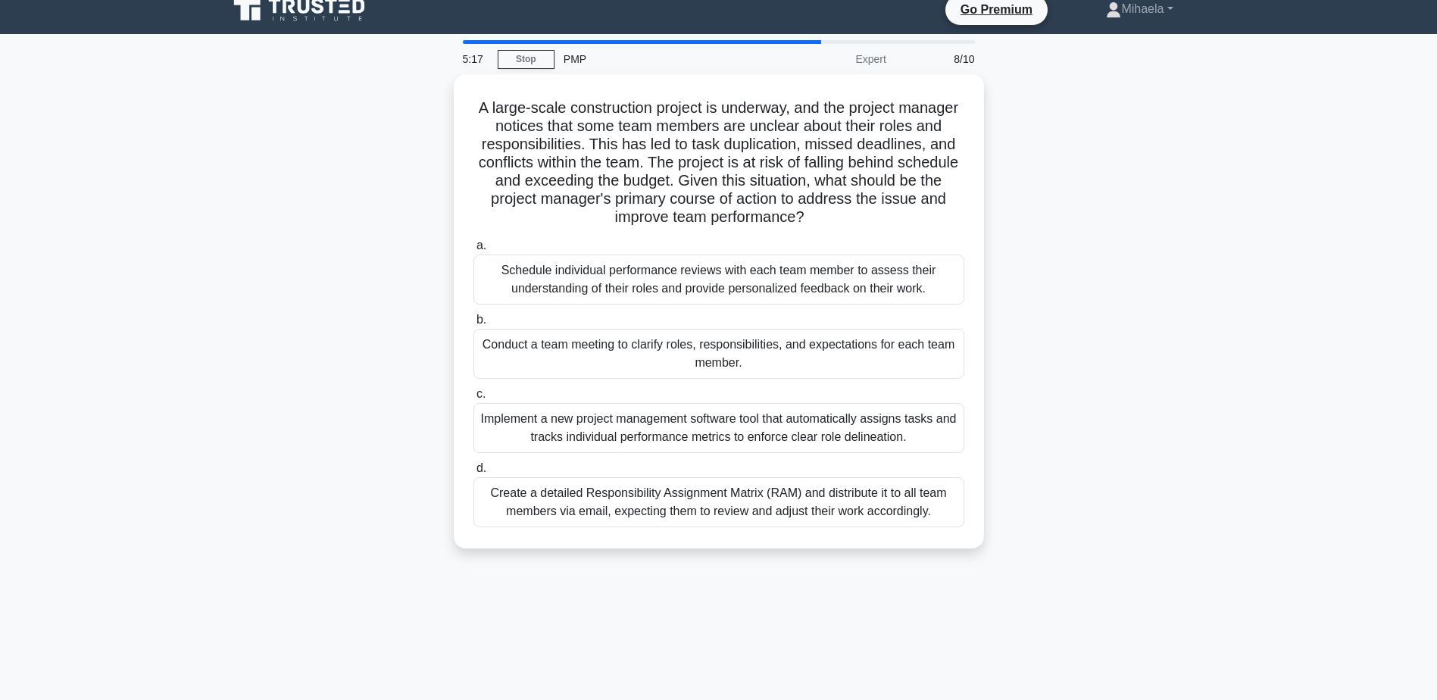
scroll to position [0, 0]
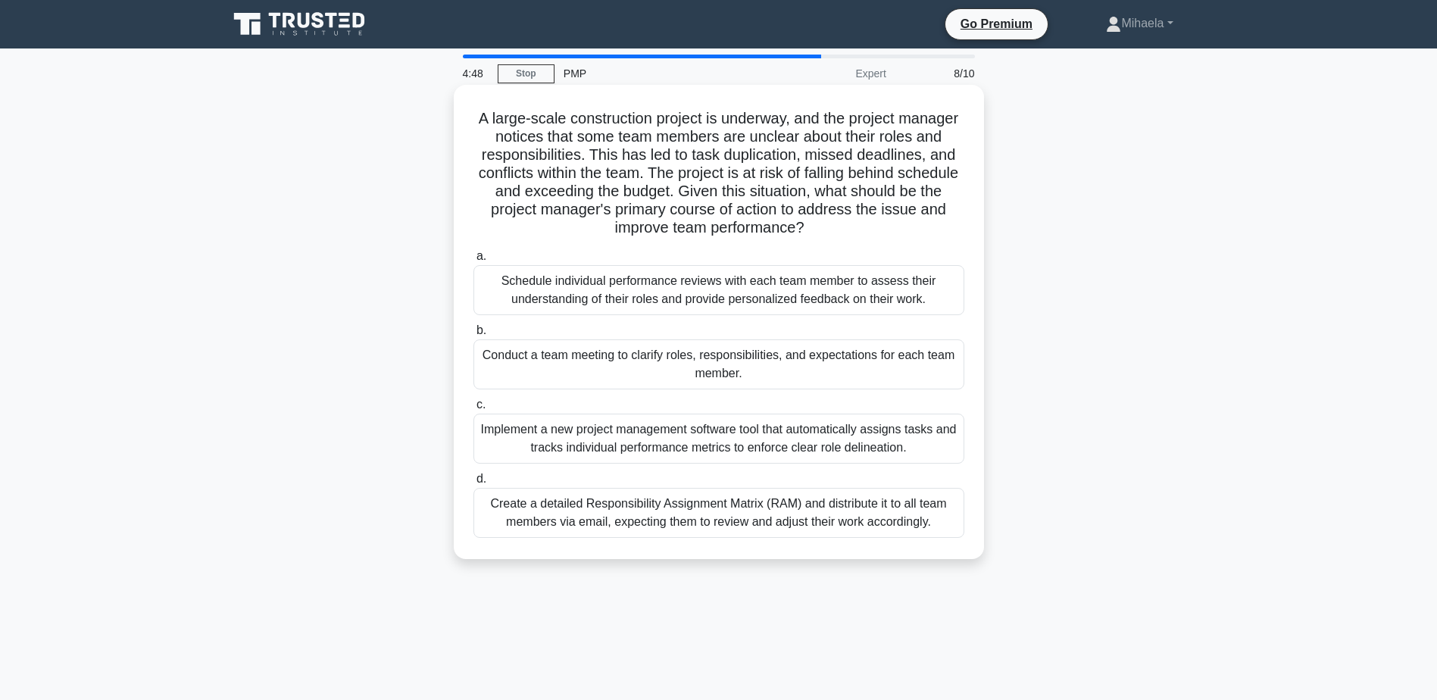
click at [774, 362] on div "Conduct a team meeting to clarify roles, responsibilities, and expectations for…" at bounding box center [718, 364] width 491 height 50
click at [473, 336] on input "b. Conduct a team meeting to clarify roles, responsibilities, and expectations …" at bounding box center [473, 331] width 0 height 10
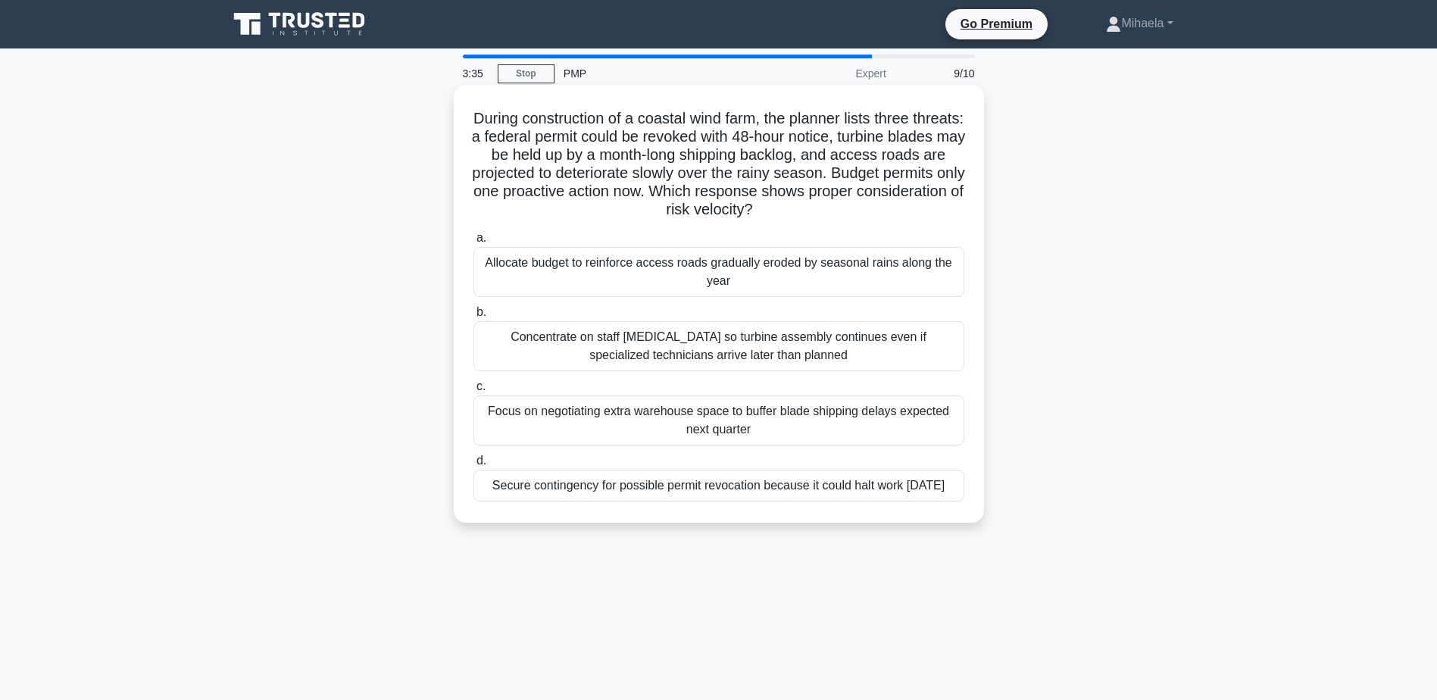
click at [798, 274] on div "Allocate budget to reinforce access roads gradually eroded by seasonal rains al…" at bounding box center [718, 272] width 491 height 50
click at [473, 243] on input "a. Allocate budget to reinforce access roads gradually eroded by seasonal rains…" at bounding box center [473, 238] width 0 height 10
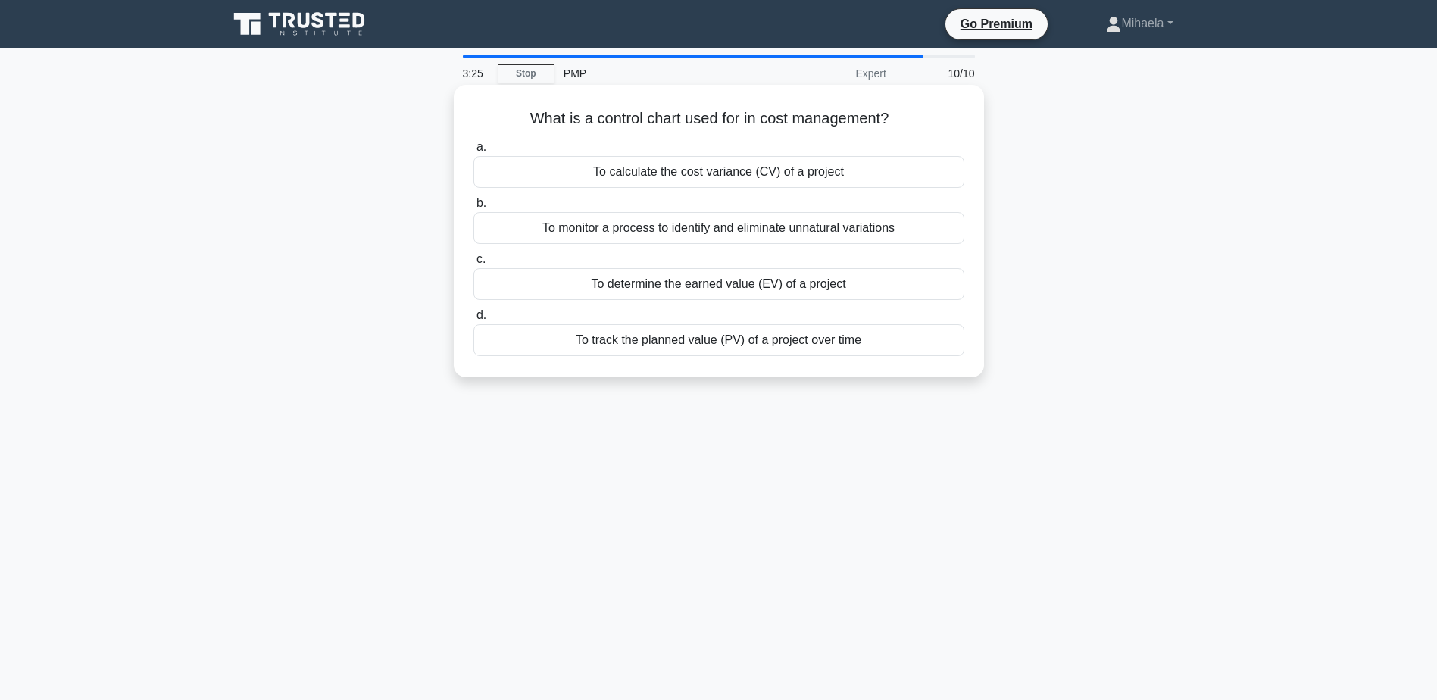
drag, startPoint x: 916, startPoint y: 117, endPoint x: 511, endPoint y: 117, distance: 404.5
click at [511, 117] on h5 "What is a control chart used for in cost management? .spinner_0XTQ{transform-or…" at bounding box center [719, 119] width 494 height 20
drag, startPoint x: 511, startPoint y: 117, endPoint x: 543, endPoint y: 124, distance: 32.5
copy h5 "What is a control chart used for in cost management?"
drag, startPoint x: 870, startPoint y: 351, endPoint x: 520, endPoint y: 123, distance: 417.7
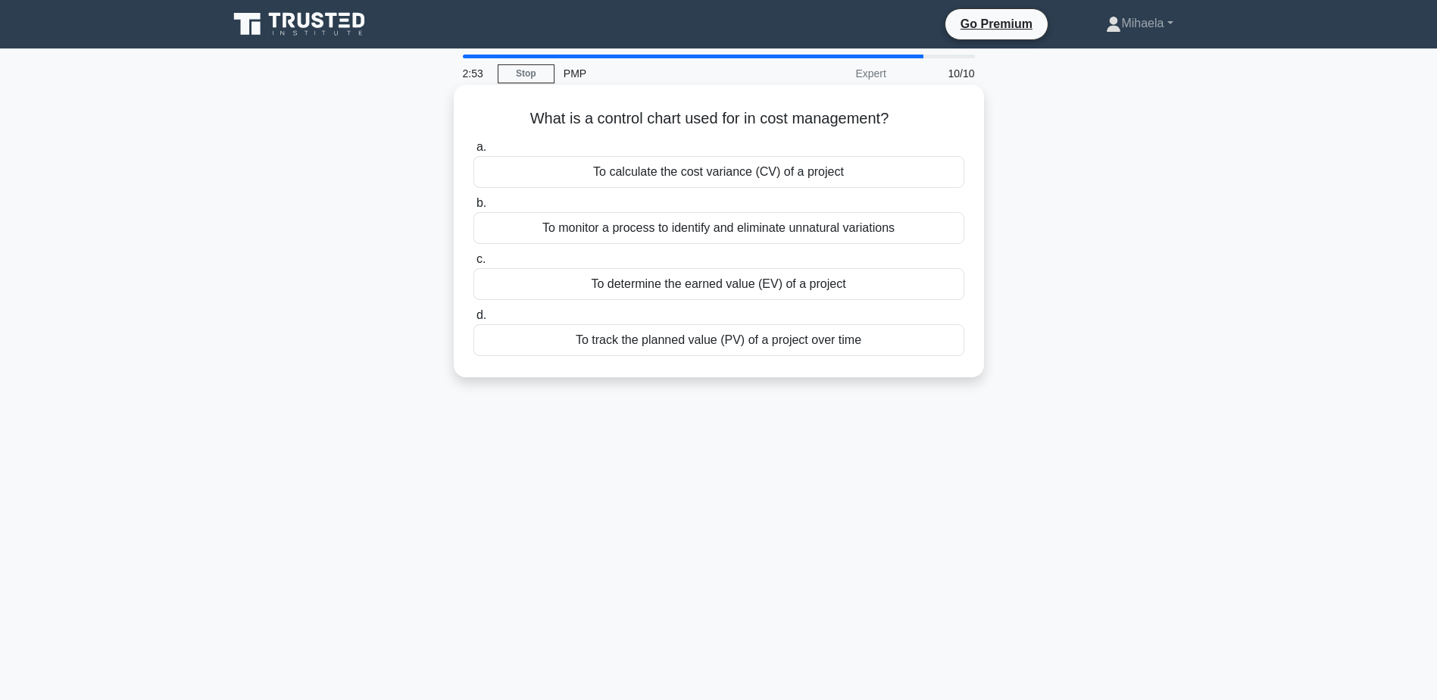
click at [520, 123] on div "What is a control chart used for in cost management? .spinner_0XTQ{transform-or…" at bounding box center [719, 231] width 518 height 280
copy div "What is a control chart used for in cost management? .spinner_0XTQ{transform-or…"
click at [592, 212] on label "b. To monitor a process to identify and eliminate unnatural variations" at bounding box center [718, 219] width 491 height 50
click at [473, 208] on input "b. To monitor a process to identify and eliminate unnatural variations" at bounding box center [473, 203] width 0 height 10
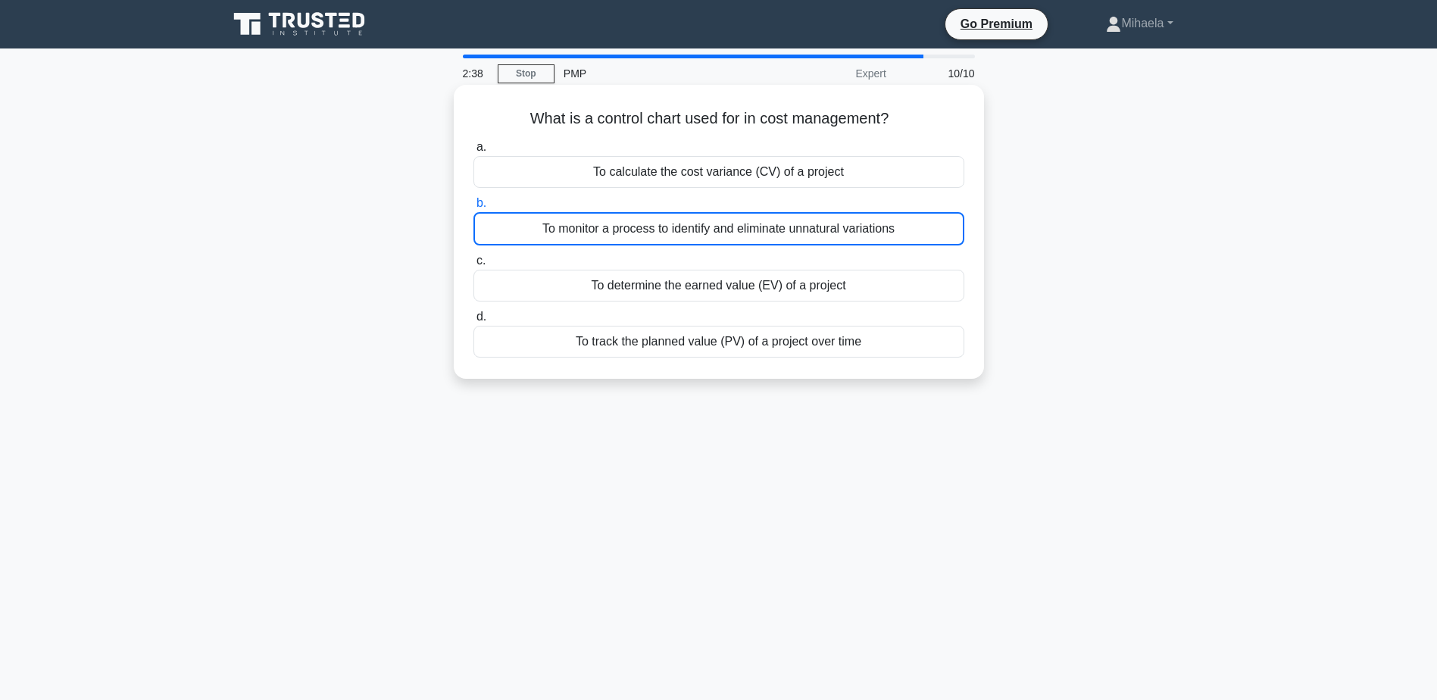
click at [595, 230] on div "To monitor a process to identify and eliminate unnatural variations" at bounding box center [718, 228] width 491 height 33
click at [473, 208] on input "b. To monitor a process to identify and eliminate unnatural variations" at bounding box center [473, 203] width 0 height 10
click at [596, 232] on div "To monitor a process to identify and eliminate unnatural variations" at bounding box center [718, 228] width 491 height 33
click at [473, 208] on input "b. To monitor a process to identify and eliminate unnatural variations" at bounding box center [473, 203] width 0 height 10
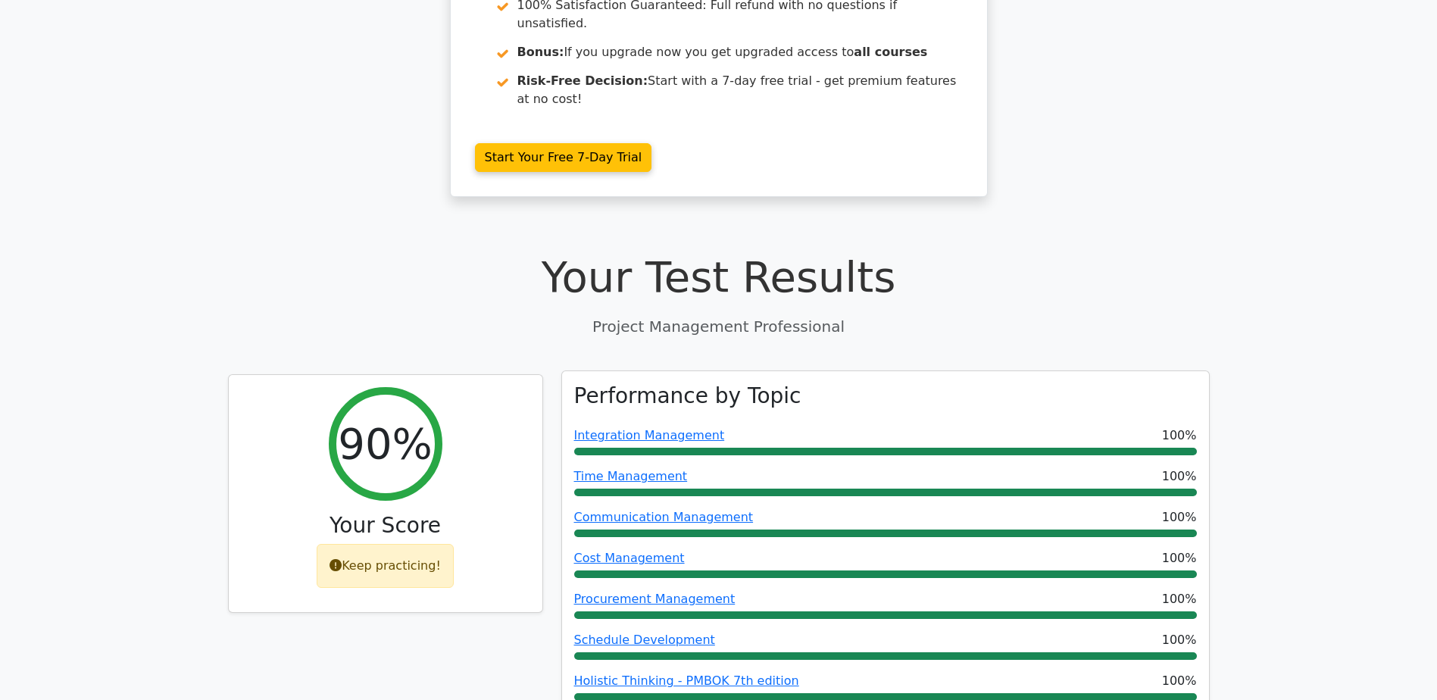
scroll to position [454, 0]
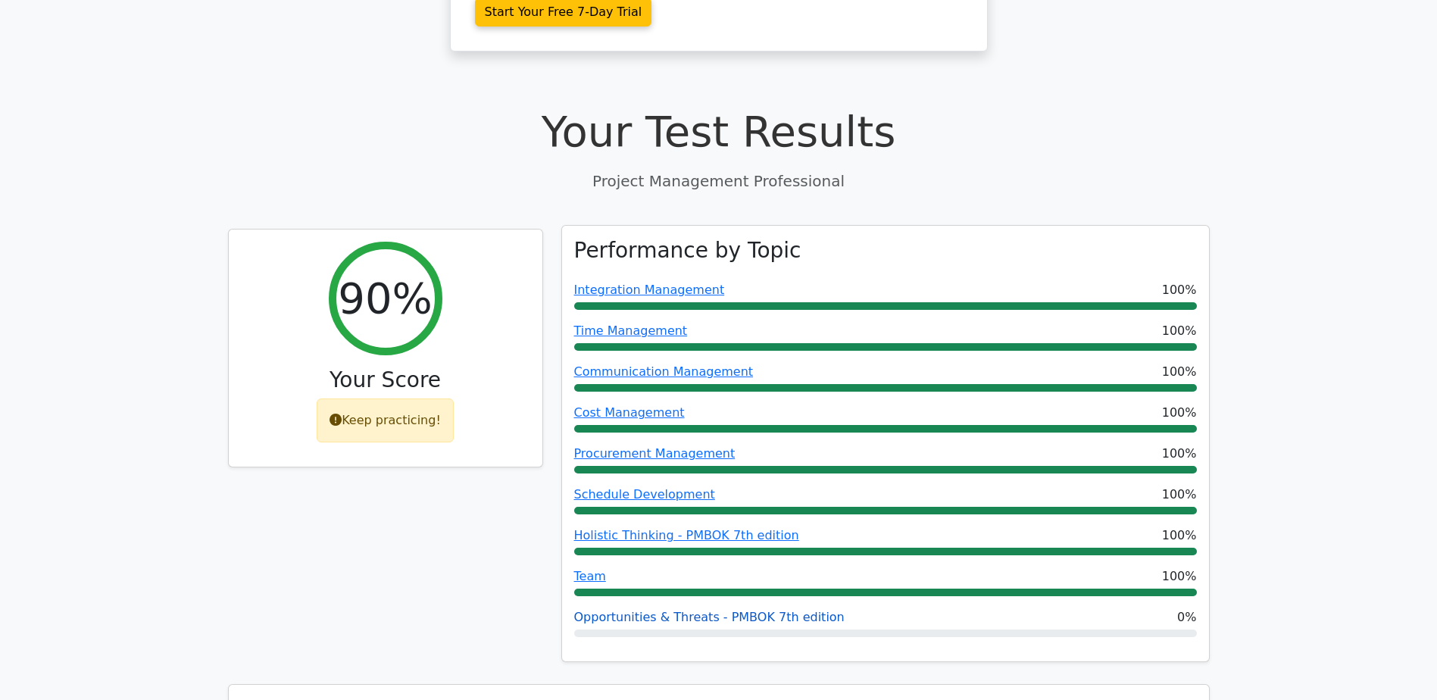
click at [723, 610] on link "Opportunities & Threats - PMBOK 7th edition" at bounding box center [709, 617] width 270 height 14
click at [1159, 608] on div "Opportunities & Threats - PMBOK 7th edition 0%" at bounding box center [885, 617] width 623 height 18
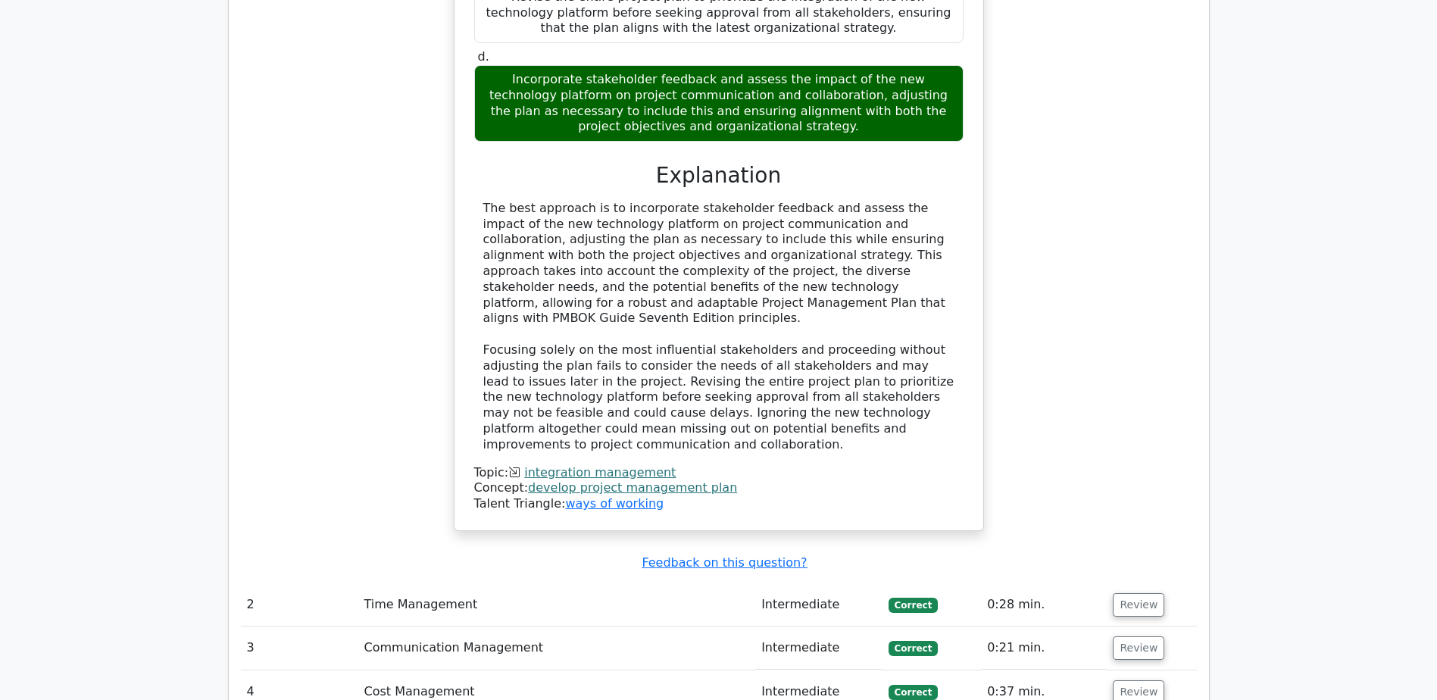
scroll to position [2348, 0]
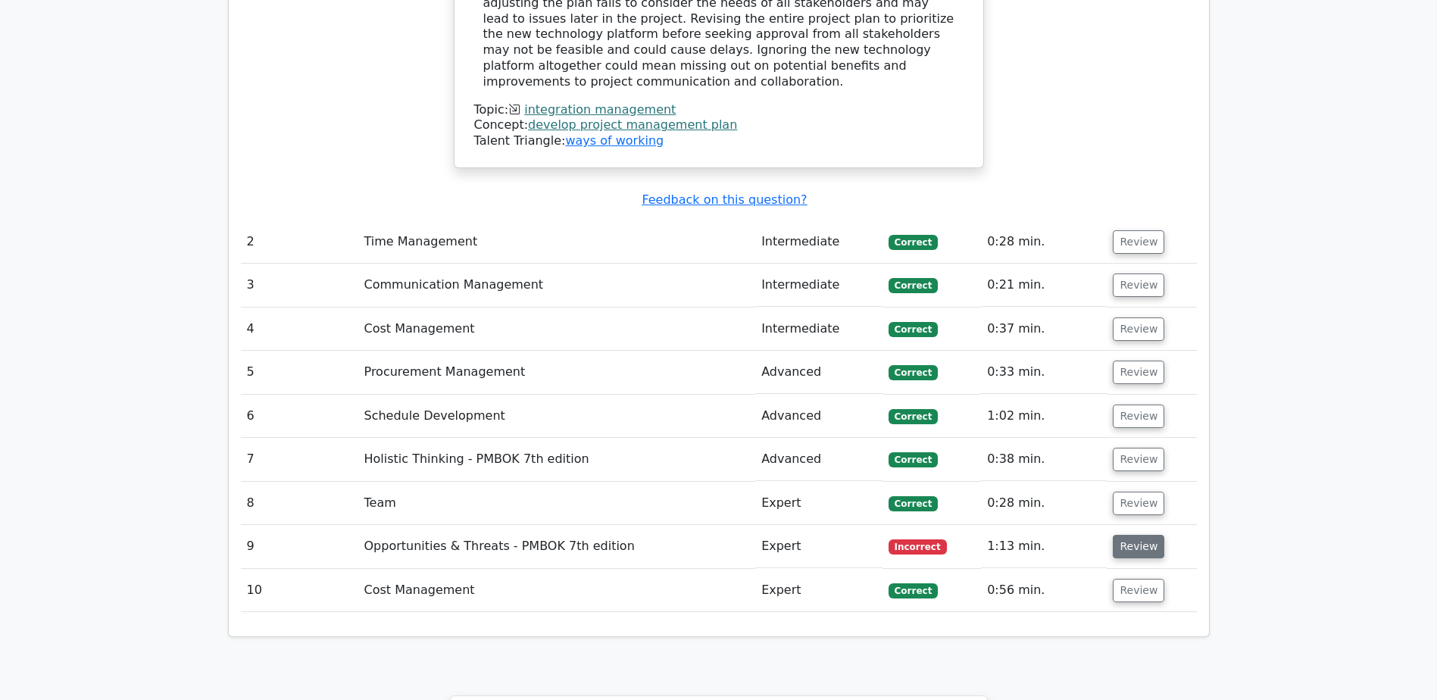
click at [1115, 535] on button "Review" at bounding box center [1139, 546] width 52 height 23
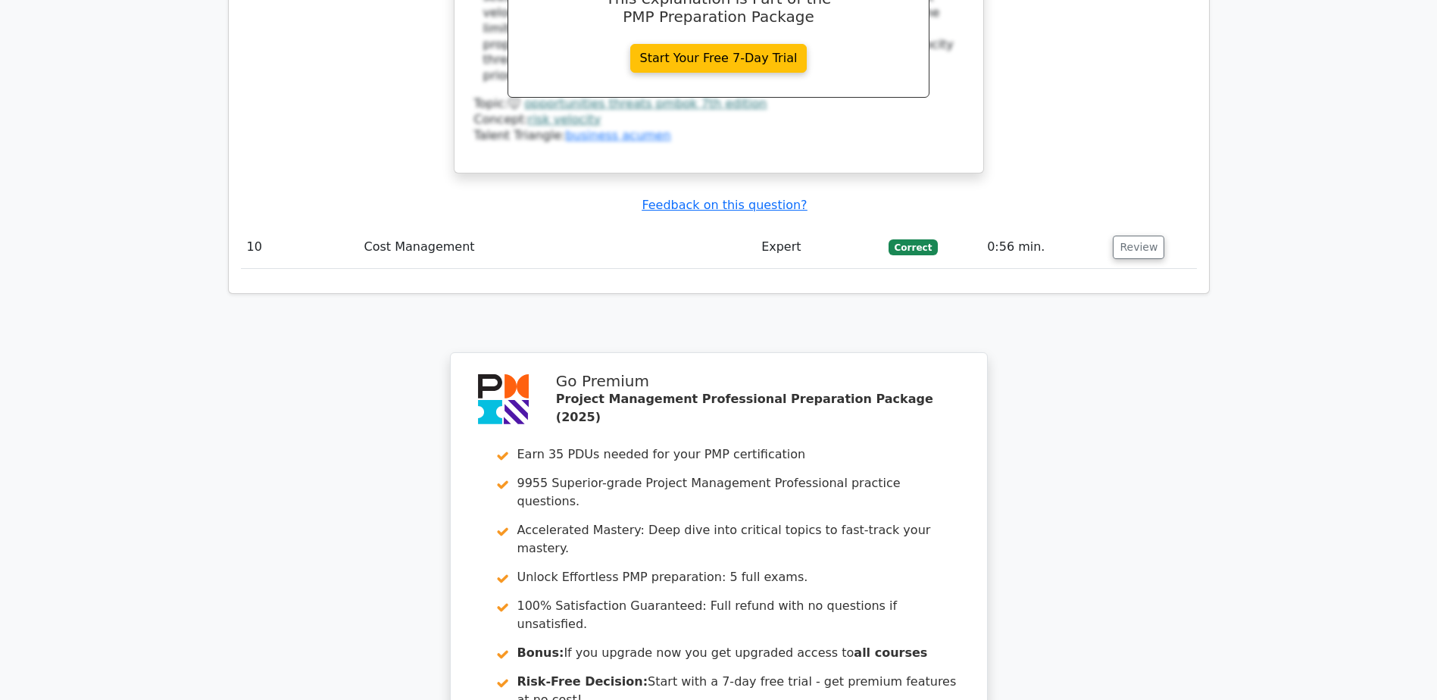
scroll to position [3651, 0]
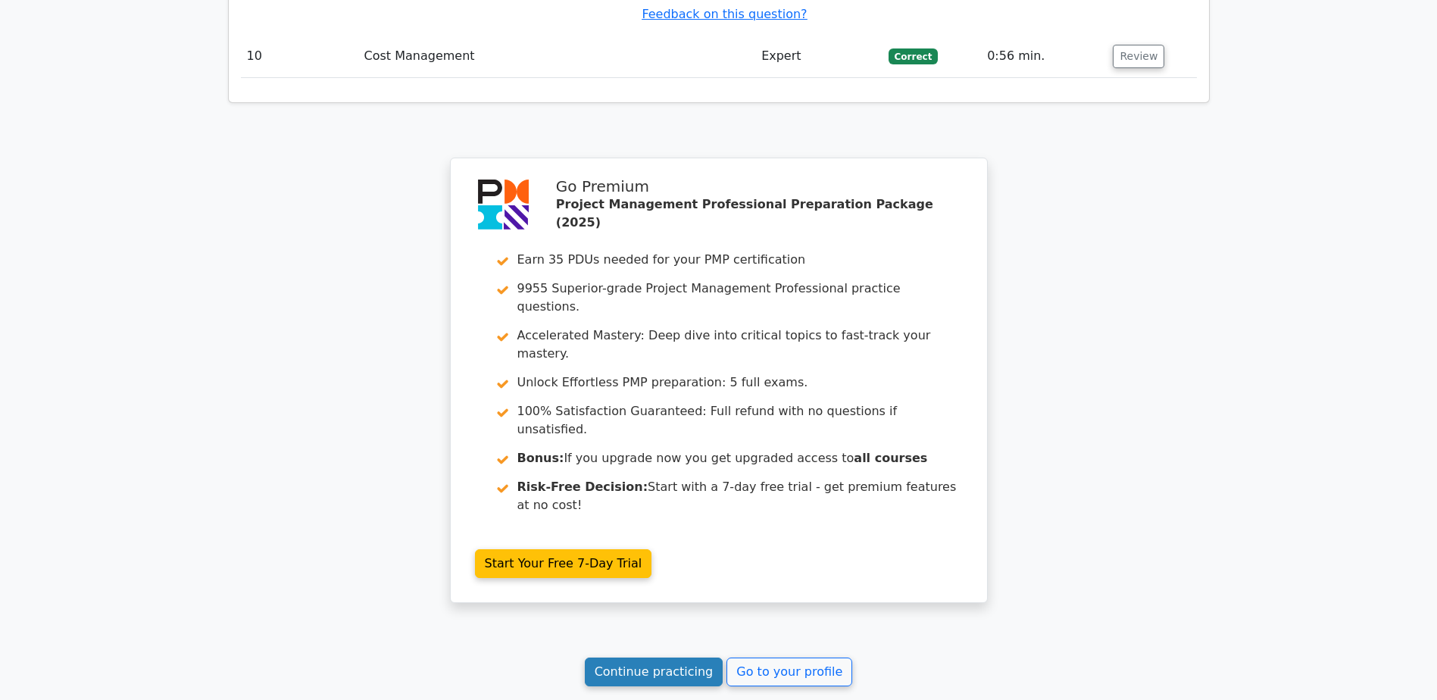
click at [651, 657] on link "Continue practicing" at bounding box center [654, 671] width 139 height 29
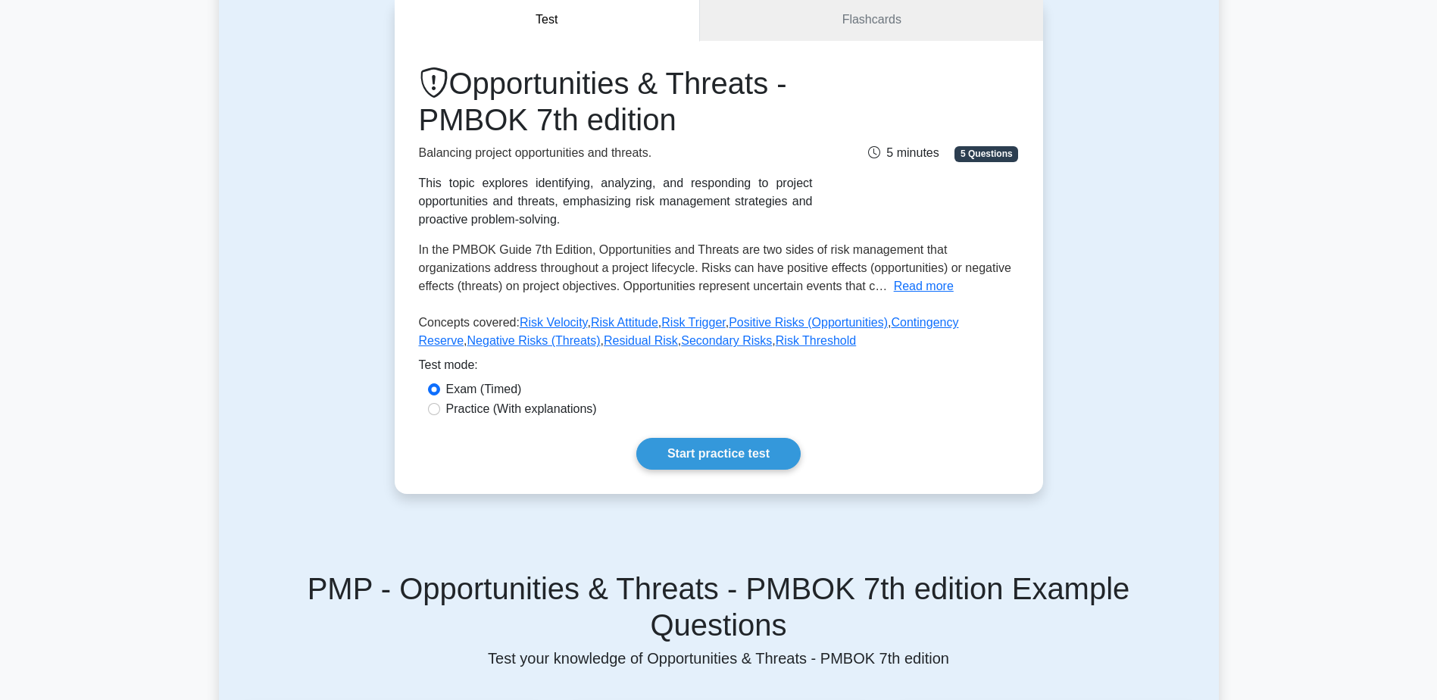
scroll to position [379, 0]
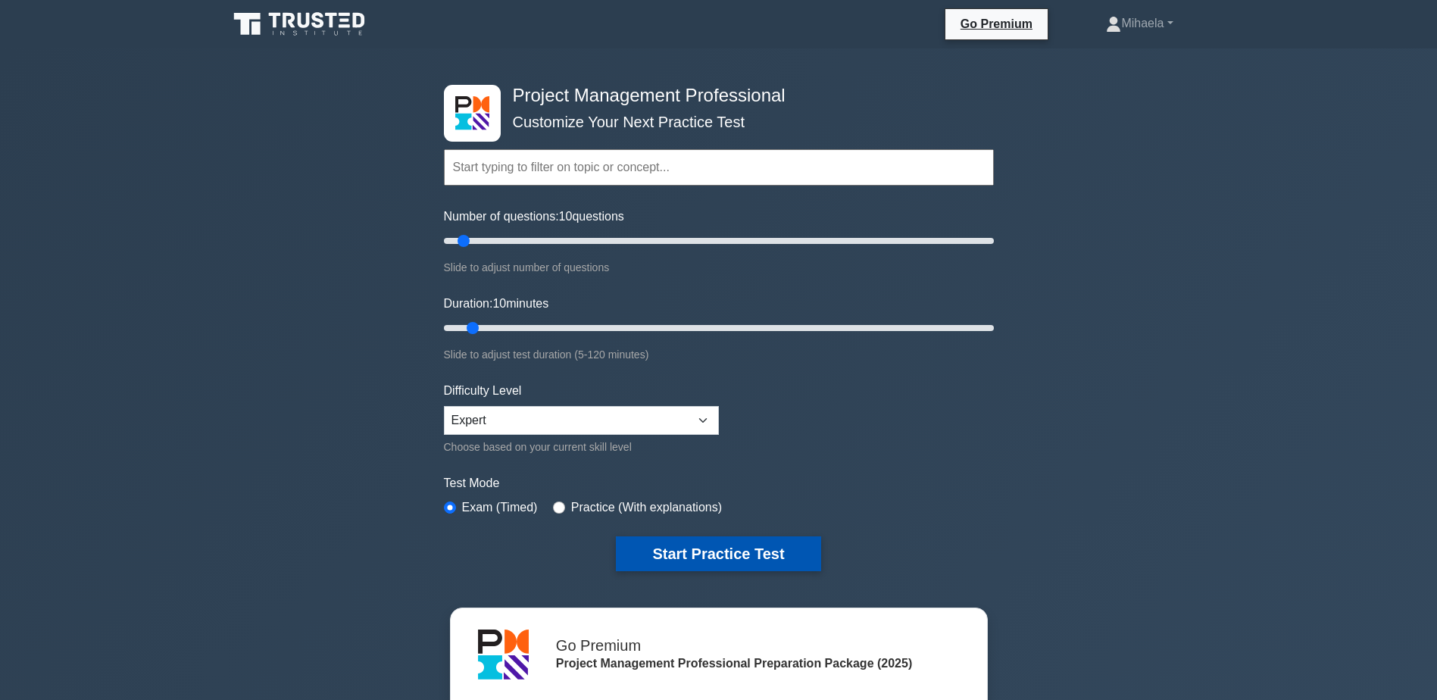
click at [764, 542] on button "Start Practice Test" at bounding box center [718, 553] width 205 height 35
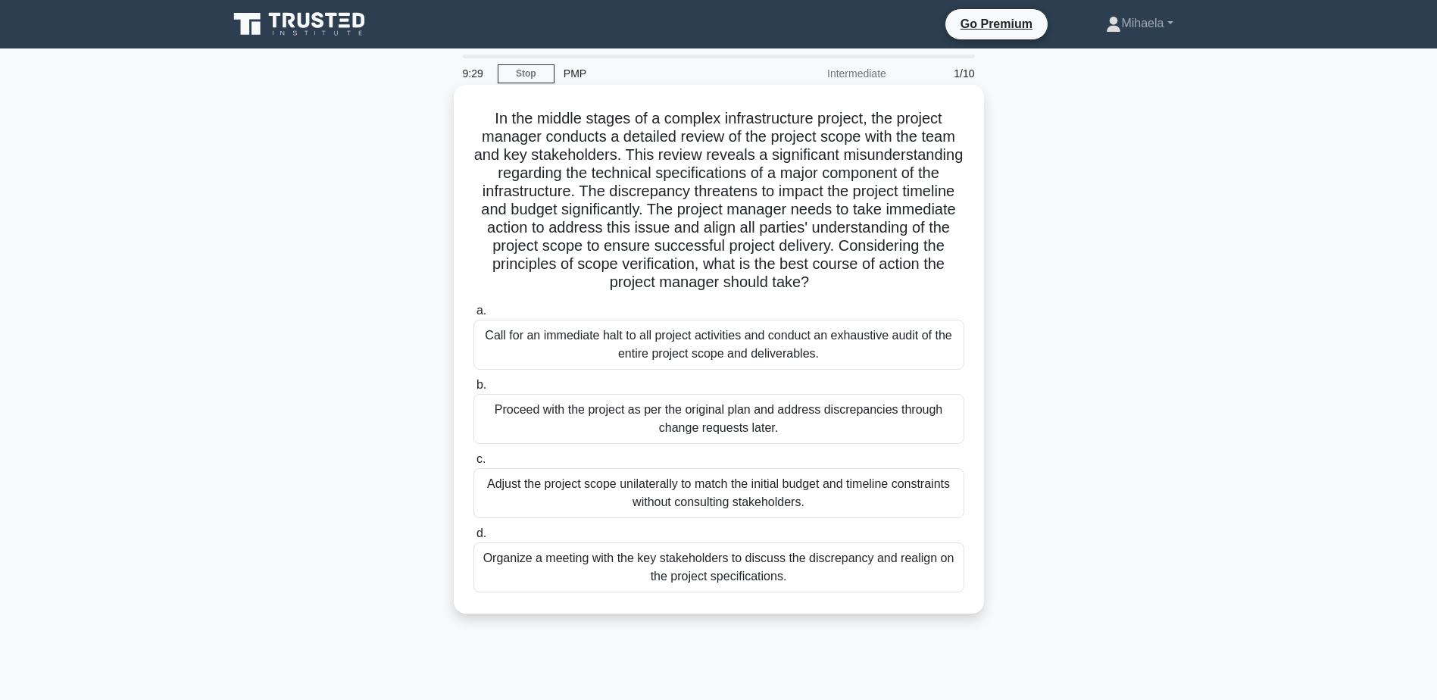
click at [794, 573] on div "Organize a meeting with the key stakeholders to discuss the discrepancy and rea…" at bounding box center [718, 567] width 491 height 50
click at [473, 539] on input "d. Organize a meeting with the key stakeholders to discuss the discrepancy and …" at bounding box center [473, 534] width 0 height 10
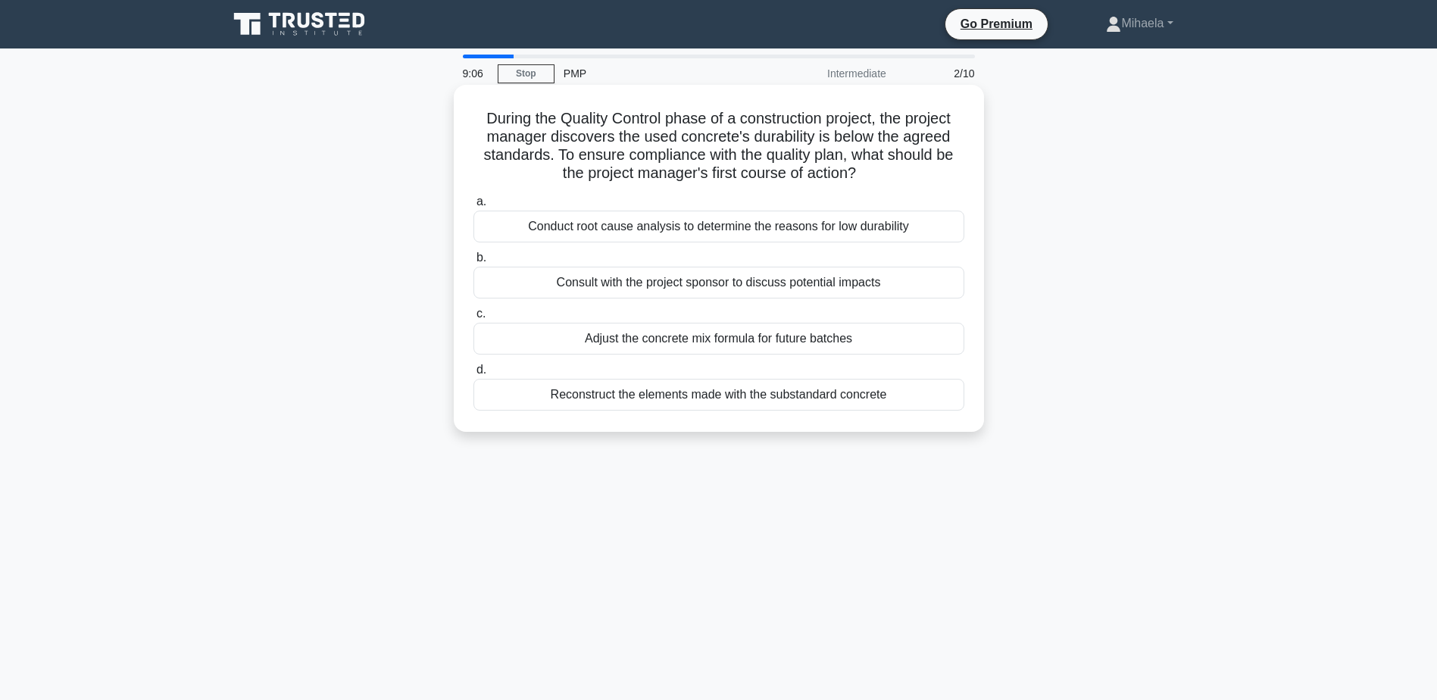
click at [767, 233] on div "Conduct root cause analysis to determine the reasons for low durability" at bounding box center [718, 227] width 491 height 32
click at [473, 207] on input "a. Conduct root cause analysis to determine the reasons for low durability" at bounding box center [473, 202] width 0 height 10
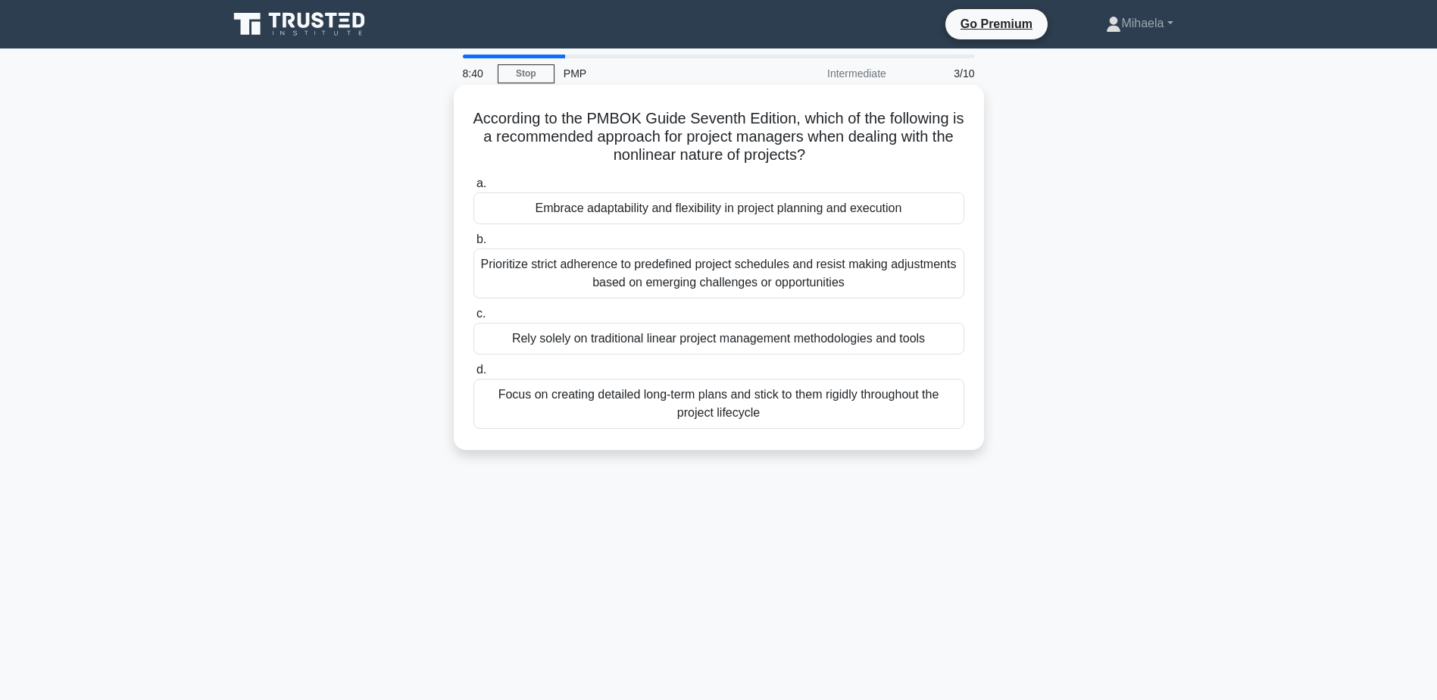
click at [805, 208] on div "Embrace adaptability and flexibility in project planning and execution" at bounding box center [718, 208] width 491 height 32
click at [473, 189] on input "a. Embrace adaptability and flexibility in project planning and execution" at bounding box center [473, 184] width 0 height 10
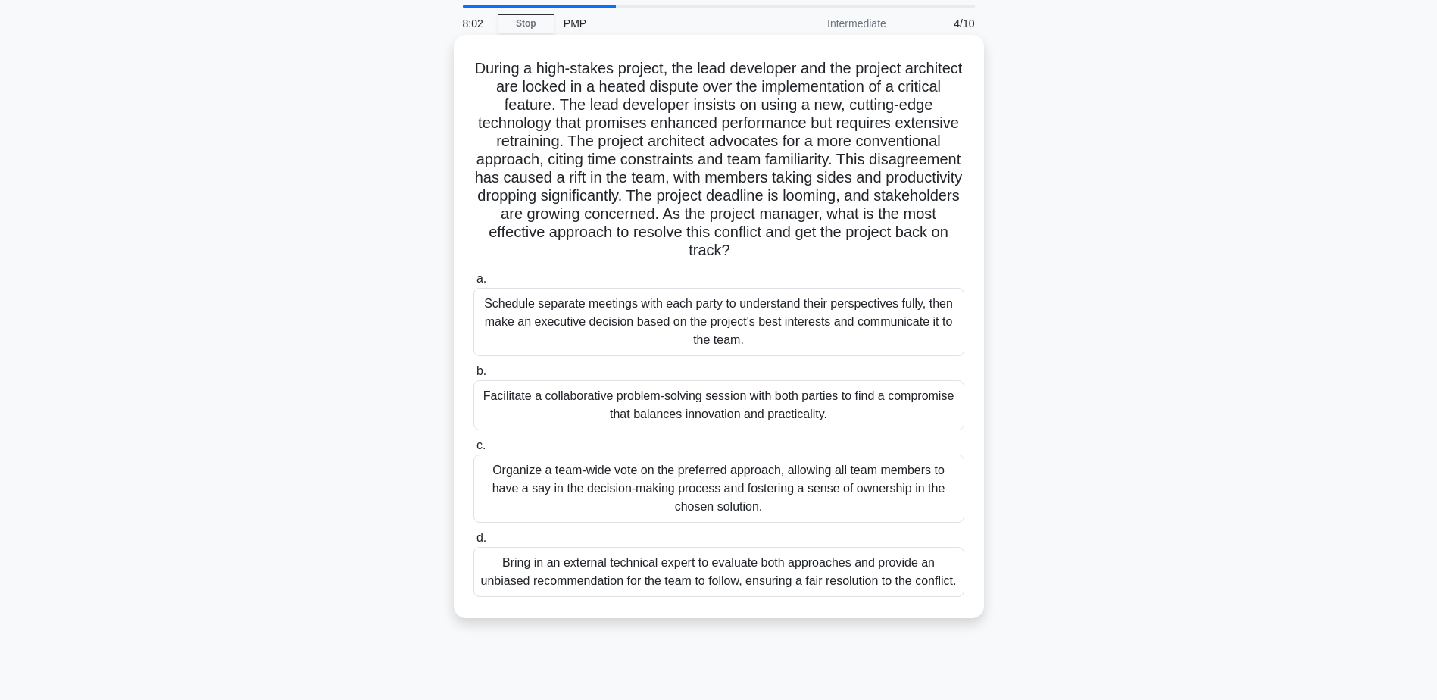
scroll to position [118, 0]
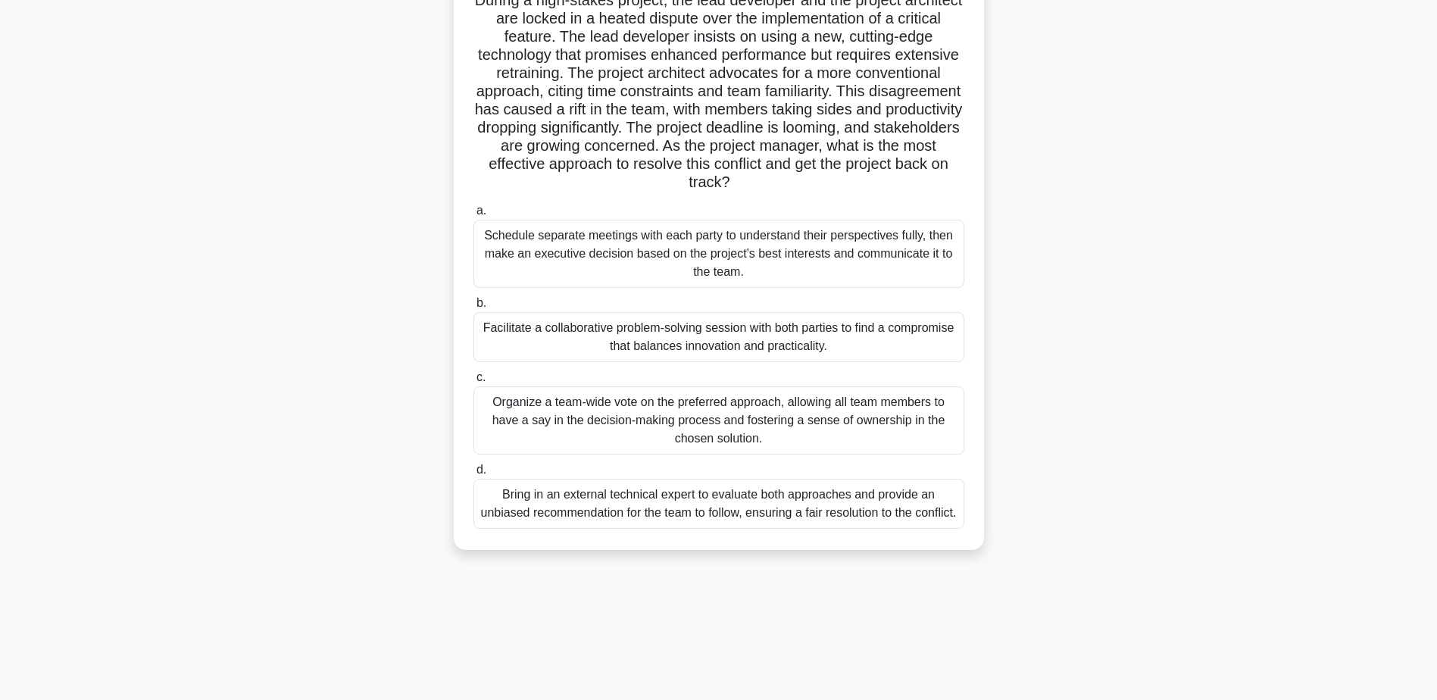
click at [832, 339] on div "Facilitate a collaborative problem-solving session with both parties to find a …" at bounding box center [718, 337] width 491 height 50
click at [473, 308] on input "b. Facilitate a collaborative problem-solving session with both parties to find…" at bounding box center [473, 303] width 0 height 10
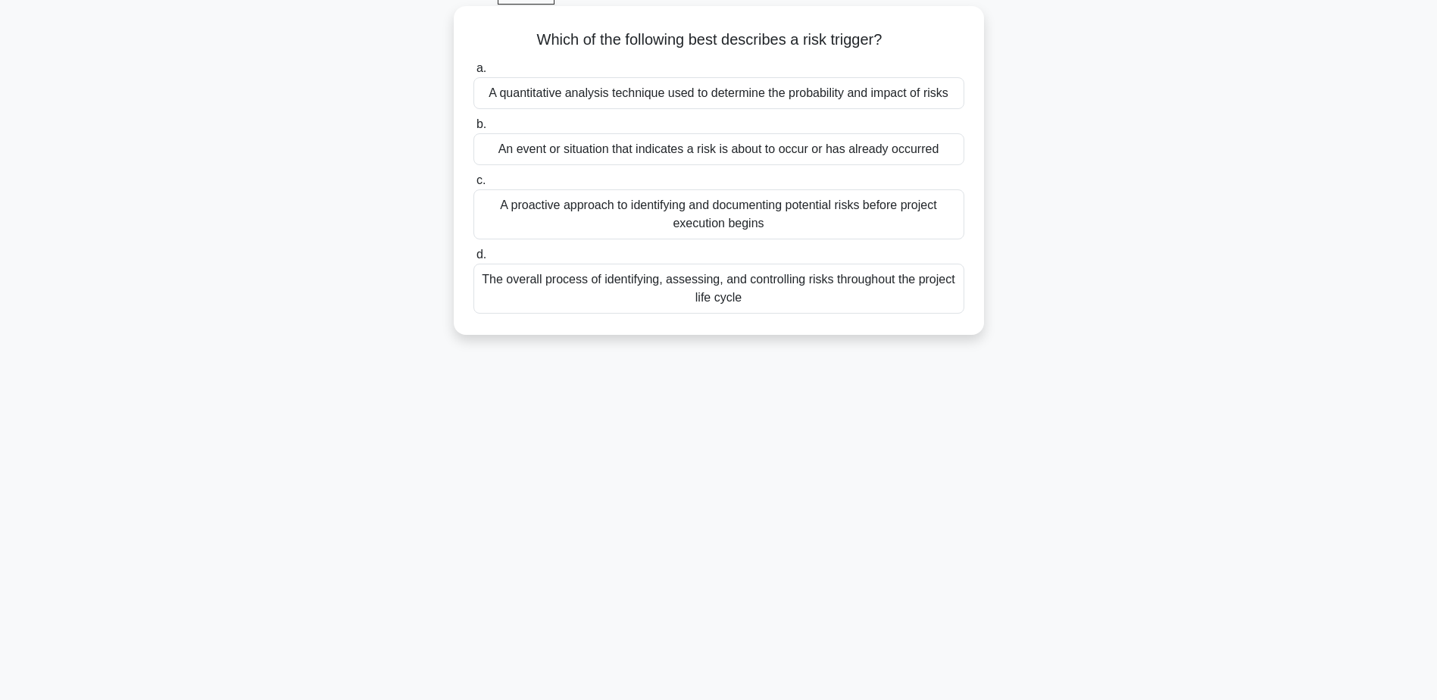
scroll to position [0, 0]
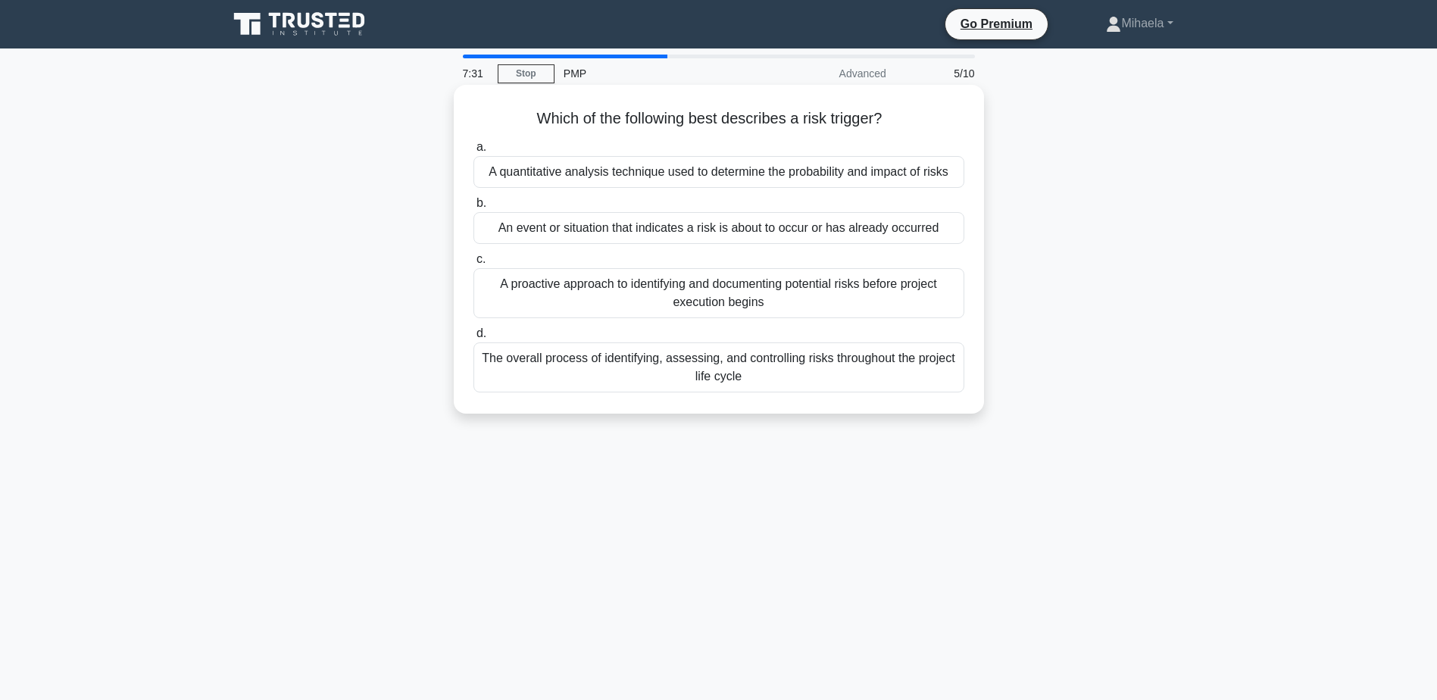
click at [770, 234] on div "An event or situation that indicates a risk is about to occur or has already oc…" at bounding box center [718, 228] width 491 height 32
click at [473, 208] on input "b. An event or situation that indicates a risk is about to occur or has already…" at bounding box center [473, 203] width 0 height 10
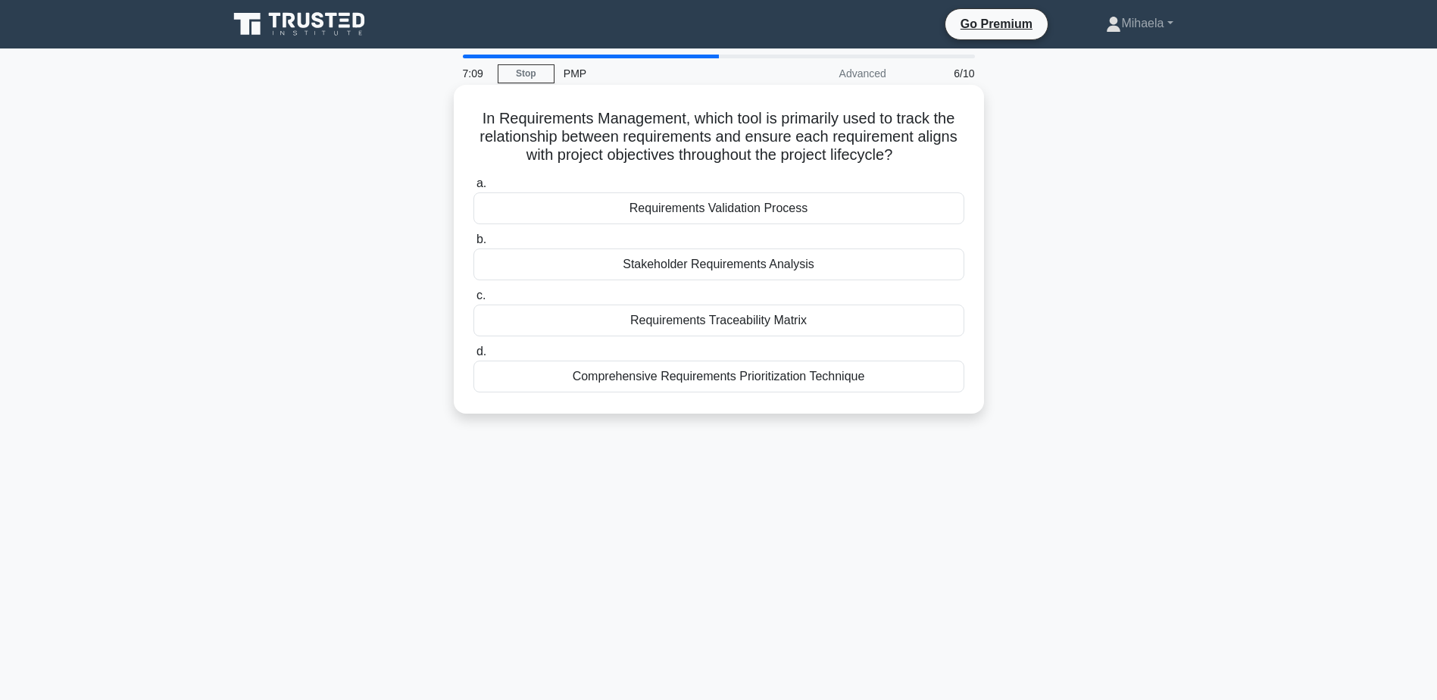
drag, startPoint x: 476, startPoint y: 116, endPoint x: 946, endPoint y: 381, distance: 540.0
click at [947, 384] on div "In Requirements Management, which tool is primarily used to track the relations…" at bounding box center [719, 249] width 518 height 317
copy div "In Requirements Management, which tool is primarily used to track the relations…"
click at [653, 326] on div "Requirements Traceability Matrix" at bounding box center [718, 321] width 491 height 32
click at [473, 301] on input "c. Requirements Traceability Matrix" at bounding box center [473, 296] width 0 height 10
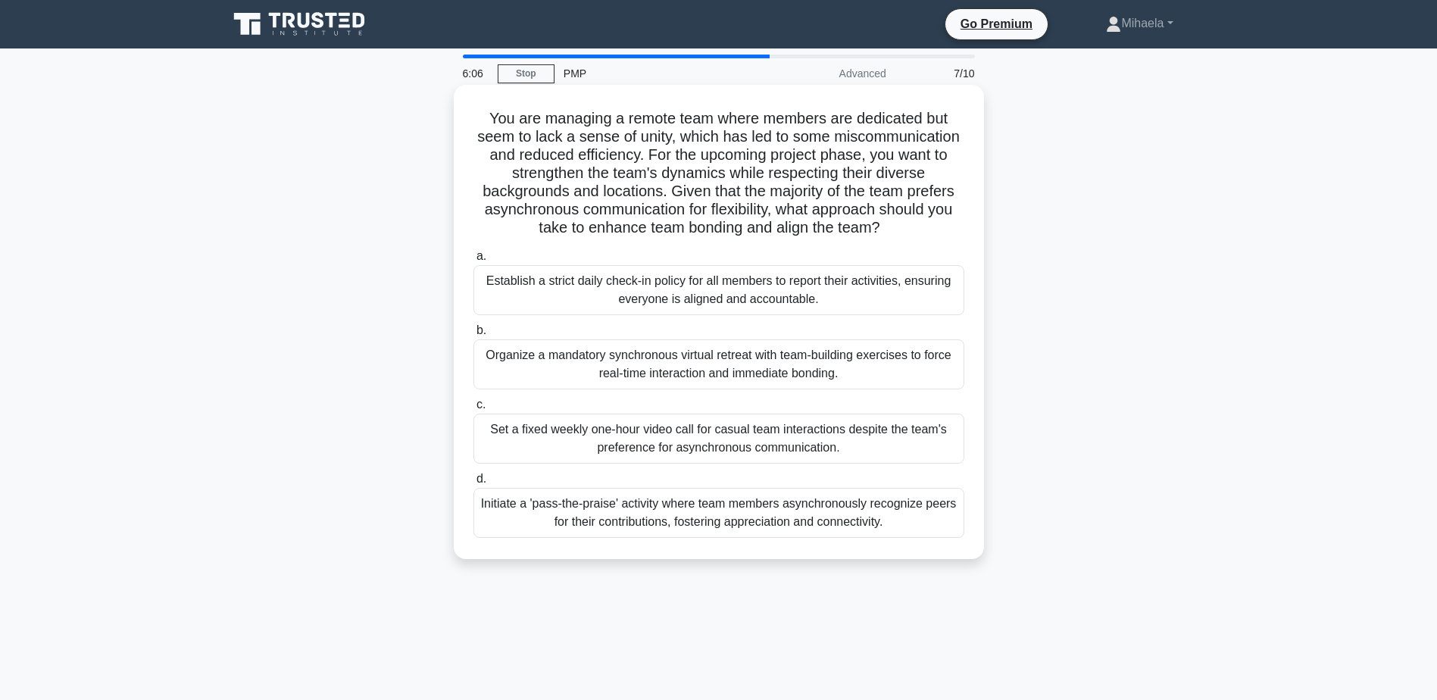
drag, startPoint x: 794, startPoint y: 506, endPoint x: 868, endPoint y: 509, distance: 74.3
click at [868, 509] on div "Initiate a 'pass-the-praise' activity where team members asynchronously recogni…" at bounding box center [718, 513] width 491 height 50
drag, startPoint x: 868, startPoint y: 509, endPoint x: 820, endPoint y: 504, distance: 48.0
copy div "asynchronously"
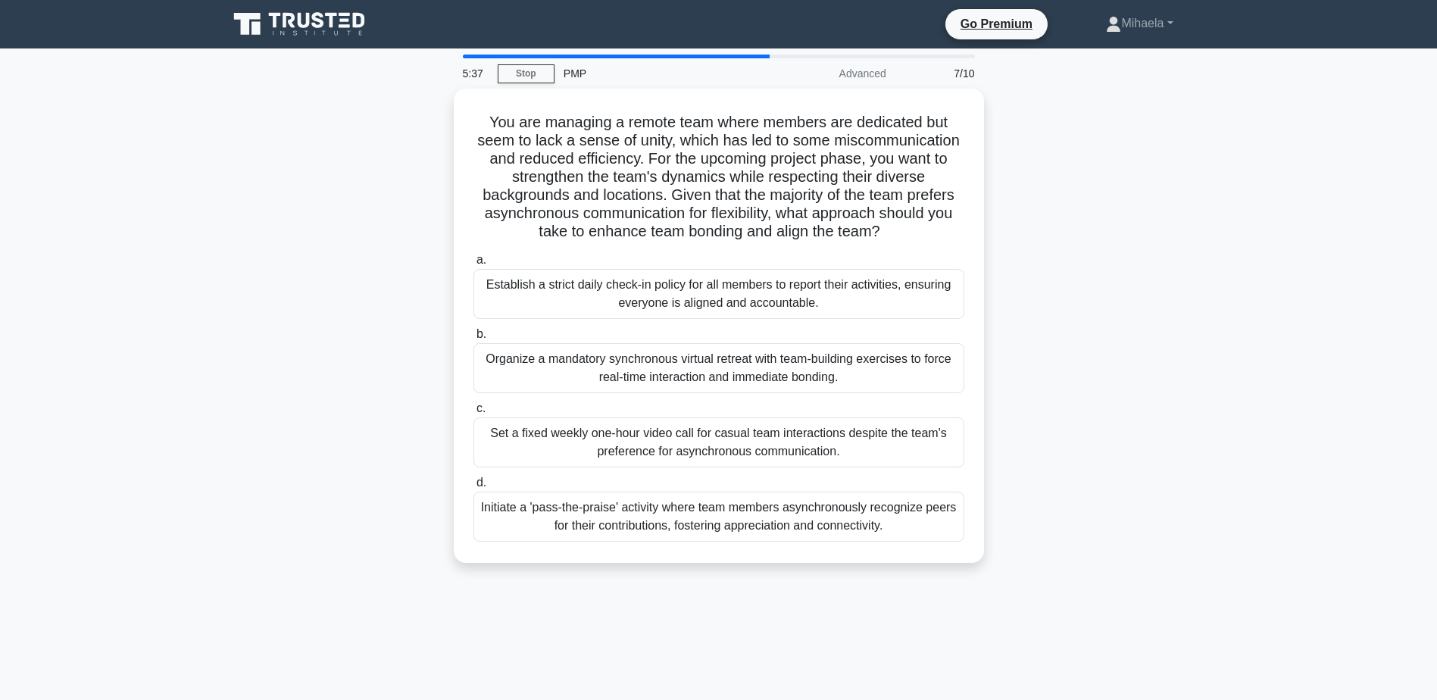
click at [795, 602] on div "5:37 Stop PMP Advanced 7/10 You are managing a remote team where members are de…" at bounding box center [719, 433] width 1000 height 757
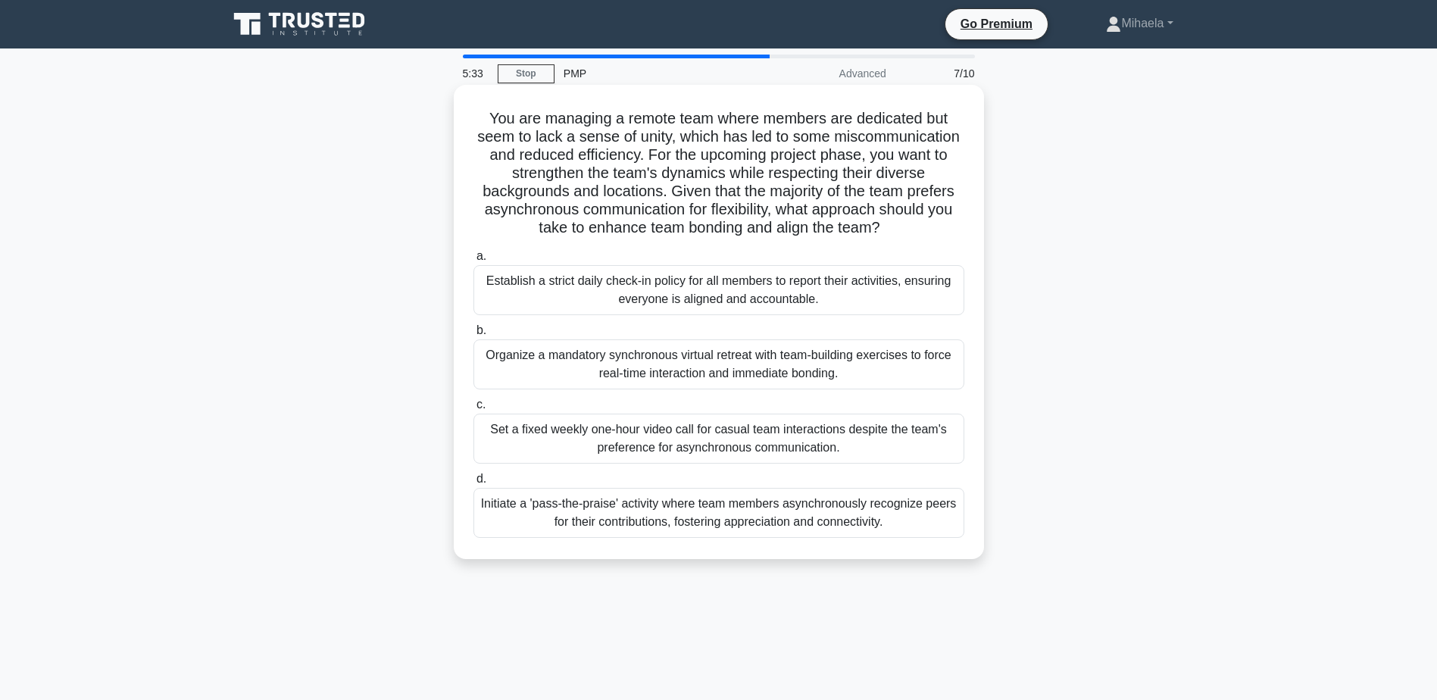
click at [867, 516] on div "Initiate a 'pass-the-praise' activity where team members asynchronously recogni…" at bounding box center [718, 513] width 491 height 50
click at [473, 484] on input "d. Initiate a 'pass-the-praise' activity where team members asynchronously reco…" at bounding box center [473, 479] width 0 height 10
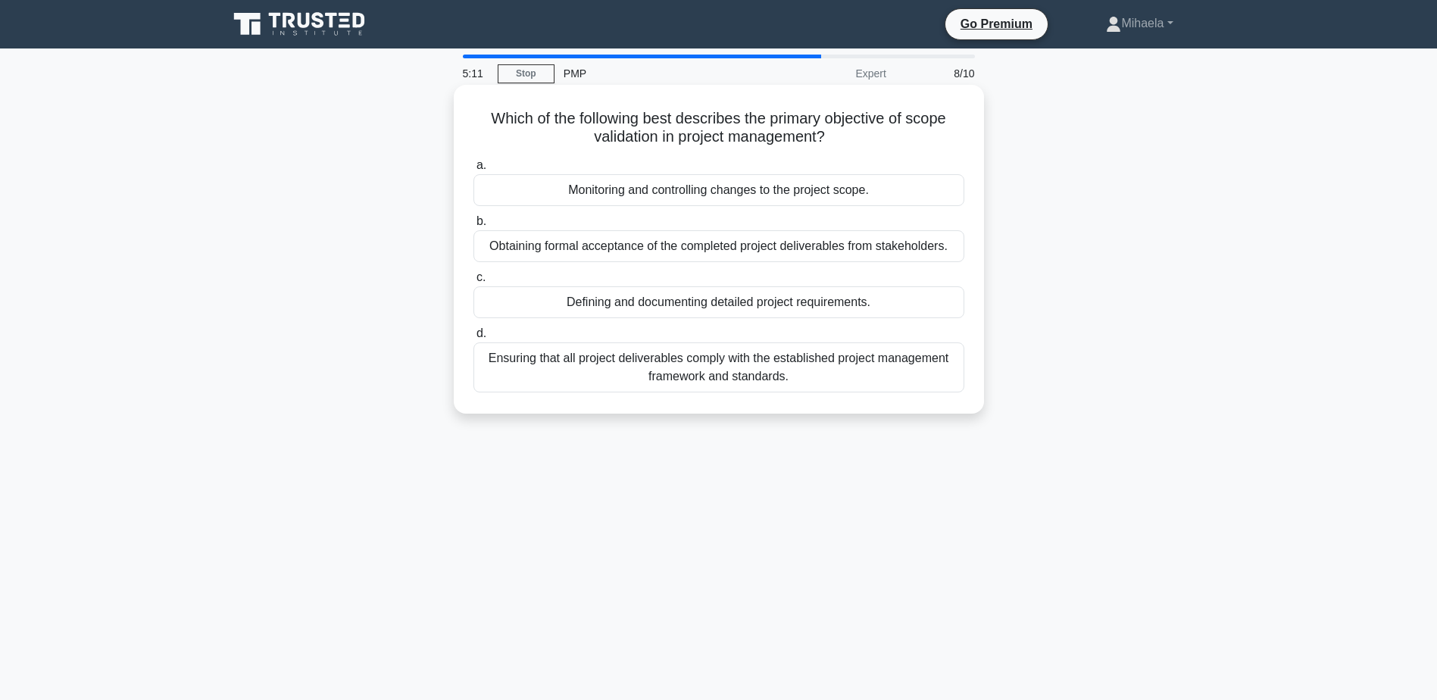
drag, startPoint x: 837, startPoint y: 385, endPoint x: 457, endPoint y: 115, distance: 466.2
click at [457, 115] on div "Which of the following best describes the primary objective of scope validation…" at bounding box center [719, 249] width 530 height 329
drag, startPoint x: 457, startPoint y: 115, endPoint x: 570, endPoint y: 117, distance: 113.6
copy div "Which of the following best describes the primary objective of scope validation…"
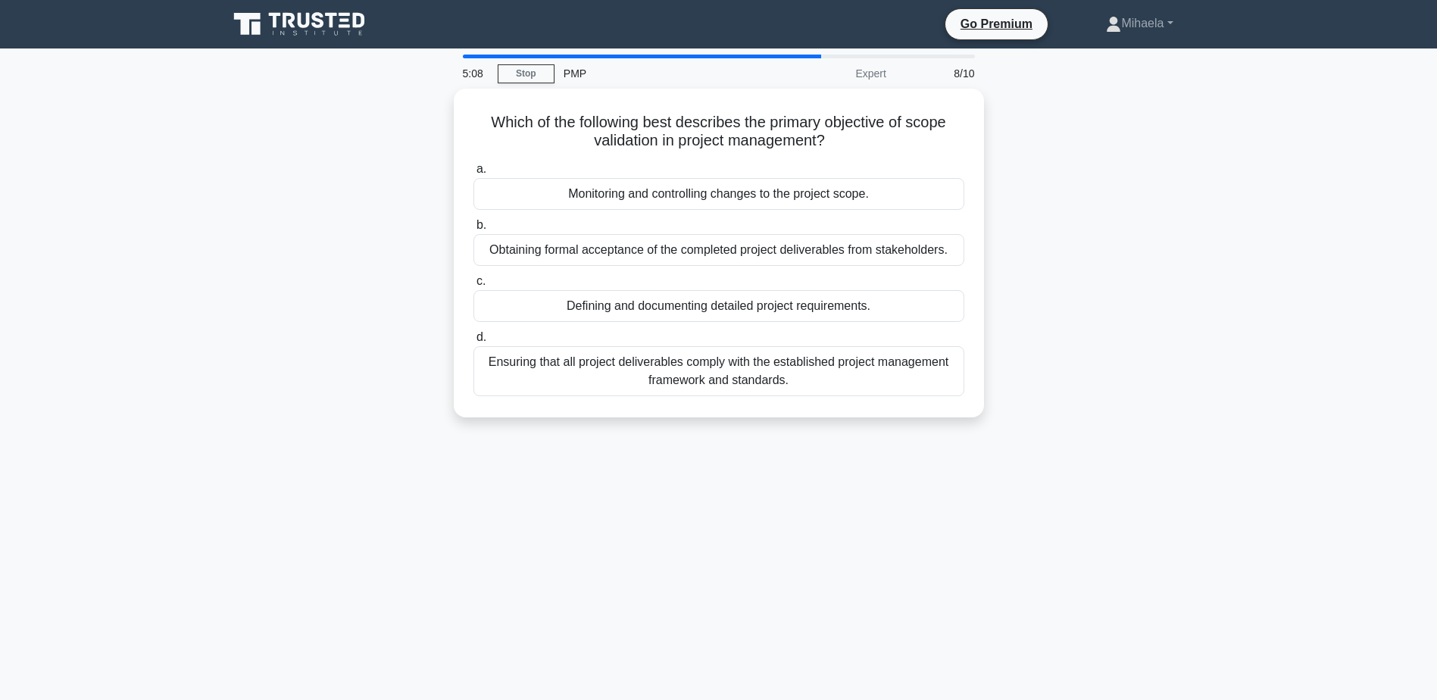
click at [741, 491] on div "5:08 Stop PMP Expert 8/10 Which of the following best describes the primary obj…" at bounding box center [719, 433] width 1000 height 757
click at [720, 492] on div "5:07 Stop PMP Expert 8/10 Which of the following best describes the primary obj…" at bounding box center [719, 433] width 1000 height 757
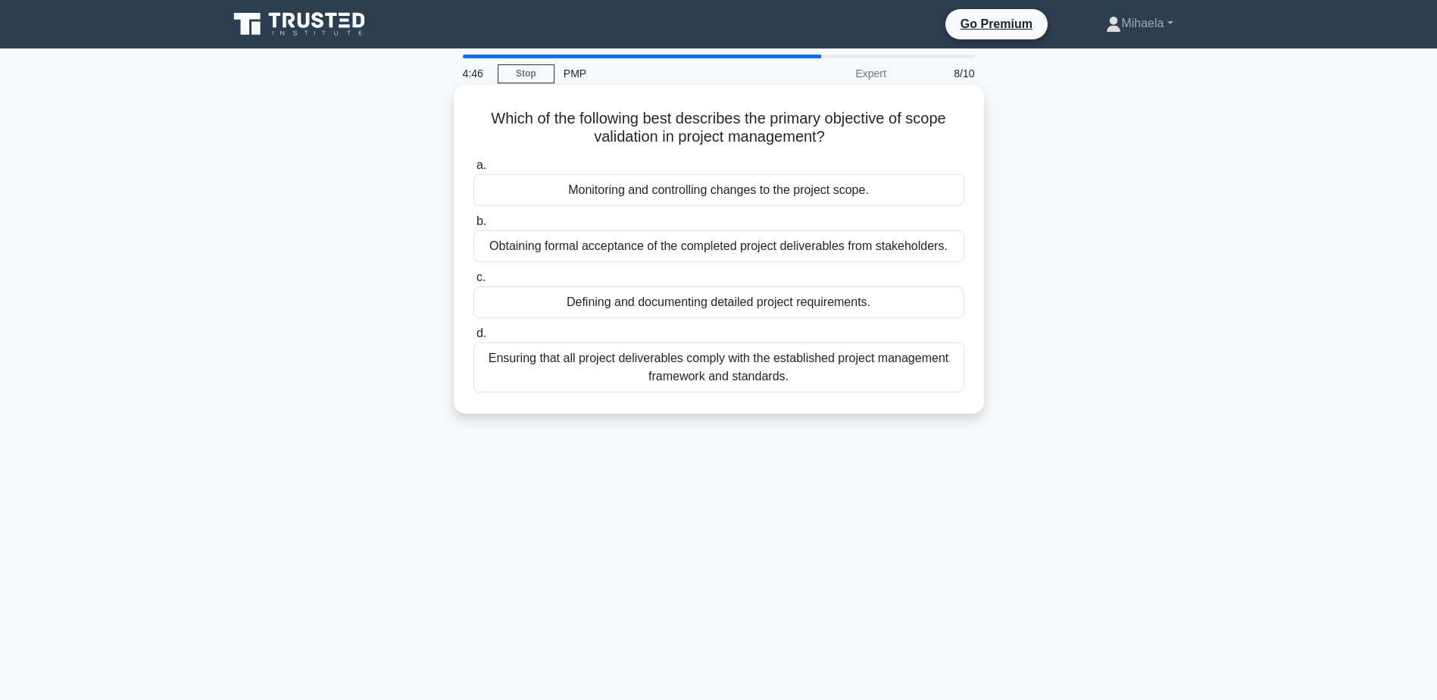
click at [579, 252] on div "Obtaining formal acceptance of the completed project deliverables from stakehol…" at bounding box center [718, 246] width 491 height 32
click at [473, 226] on input "b. Obtaining formal acceptance of the completed project deliverables from stake…" at bounding box center [473, 222] width 0 height 10
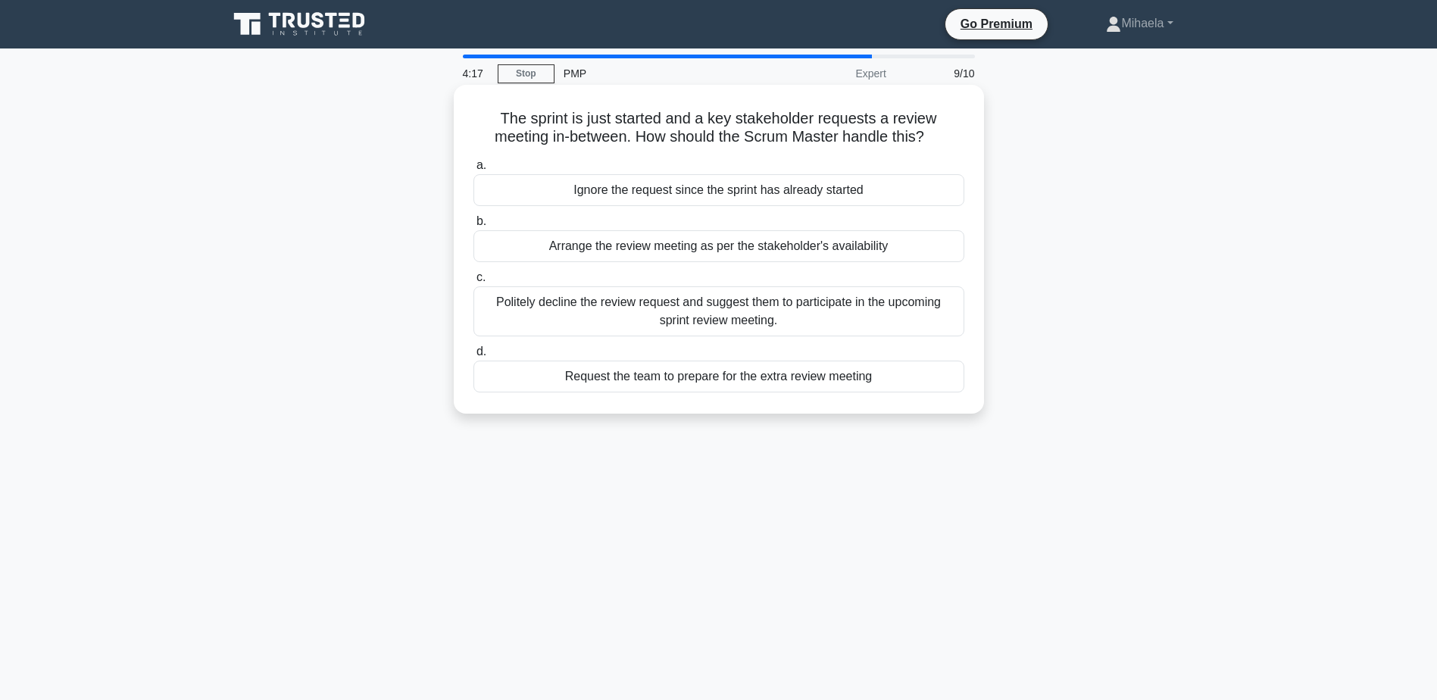
click at [835, 314] on div "Politely decline the review request and suggest them to participate in the upco…" at bounding box center [718, 311] width 491 height 50
click at [473, 283] on input "c. Politely decline the review request and suggest them to participate in the u…" at bounding box center [473, 278] width 0 height 10
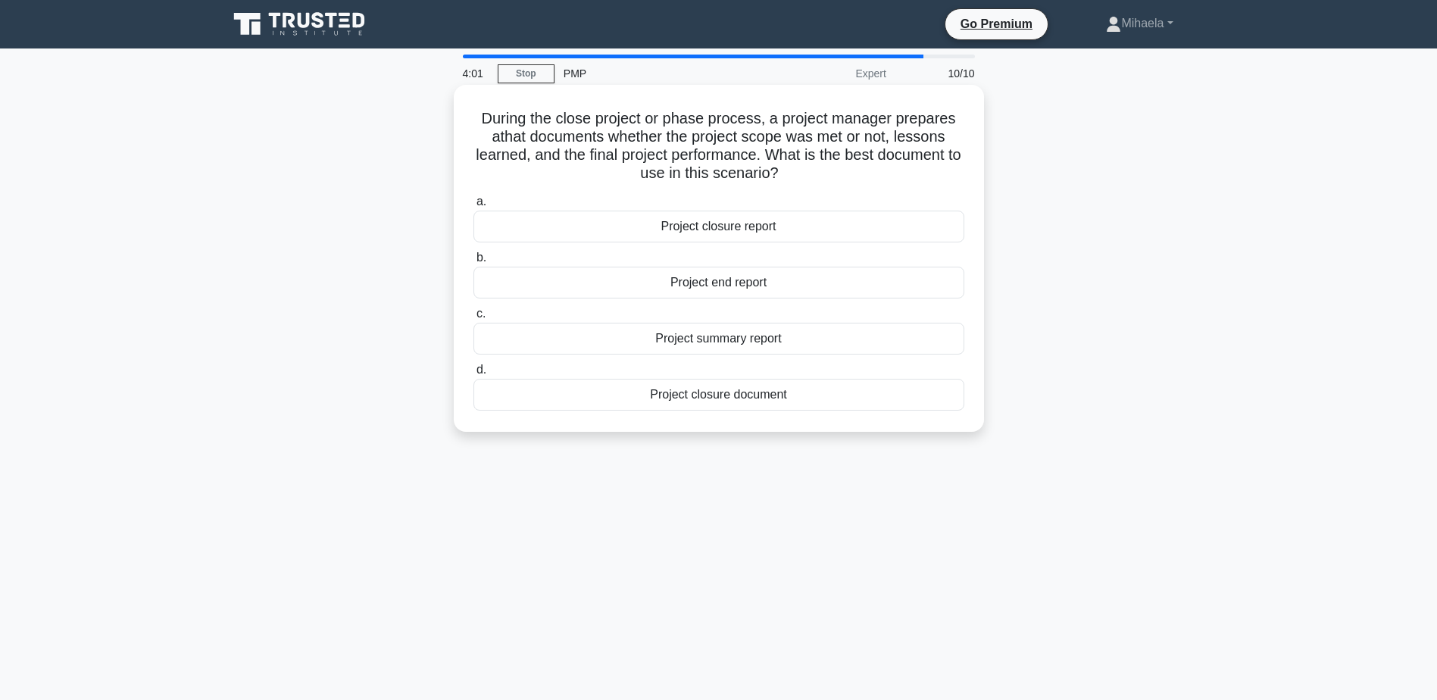
drag, startPoint x: 468, startPoint y: 111, endPoint x: 915, endPoint y: 407, distance: 536.1
click at [915, 407] on div "During the close project or phase process, a project manager prepares a that do…" at bounding box center [719, 258] width 518 height 335
copy div "During the close project or phase process, a project manager prepares a that do…"
click at [633, 234] on div "Project closure report" at bounding box center [718, 227] width 491 height 32
click at [473, 207] on input "a. Project closure report" at bounding box center [473, 202] width 0 height 10
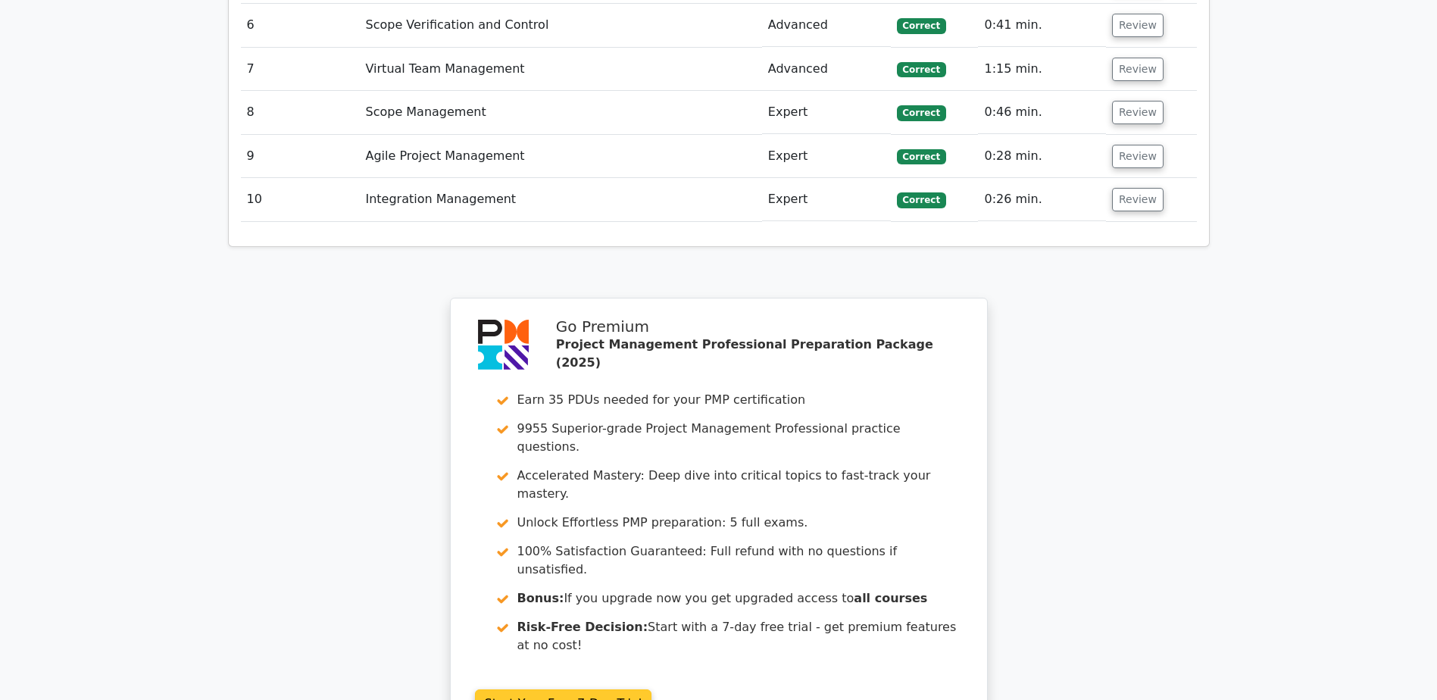
scroll to position [2785, 0]
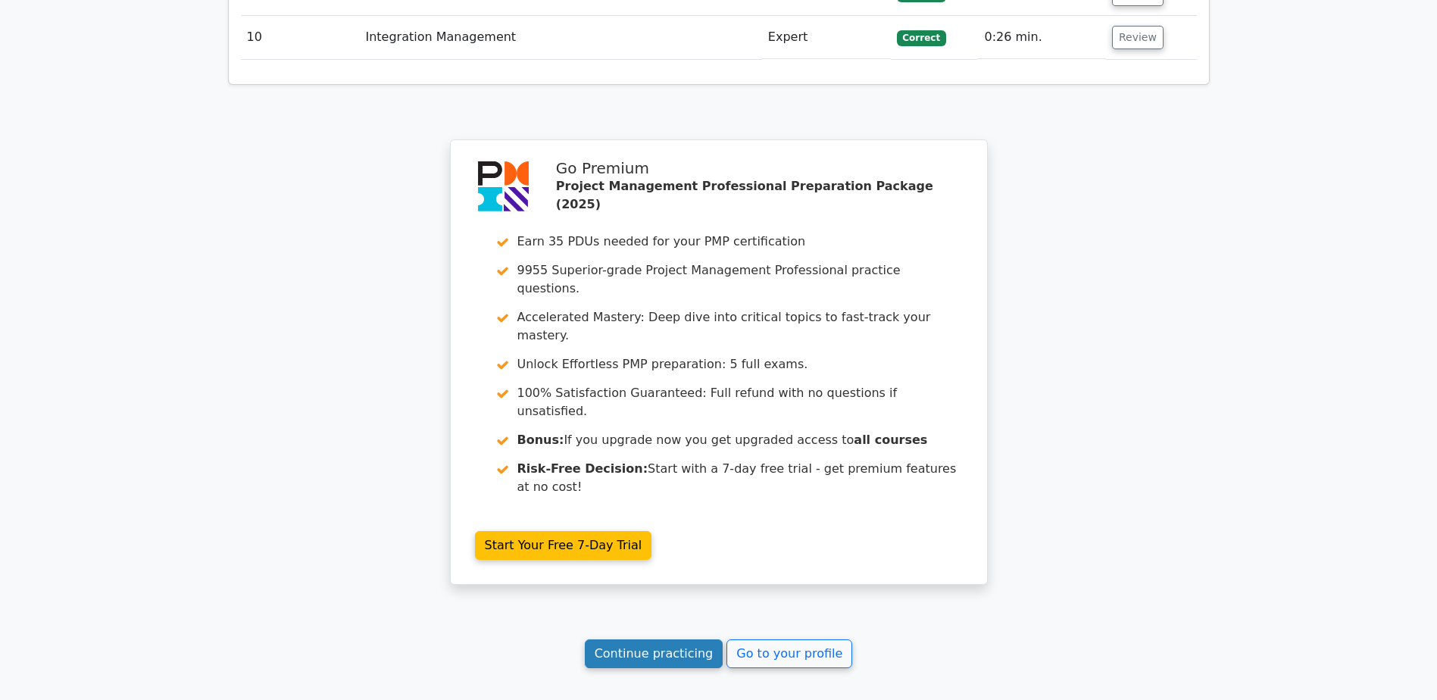
click at [664, 639] on link "Continue practicing" at bounding box center [654, 653] width 139 height 29
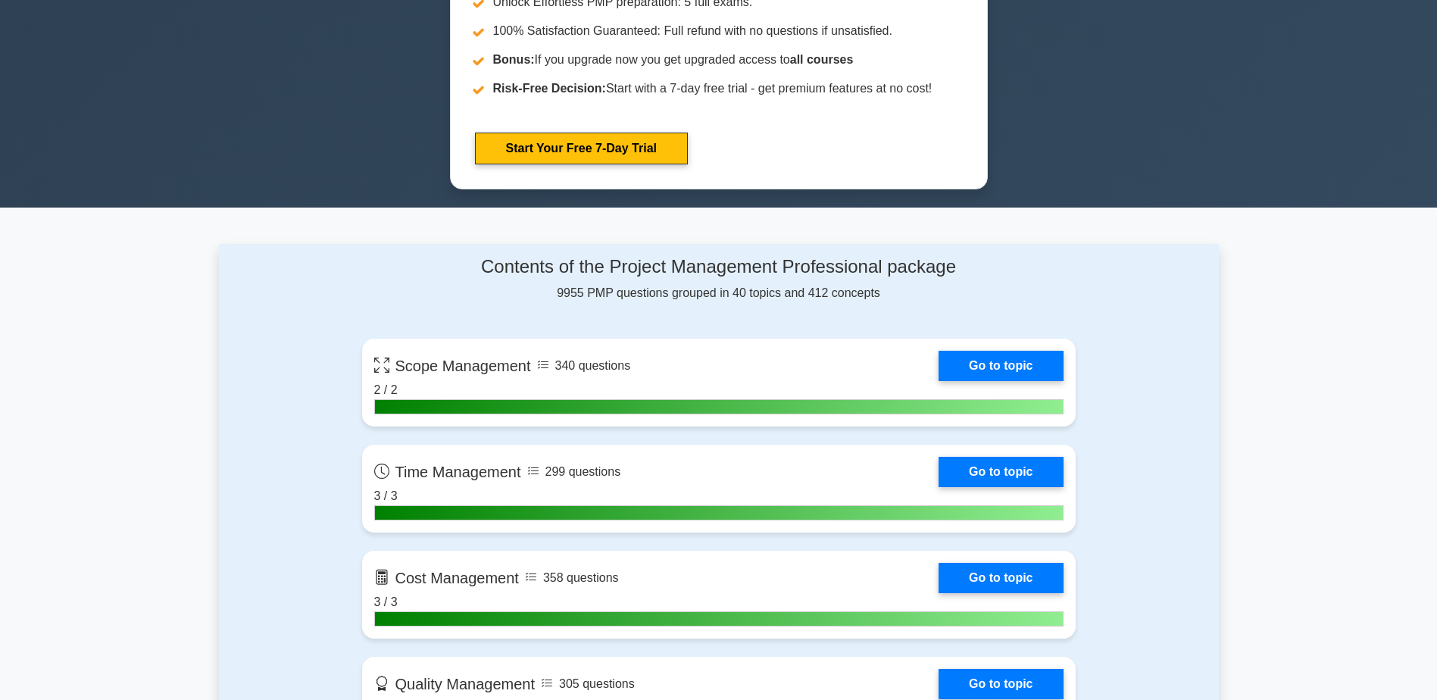
scroll to position [833, 0]
